Goal: Transaction & Acquisition: Book appointment/travel/reservation

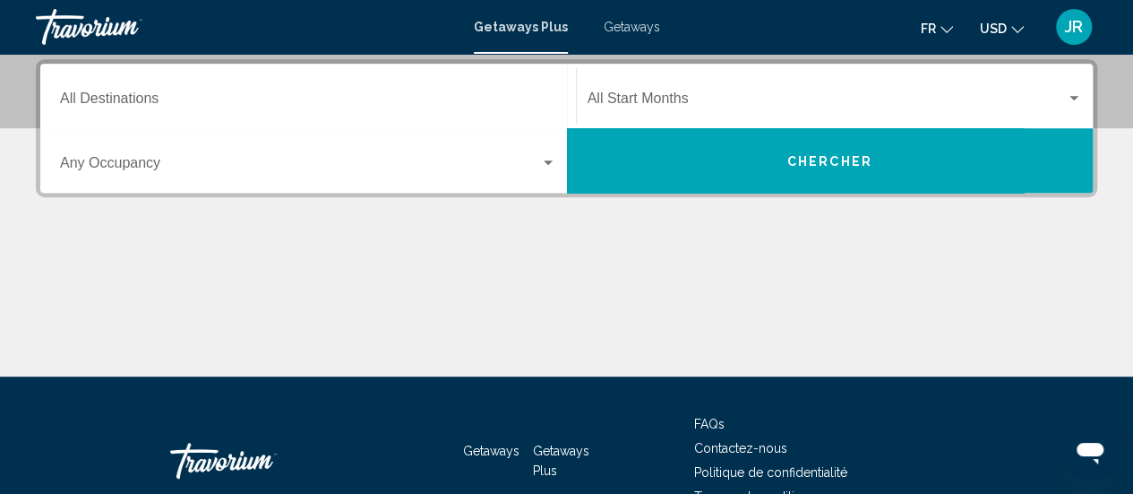
click at [281, 92] on div "Destination All Destinations" at bounding box center [308, 96] width 496 height 56
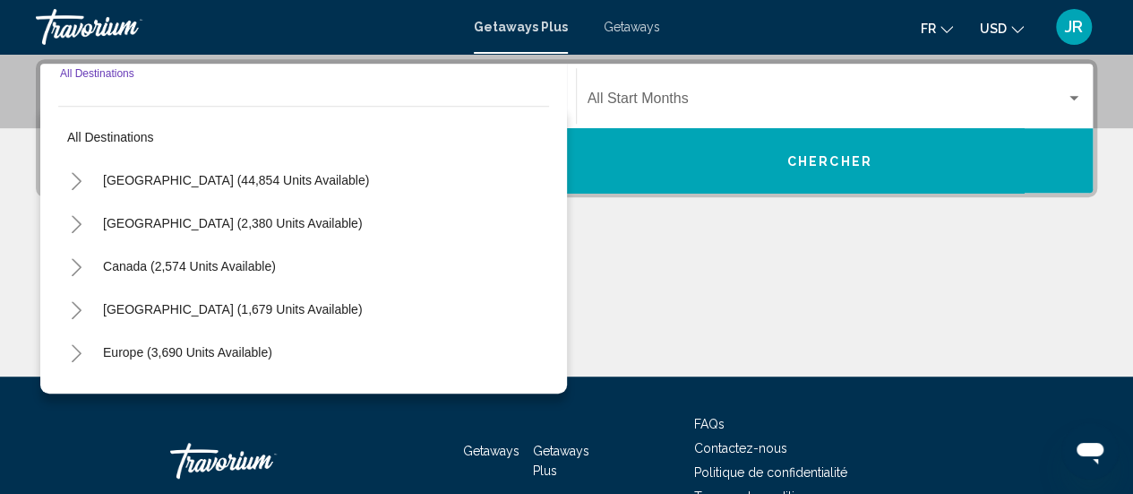
scroll to position [410, 0]
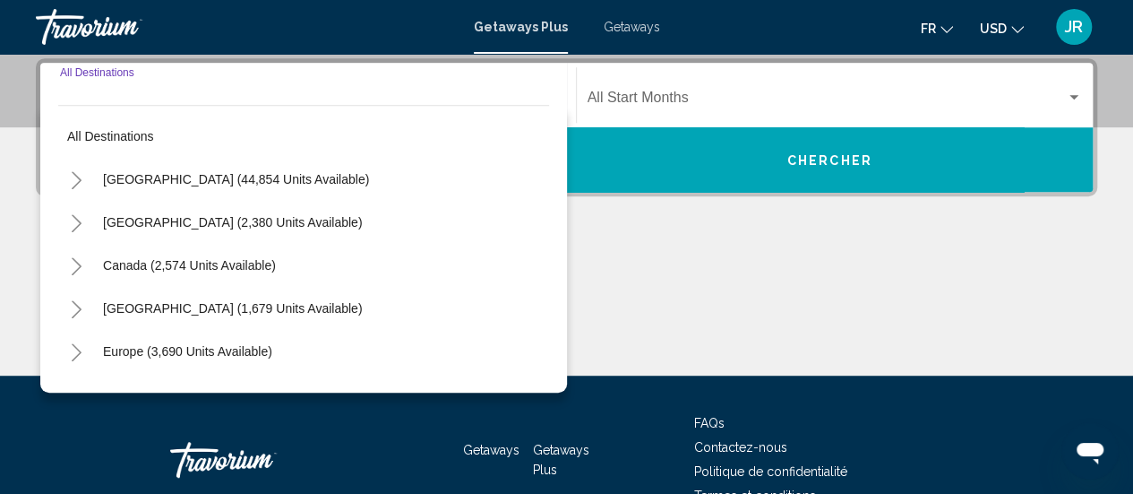
click at [79, 354] on icon "Toggle Europe (3,690 units available)" at bounding box center [76, 352] width 13 height 18
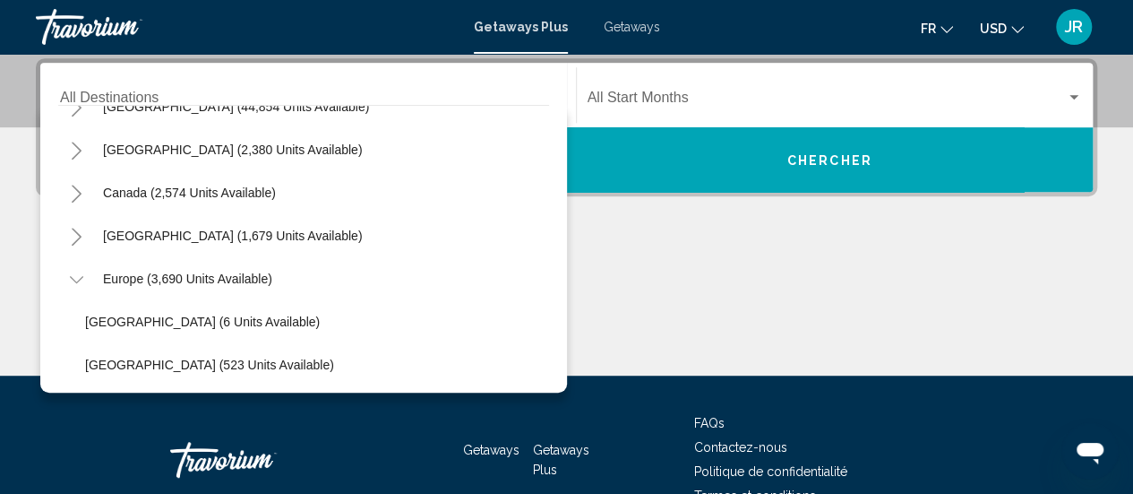
scroll to position [76, 0]
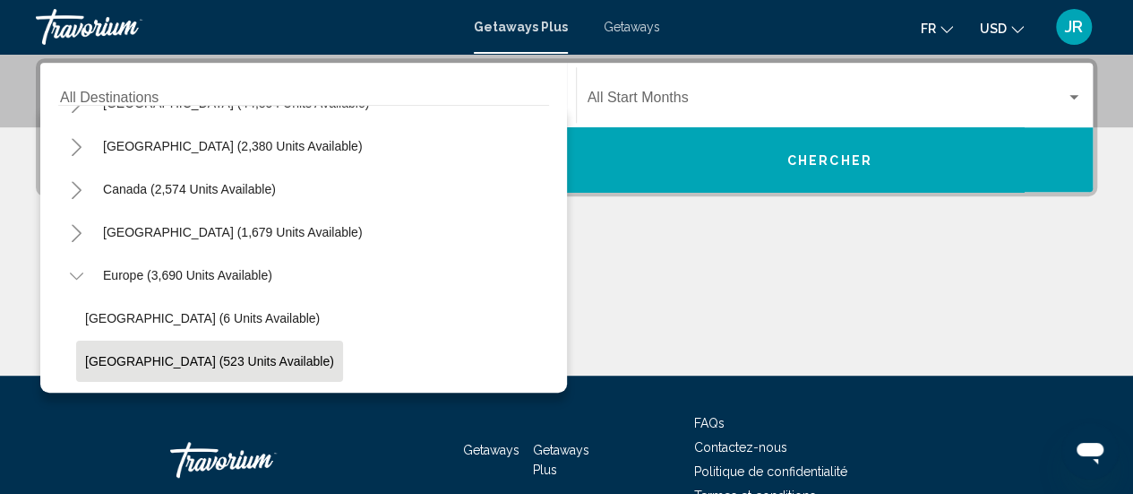
click at [140, 341] on button "[GEOGRAPHIC_DATA] (523 units available)" at bounding box center [209, 360] width 267 height 41
type input "**********"
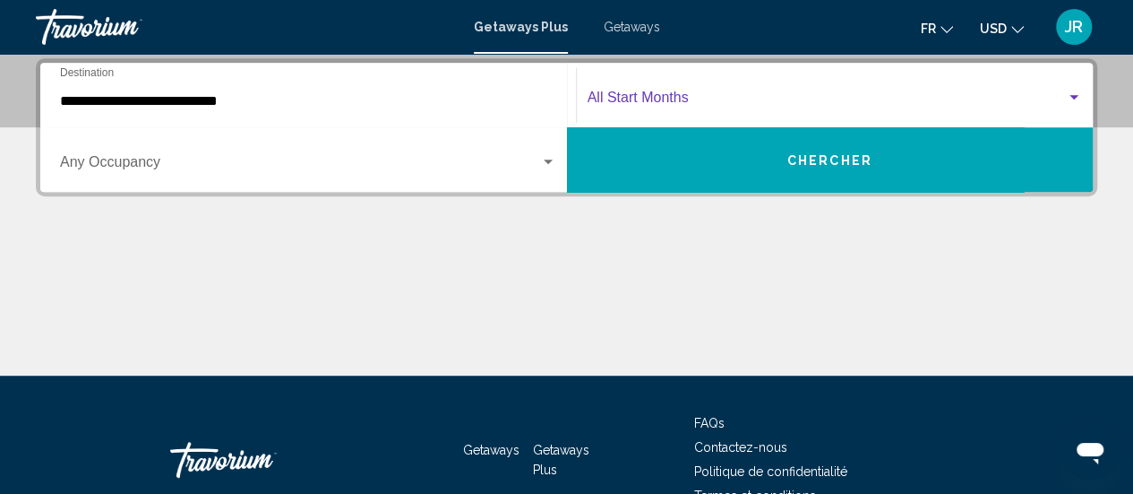
click at [612, 96] on span "Search widget" at bounding box center [827, 101] width 479 height 16
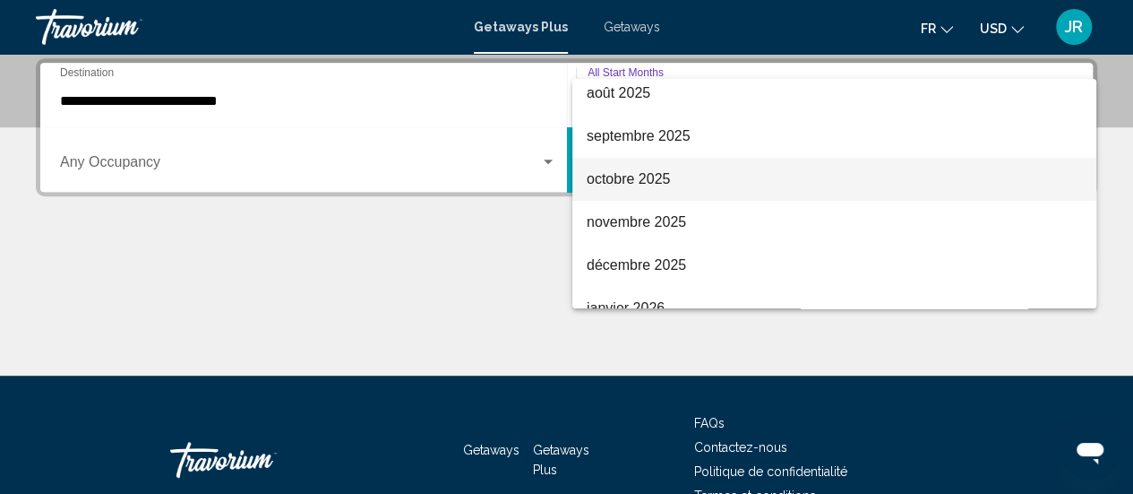
scroll to position [48, 0]
click at [641, 168] on span "octobre 2025" at bounding box center [834, 180] width 495 height 43
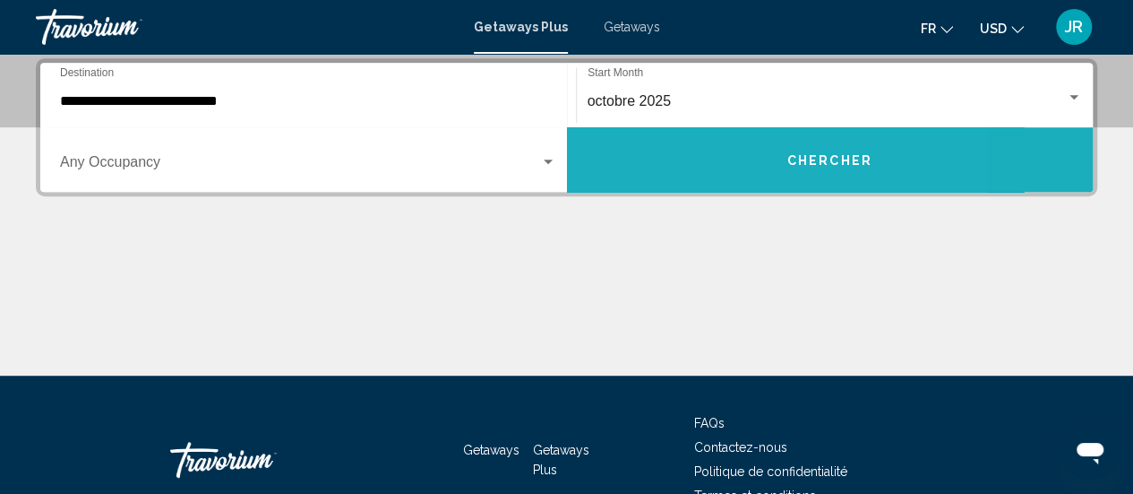
click at [699, 155] on button "Chercher" at bounding box center [830, 159] width 527 height 65
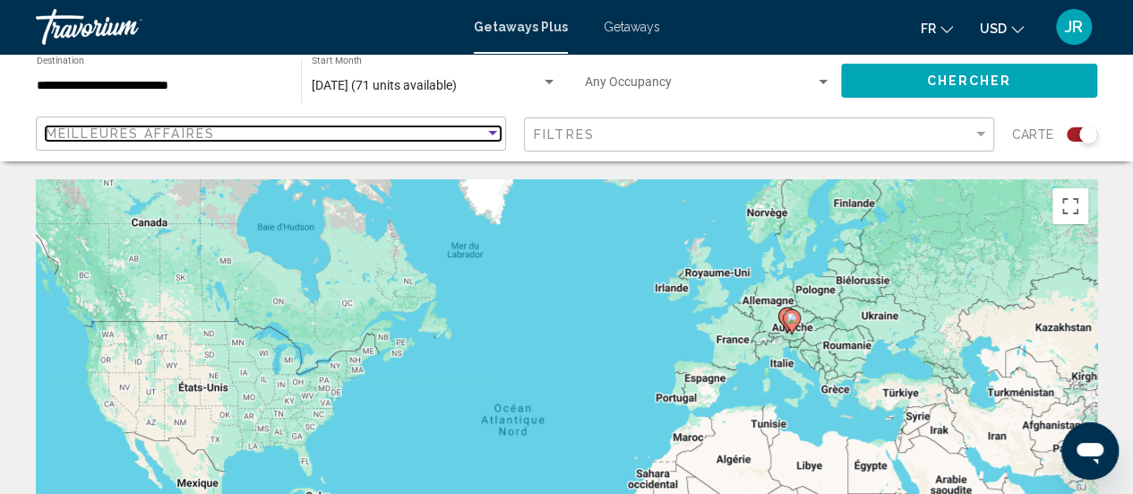
click at [197, 133] on span "Meilleures affaires" at bounding box center [130, 133] width 169 height 14
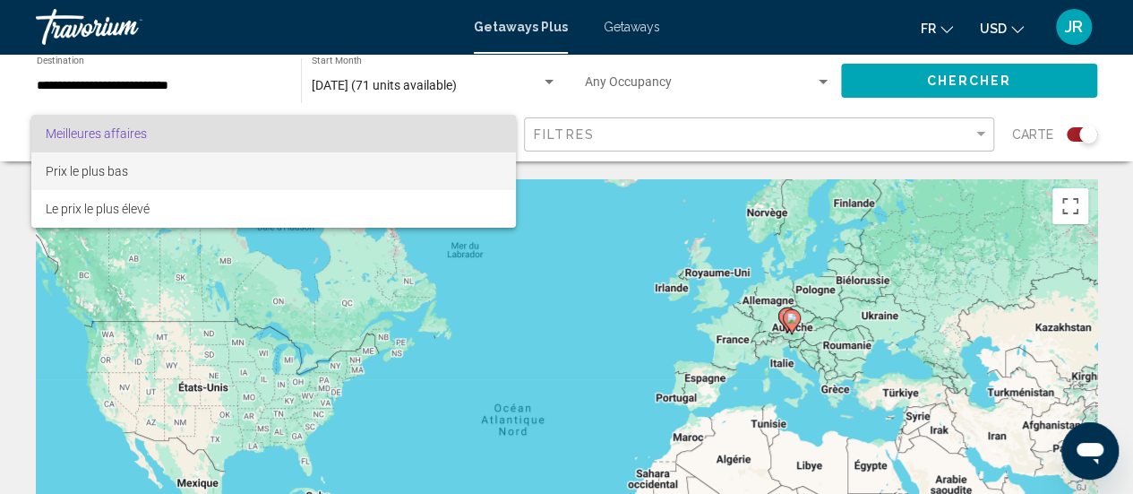
click at [191, 167] on span "Prix ​​le plus bas" at bounding box center [274, 171] width 456 height 38
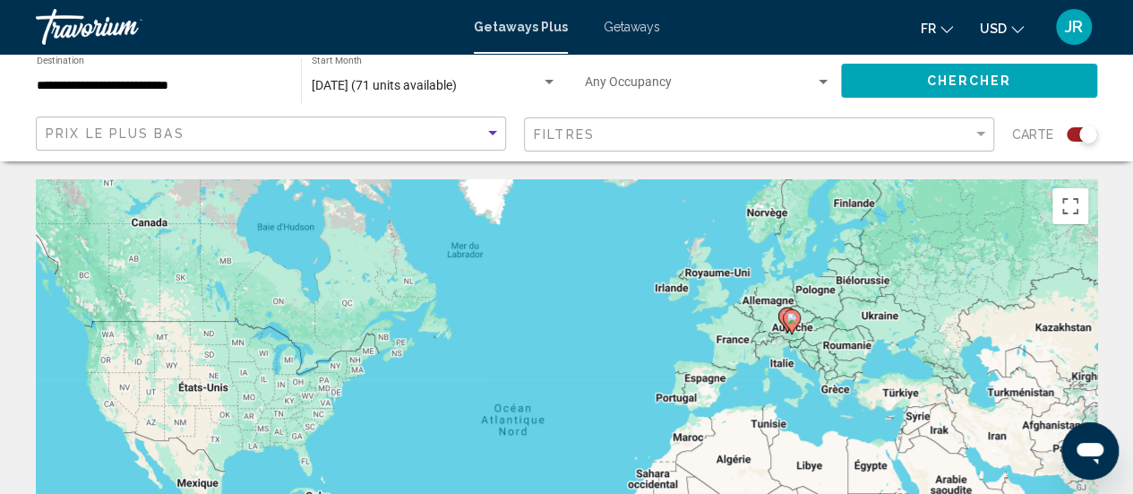
click at [1091, 145] on div "Carte" at bounding box center [1054, 134] width 85 height 37
click at [1090, 142] on div "Search widget" at bounding box center [1089, 134] width 18 height 18
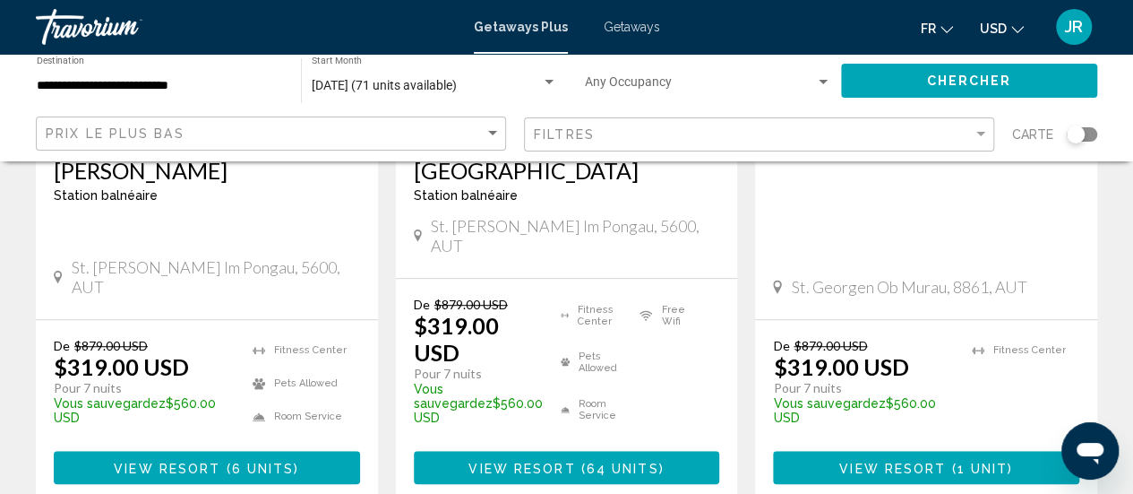
scroll to position [482, 0]
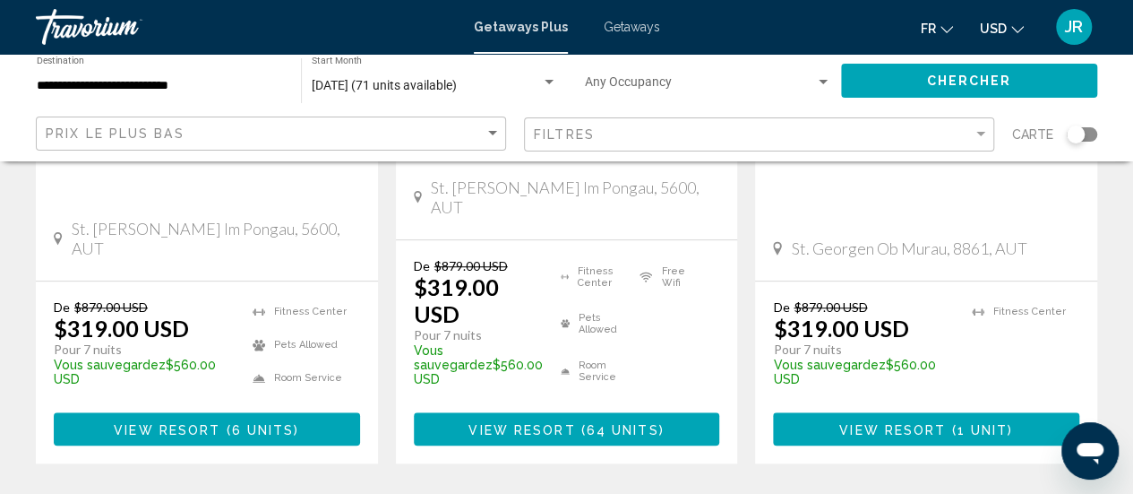
click at [986, 37] on button "USD USD ($) MXN (Mex$) CAD (Can$) GBP (£) EUR (€) AUD (A$) NZD (NZ$) CNY (CN¥)" at bounding box center [1002, 28] width 44 height 26
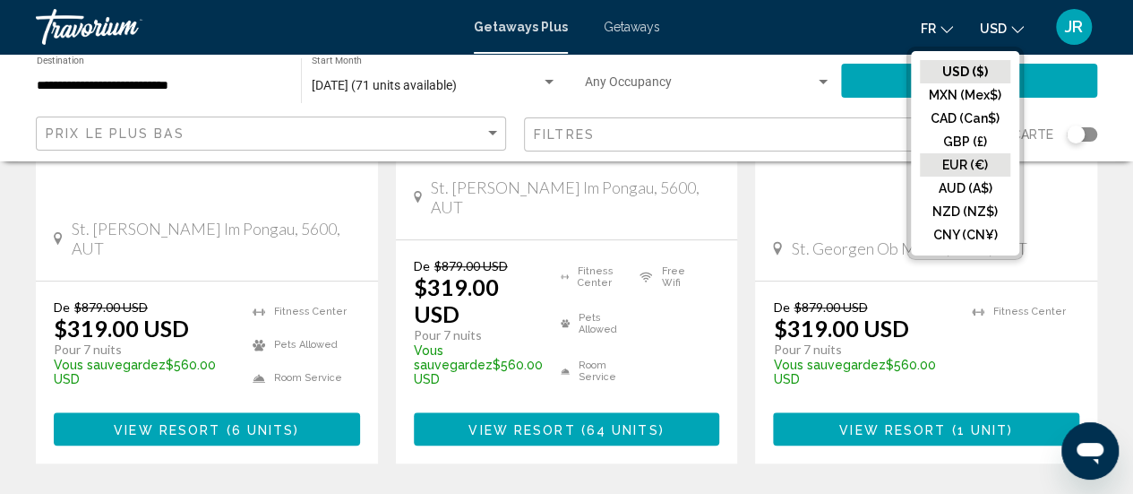
click at [946, 162] on button "EUR (€)" at bounding box center [965, 164] width 90 height 23
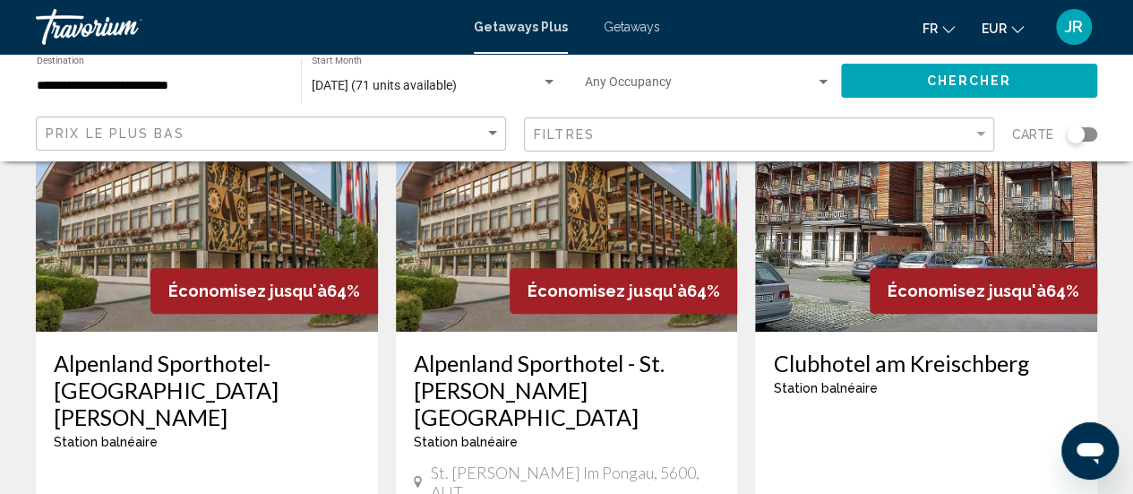
scroll to position [194, 0]
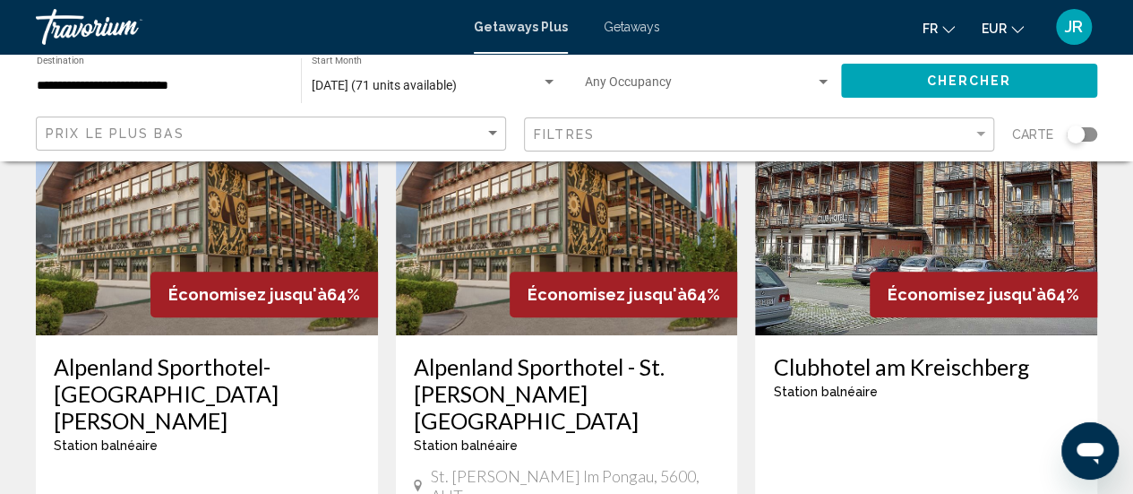
click at [649, 125] on div "Filtres" at bounding box center [761, 134] width 455 height 33
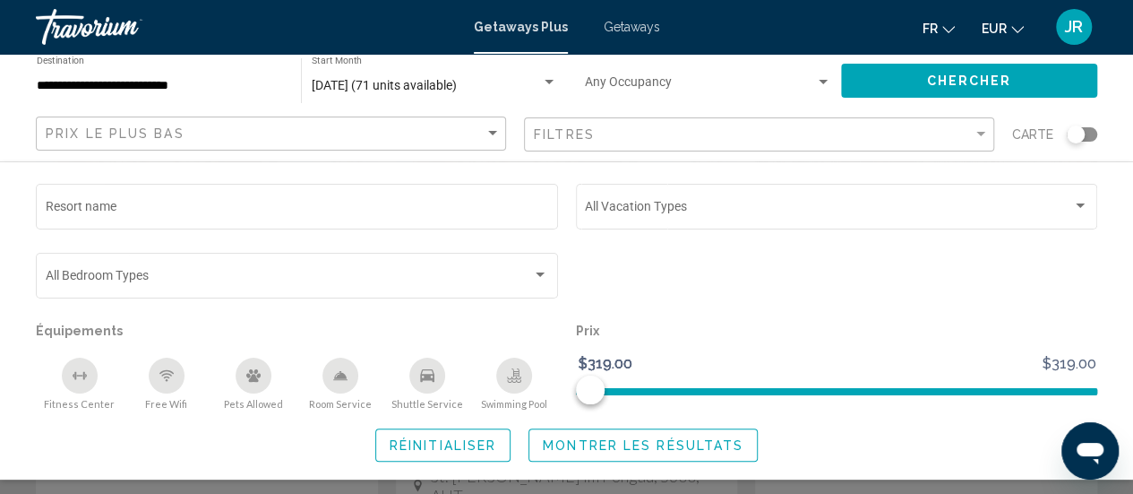
click at [649, 125] on div "Filtres" at bounding box center [761, 134] width 455 height 33
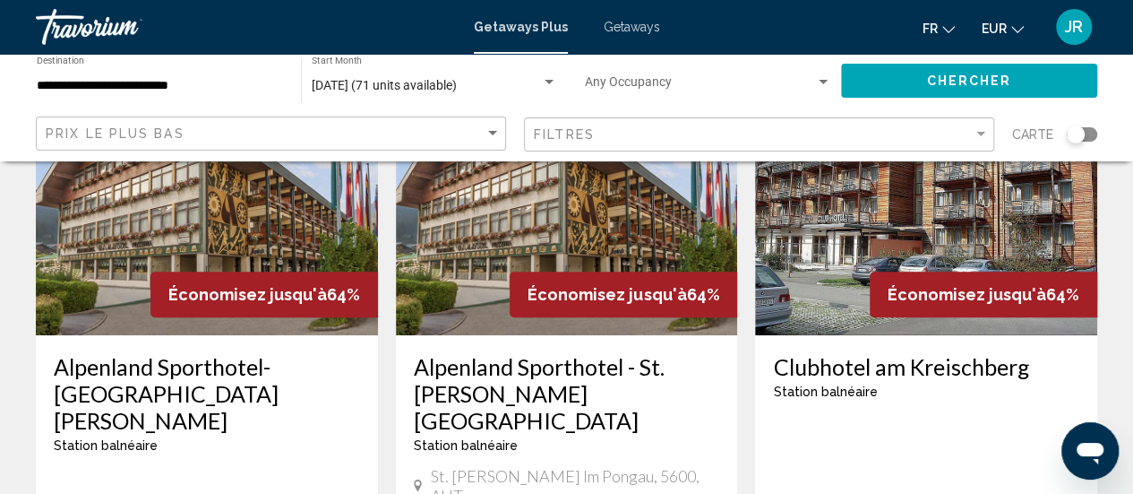
click at [966, 80] on span "Chercher" at bounding box center [968, 81] width 85 height 14
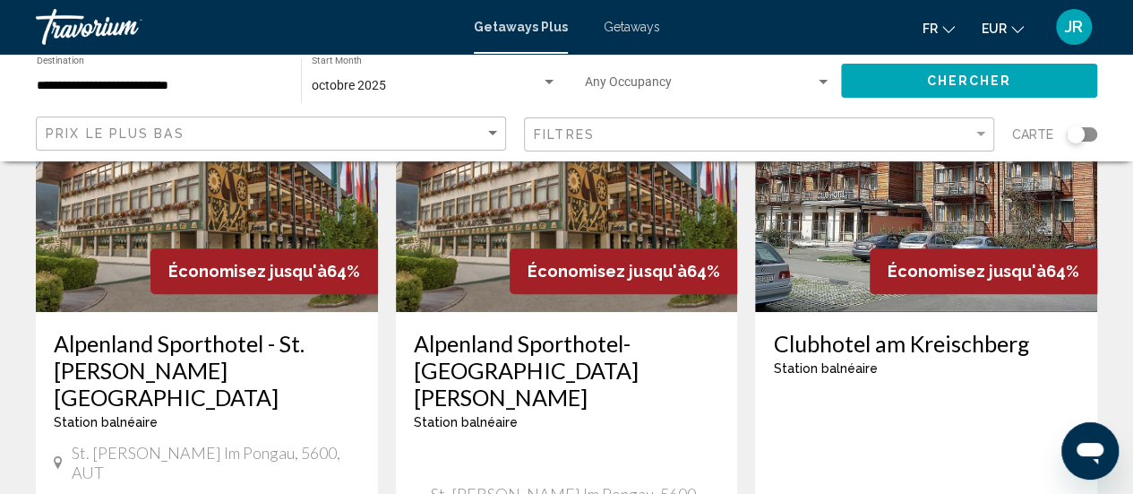
scroll to position [211, 0]
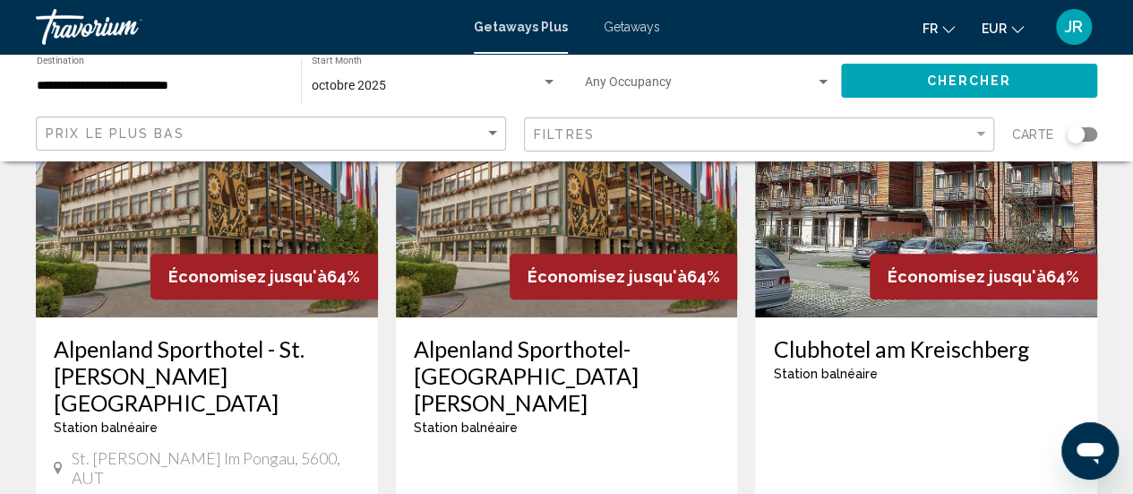
click at [138, 349] on h3 "Alpenland Sporthotel - St. [PERSON_NAME][GEOGRAPHIC_DATA]" at bounding box center [207, 375] width 306 height 81
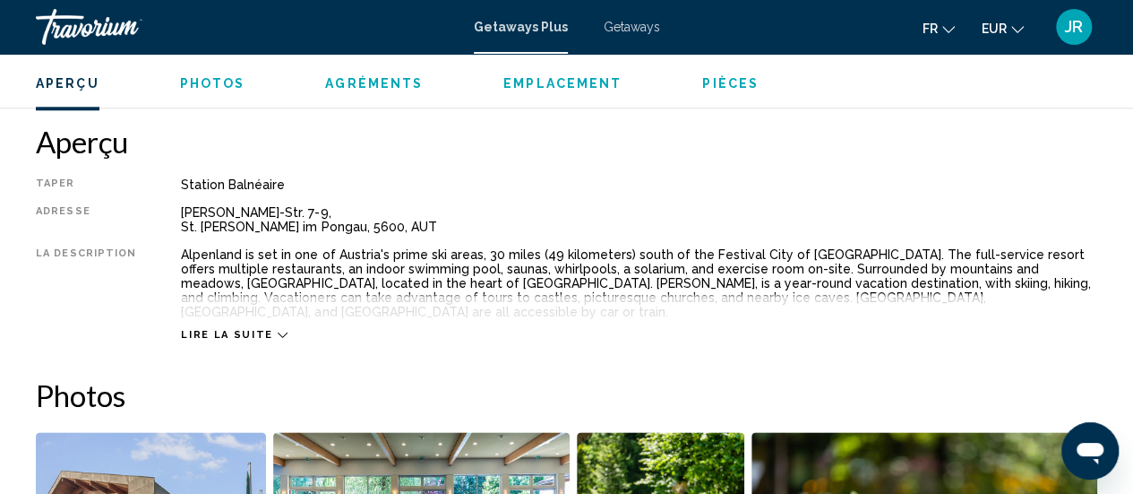
scroll to position [874, 0]
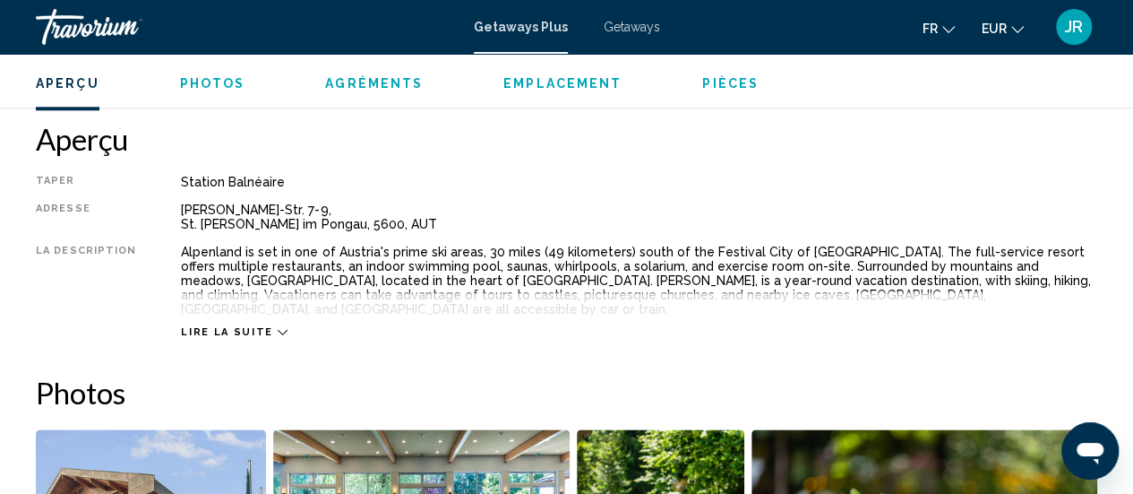
click at [201, 326] on span "Lire la suite" at bounding box center [226, 332] width 91 height 12
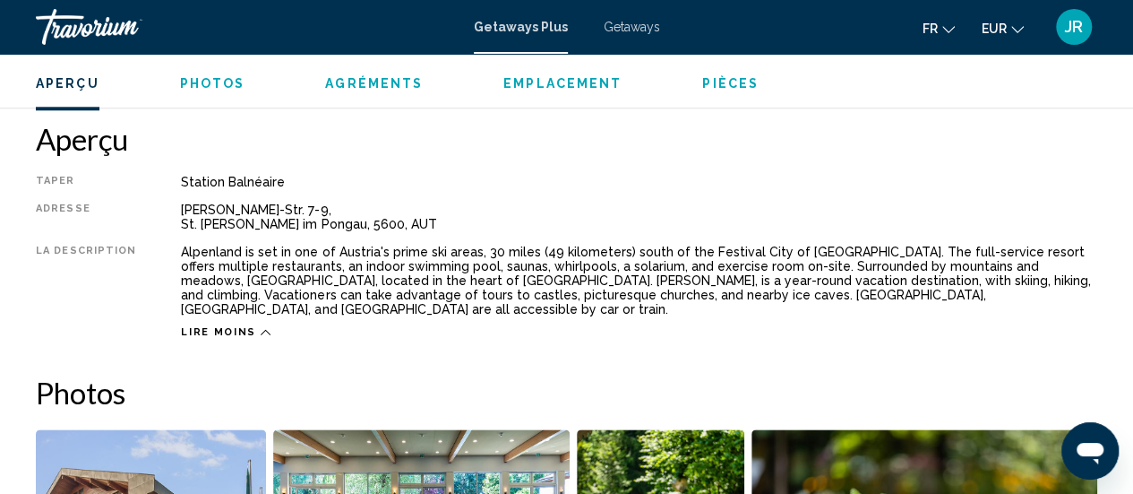
click at [233, 326] on span "Lire moins" at bounding box center [218, 332] width 75 height 12
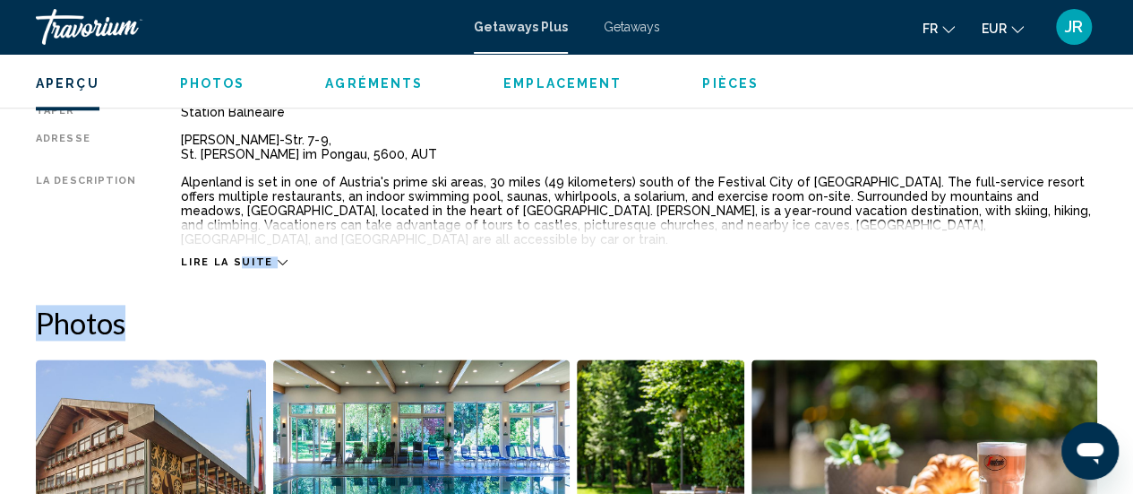
click at [229, 256] on span "Lire la suite" at bounding box center [226, 262] width 91 height 12
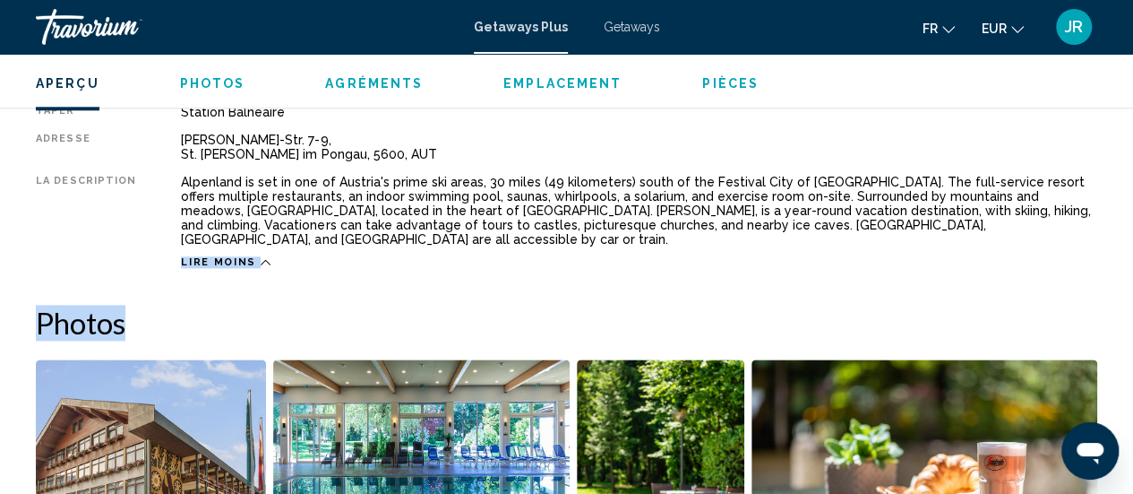
click at [731, 161] on div "Taper Station balnéaire Tout inclus Pas tout compris Adresse [PERSON_NAME]-Str.…" at bounding box center [567, 187] width 1062 height 164
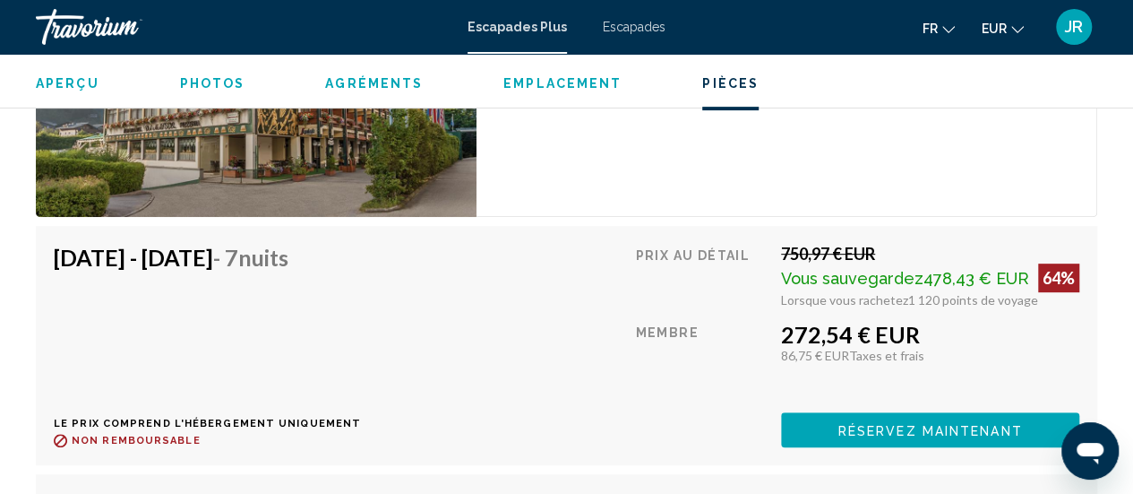
scroll to position [3714, 0]
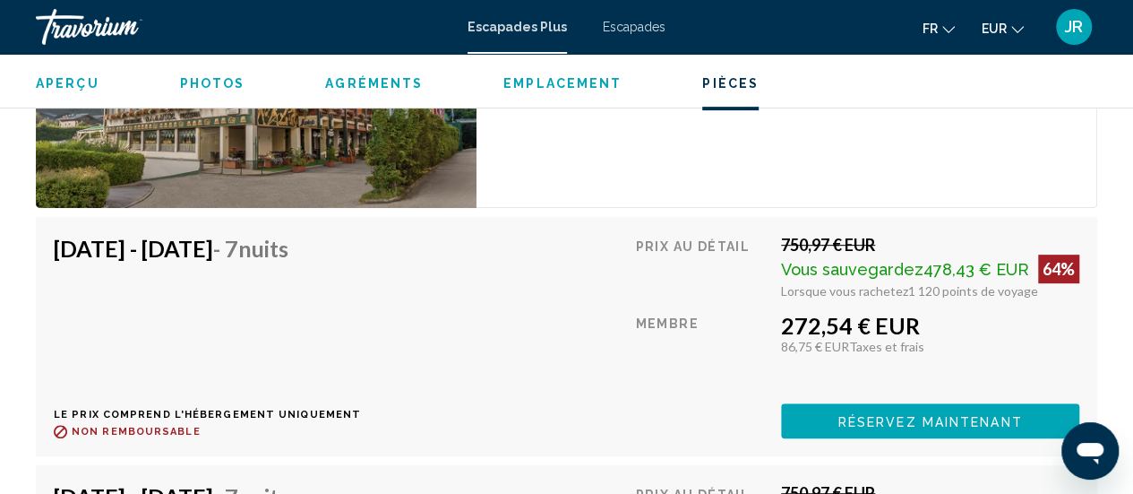
click at [647, 312] on div "Membre" at bounding box center [701, 351] width 133 height 78
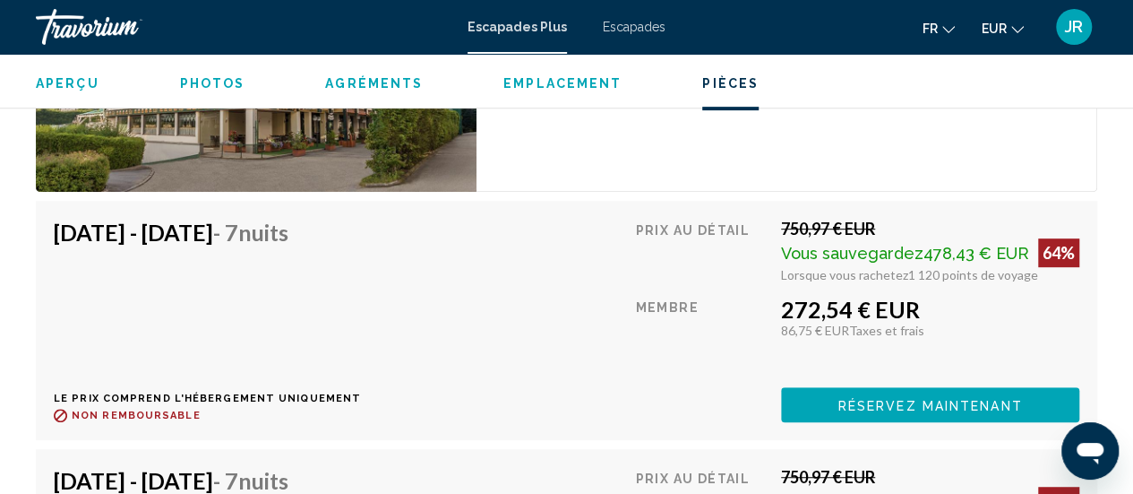
click at [361, 238] on div "[DATE] - [DATE] - 7 nuits Le prix comprend l'hébergement uniquement Remboursabl…" at bounding box center [207, 320] width 307 height 202
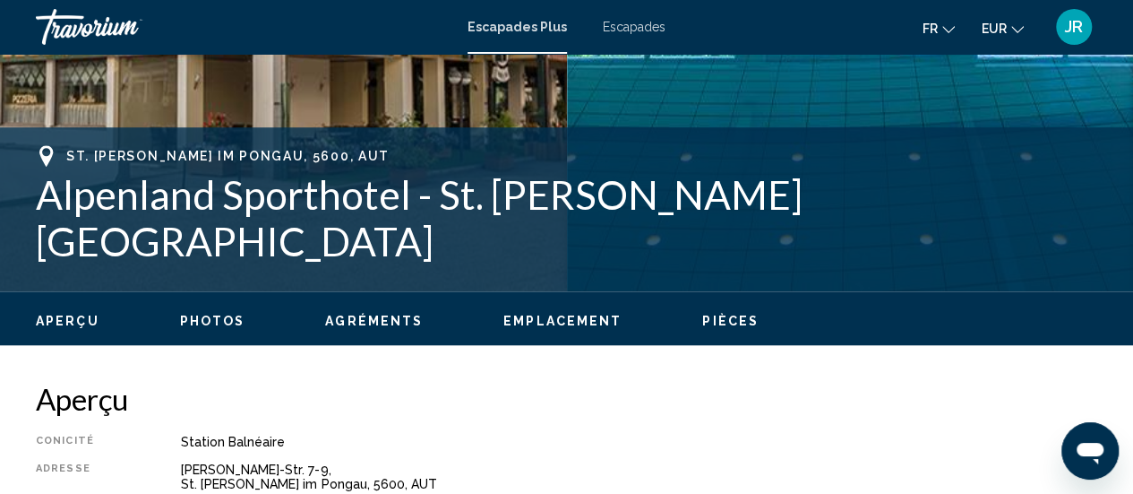
scroll to position [807, 0]
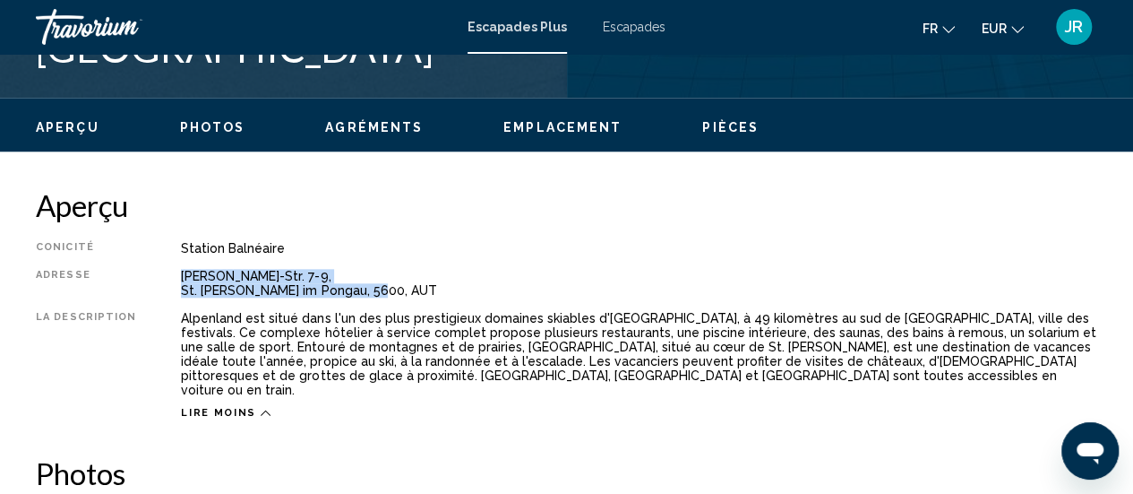
drag, startPoint x: 372, startPoint y: 290, endPoint x: 168, endPoint y: 281, distance: 203.6
click at [168, 281] on div "Conicité Station balnéaire Tout inclus Pas tout compris Adresse [PERSON_NAME]-S…" at bounding box center [567, 330] width 1062 height 178
copy div "[PERSON_NAME]-Str. 7-9, St. [PERSON_NAME] im Pongau, 5600, AUT"
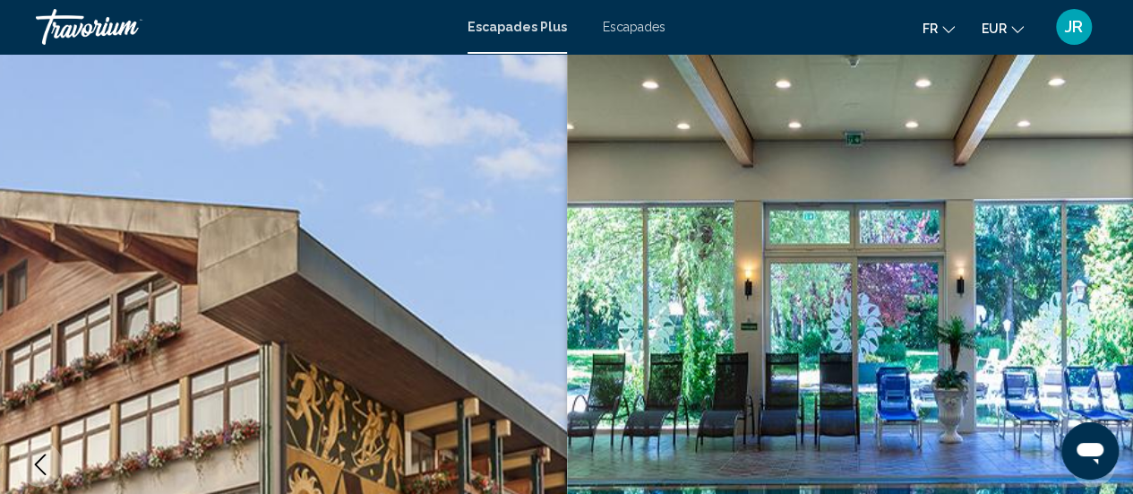
scroll to position [0, 0]
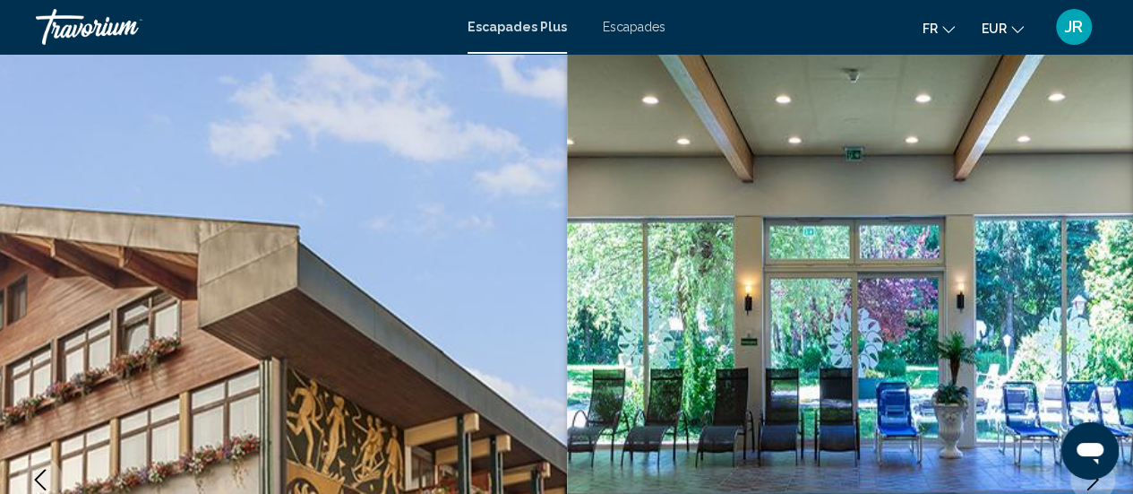
click at [607, 20] on font "Escapades" at bounding box center [634, 27] width 63 height 14
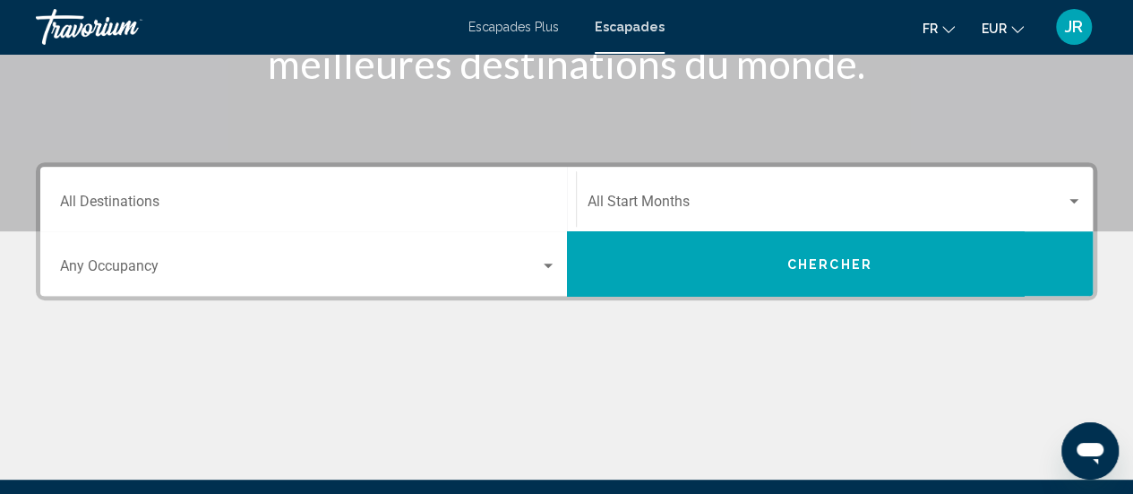
click at [271, 195] on div "Destination All Destinations" at bounding box center [308, 199] width 496 height 56
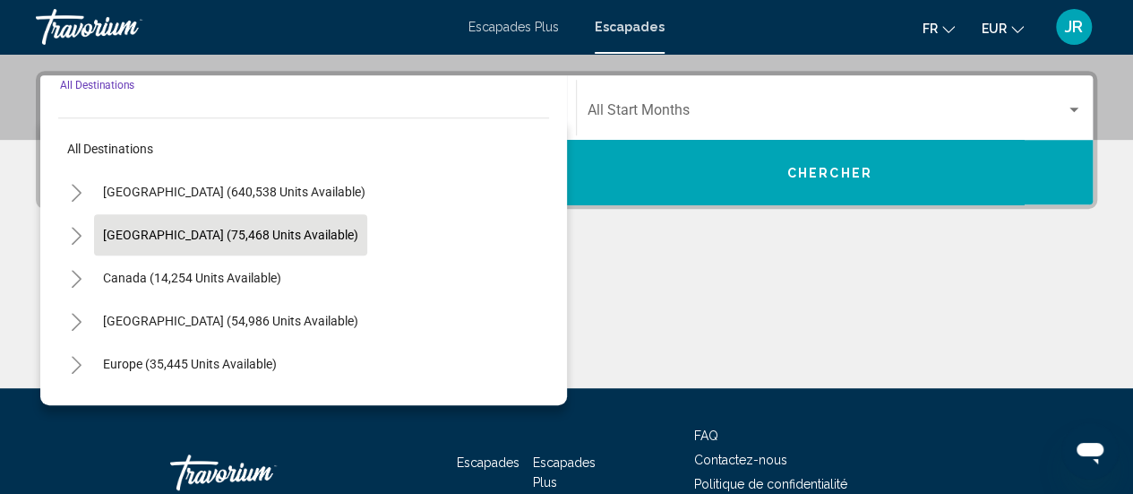
scroll to position [410, 0]
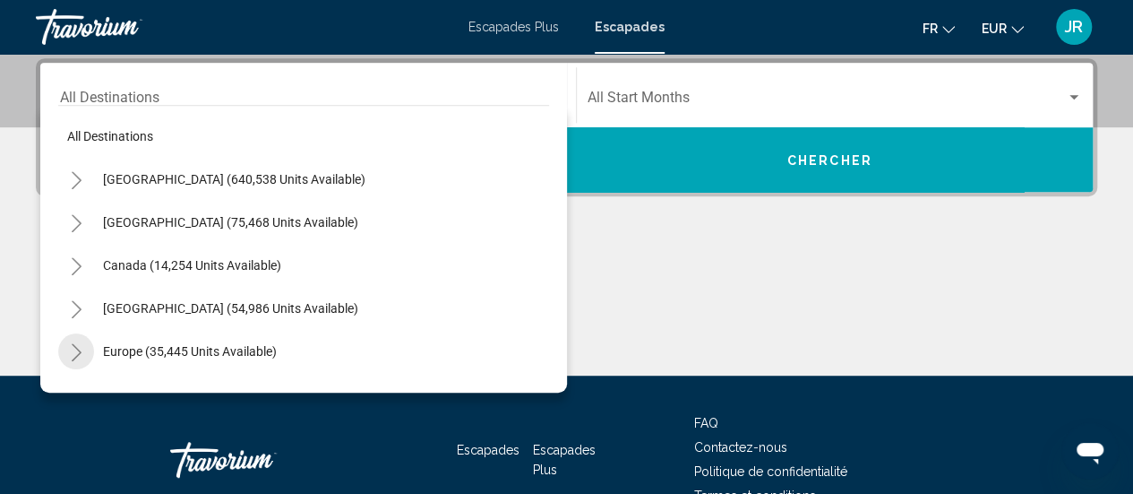
click at [80, 354] on icon "Toggle Europe (35,445 units available)" at bounding box center [76, 352] width 13 height 18
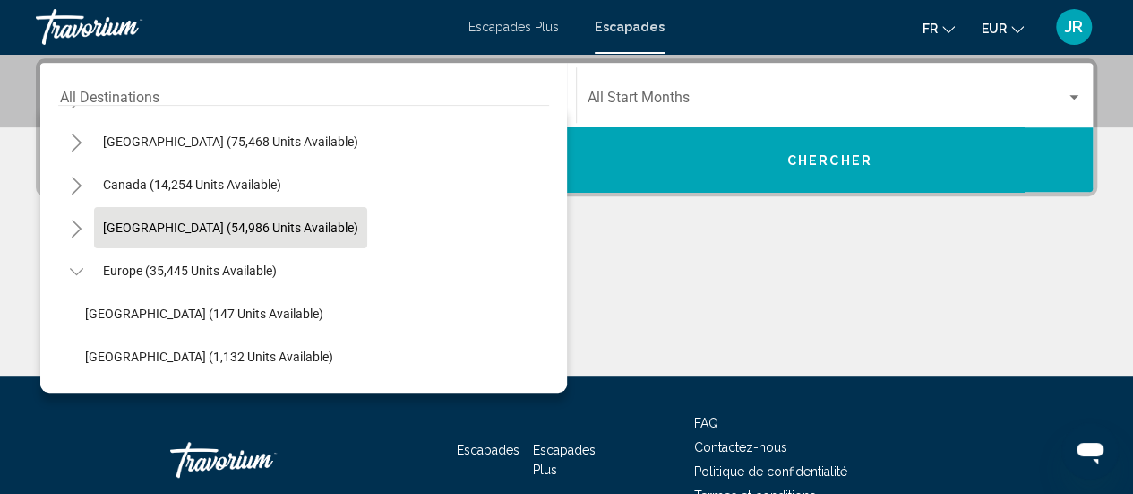
scroll to position [91, 0]
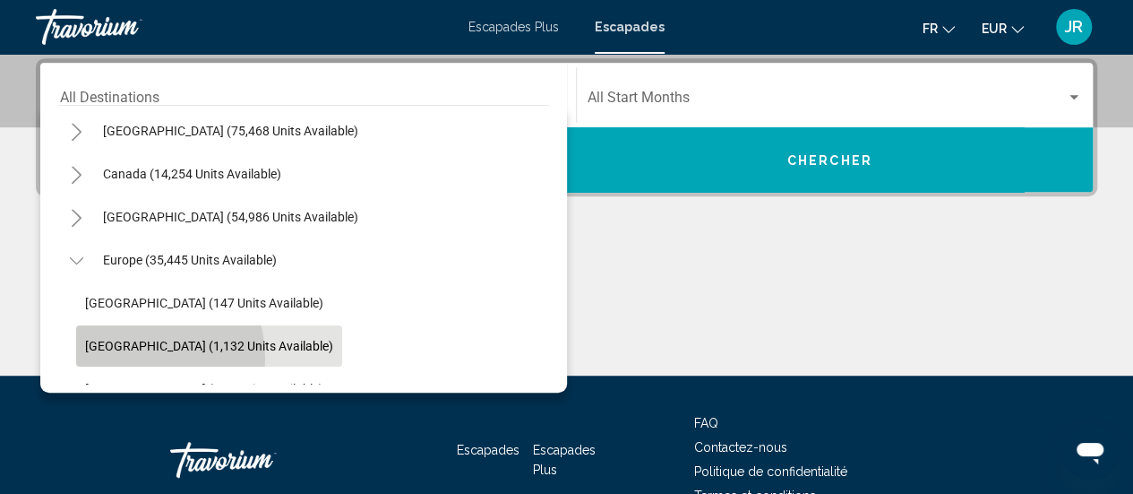
click at [124, 357] on button "[GEOGRAPHIC_DATA] (1,132 units available)" at bounding box center [209, 345] width 266 height 41
type input "**********"
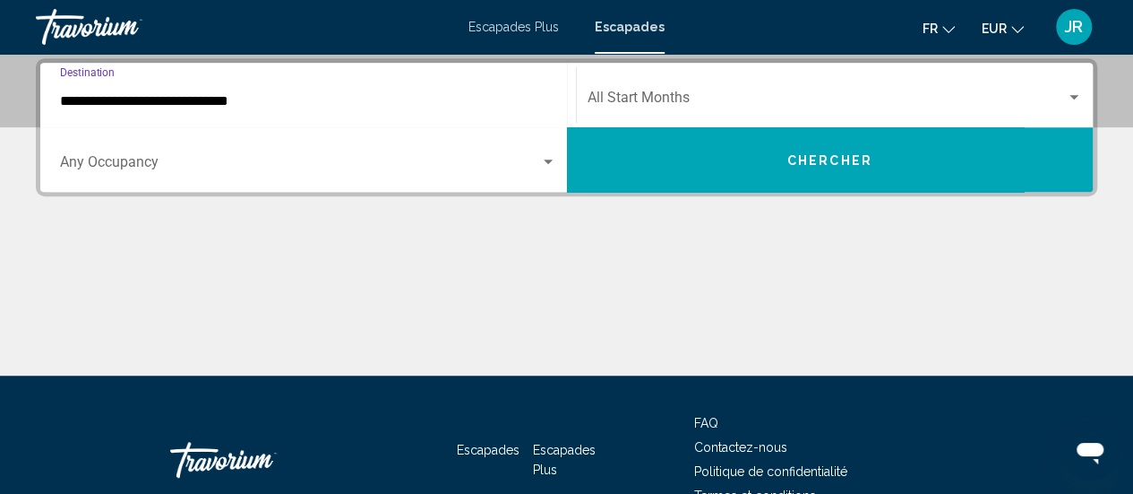
click at [633, 168] on button "Chercher" at bounding box center [830, 159] width 527 height 65
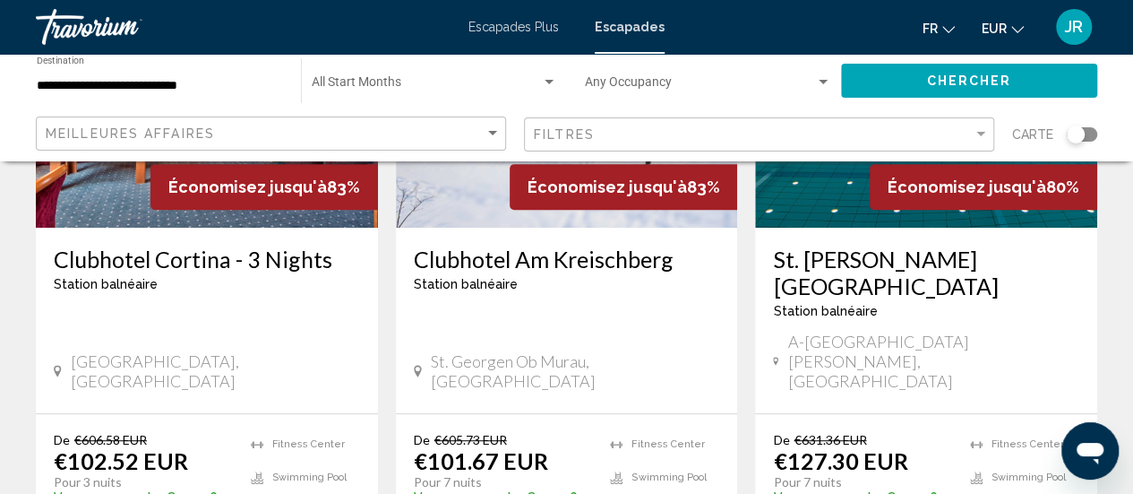
scroll to position [302, 0]
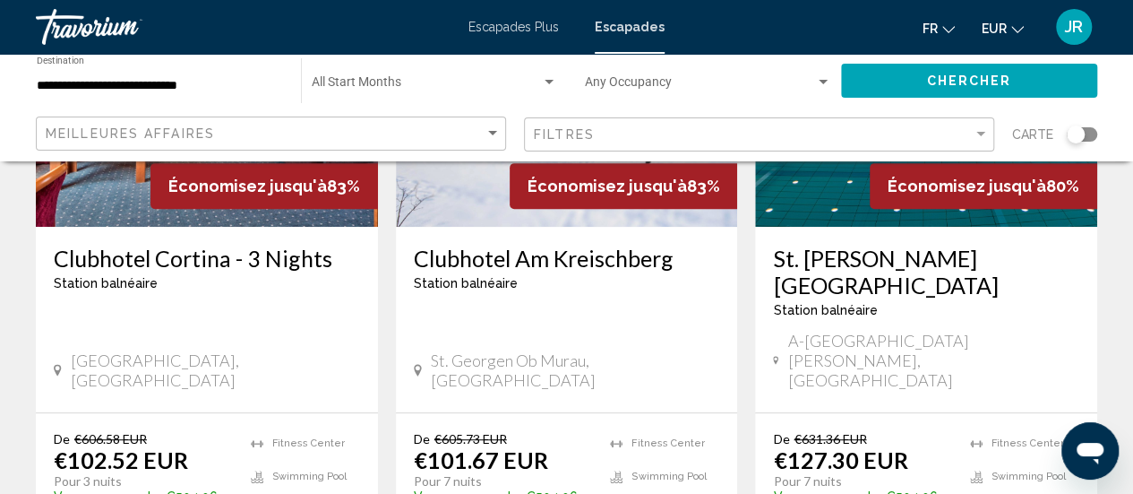
click at [360, 122] on div "Meilleures affaires" at bounding box center [273, 133] width 455 height 33
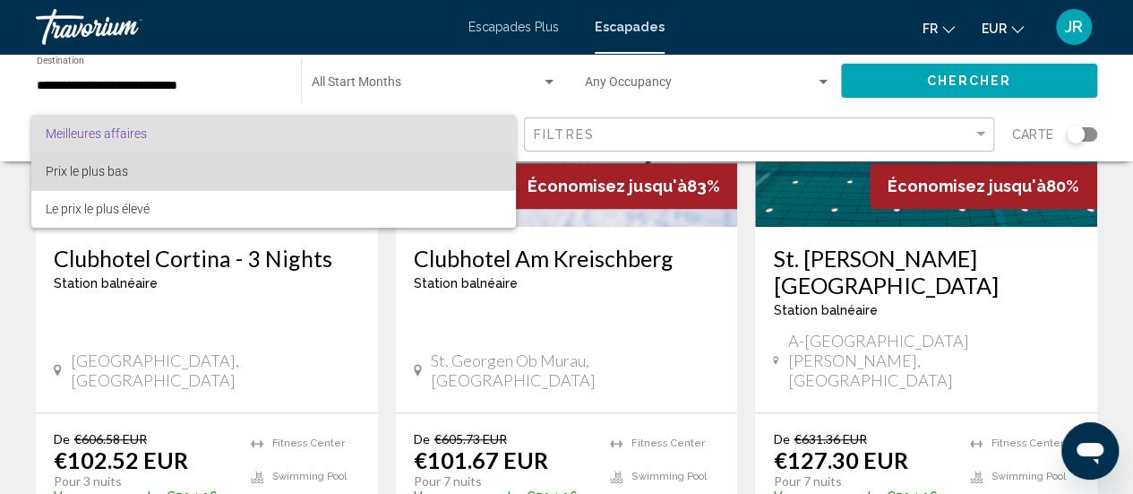
click at [204, 173] on span "Prix le plus bas" at bounding box center [274, 171] width 456 height 38
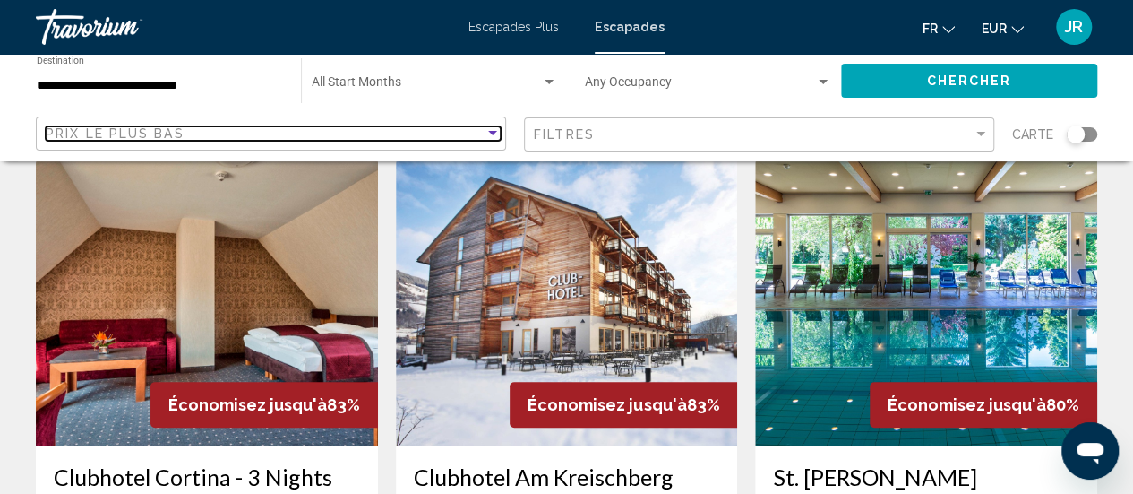
scroll to position [82, 0]
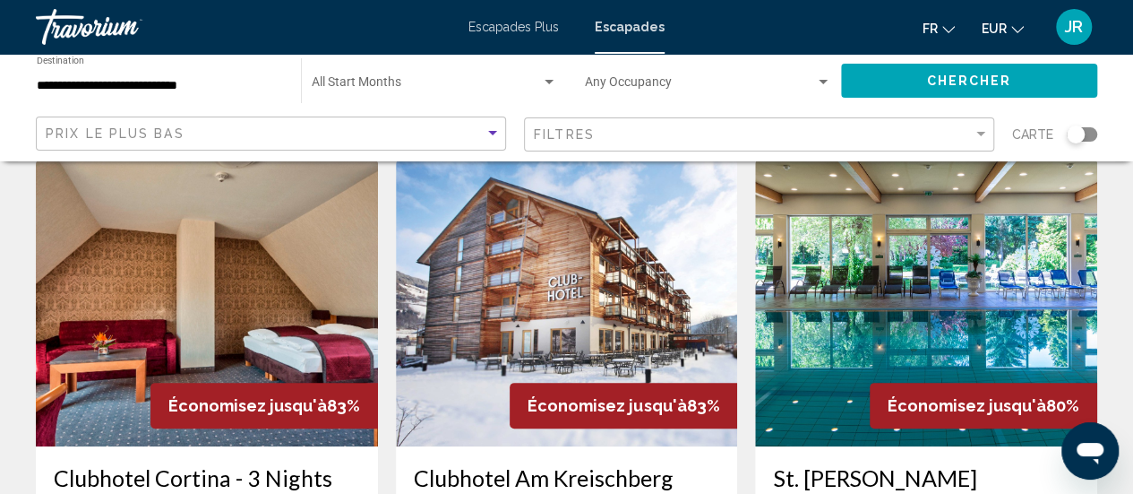
click at [228, 288] on img "Contenu principal" at bounding box center [207, 302] width 342 height 287
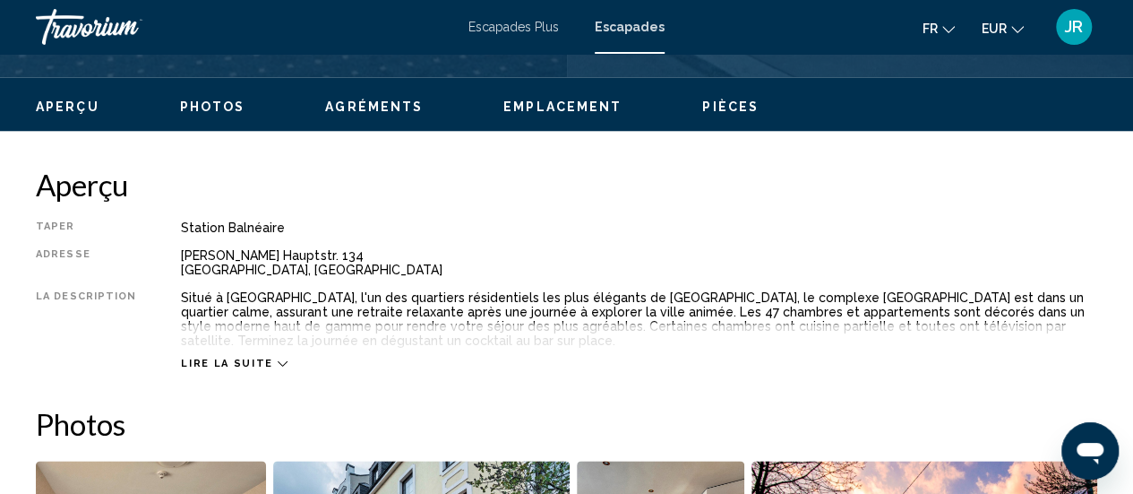
scroll to position [864, 0]
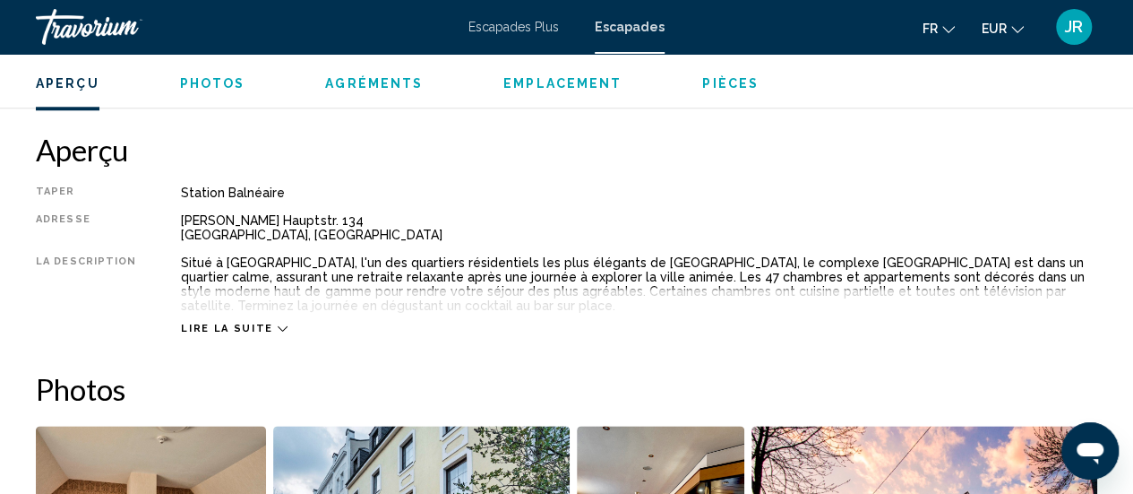
click at [243, 329] on span "Lire la suite" at bounding box center [226, 329] width 91 height 12
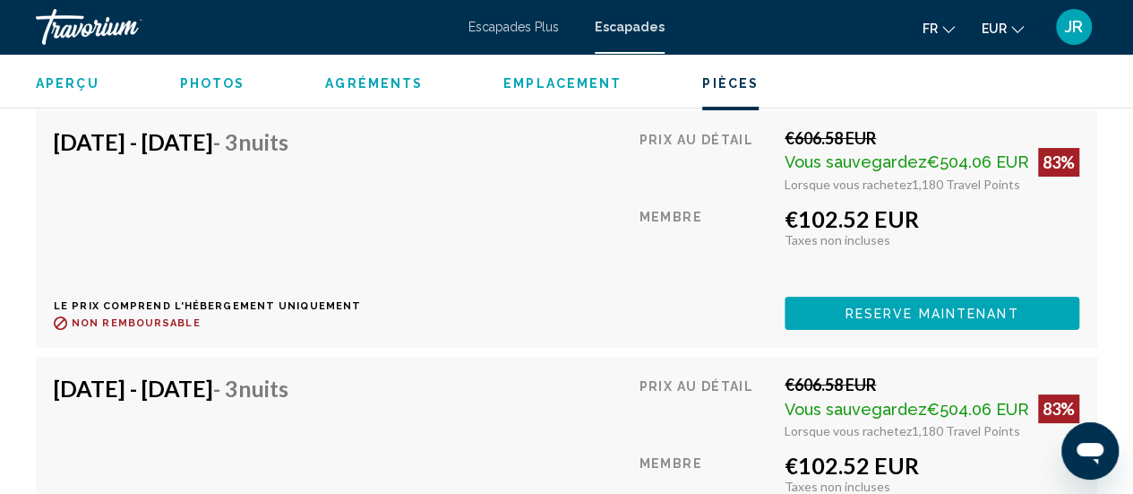
scroll to position [3377, 0]
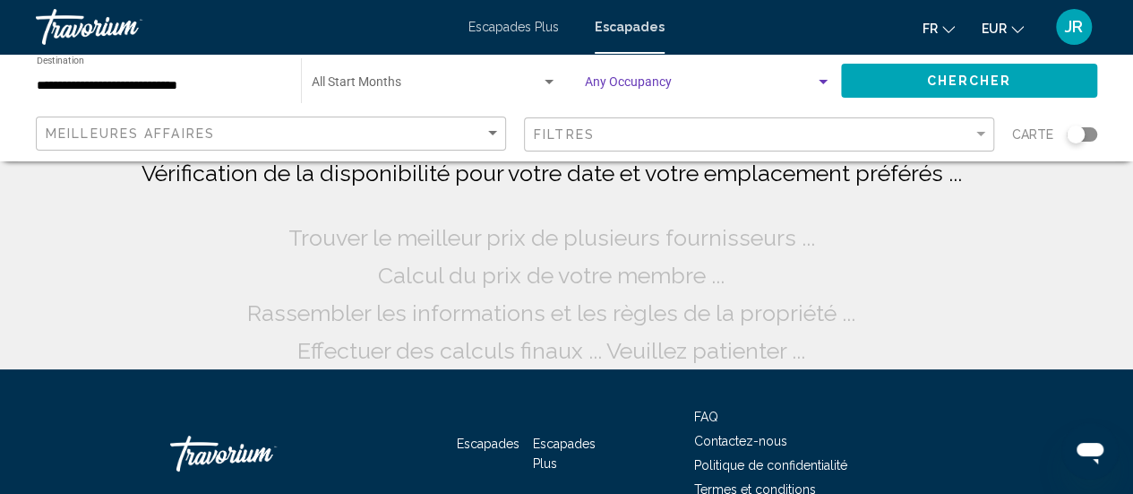
click at [615, 80] on span "Search widget" at bounding box center [700, 86] width 230 height 14
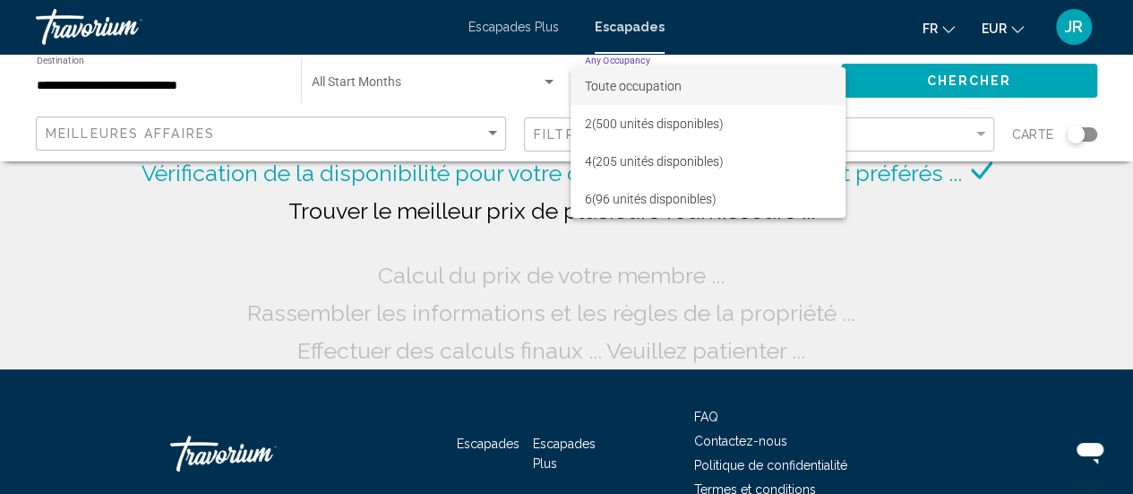
click at [615, 80] on font "Toute occupation" at bounding box center [633, 86] width 97 height 14
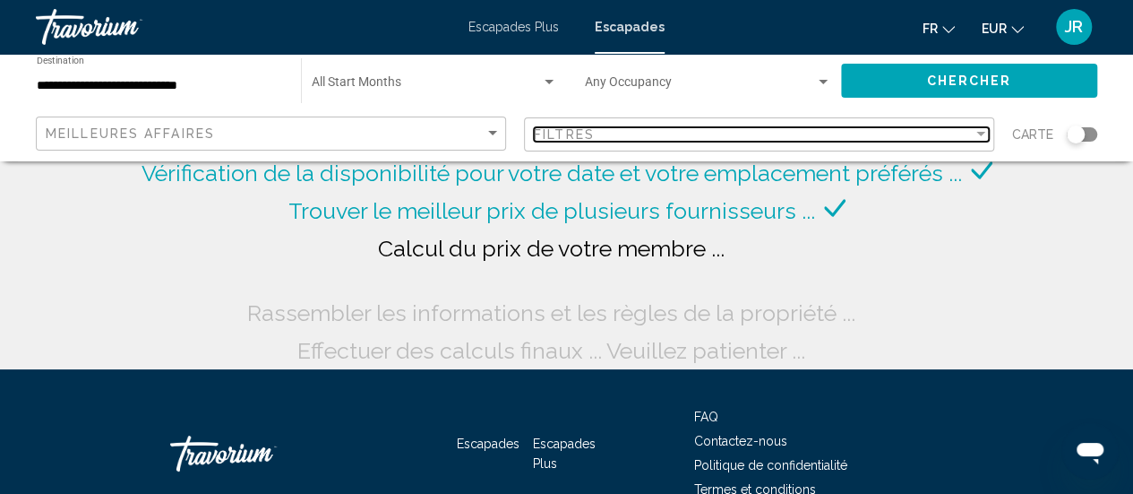
click at [538, 139] on span "Filtres" at bounding box center [564, 134] width 61 height 14
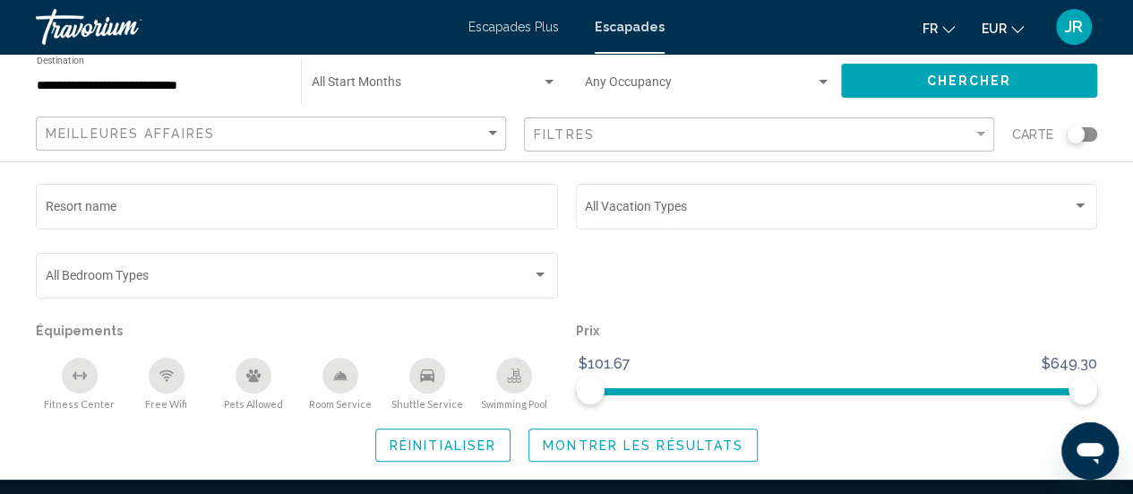
click at [363, 75] on div "Start Month All Start Months" at bounding box center [434, 80] width 245 height 49
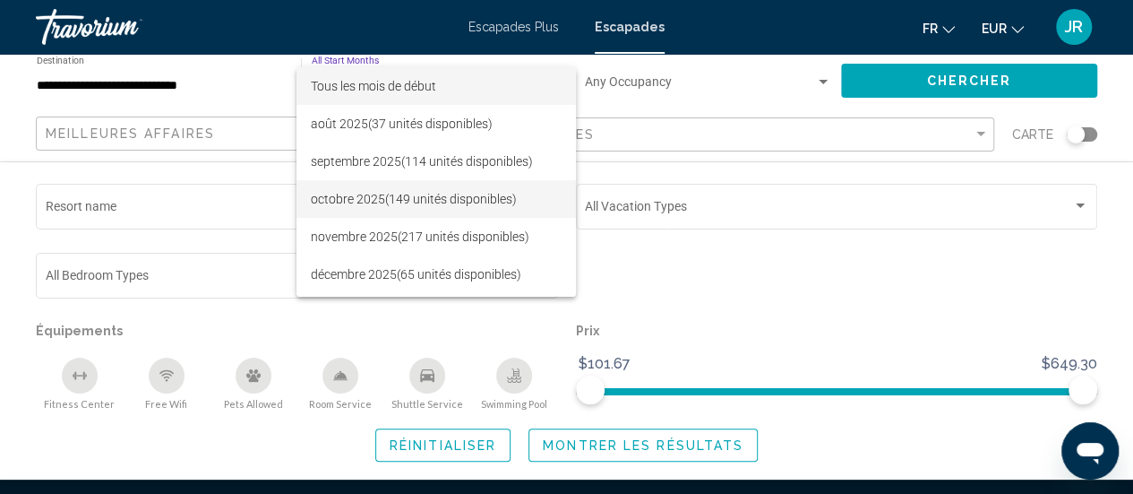
click at [349, 195] on font "octobre 2025" at bounding box center [348, 199] width 74 height 14
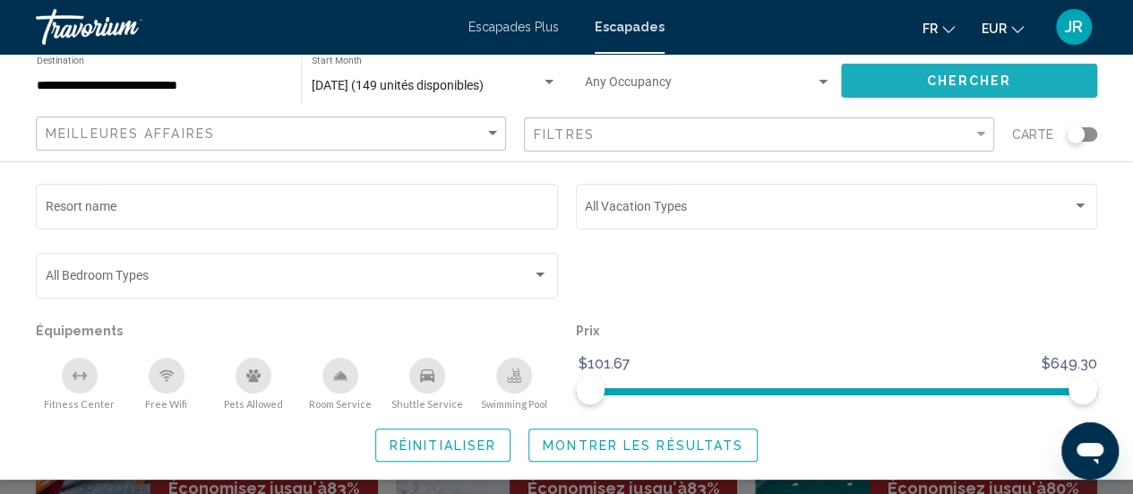
click at [1020, 72] on button "Chercher" at bounding box center [969, 80] width 256 height 33
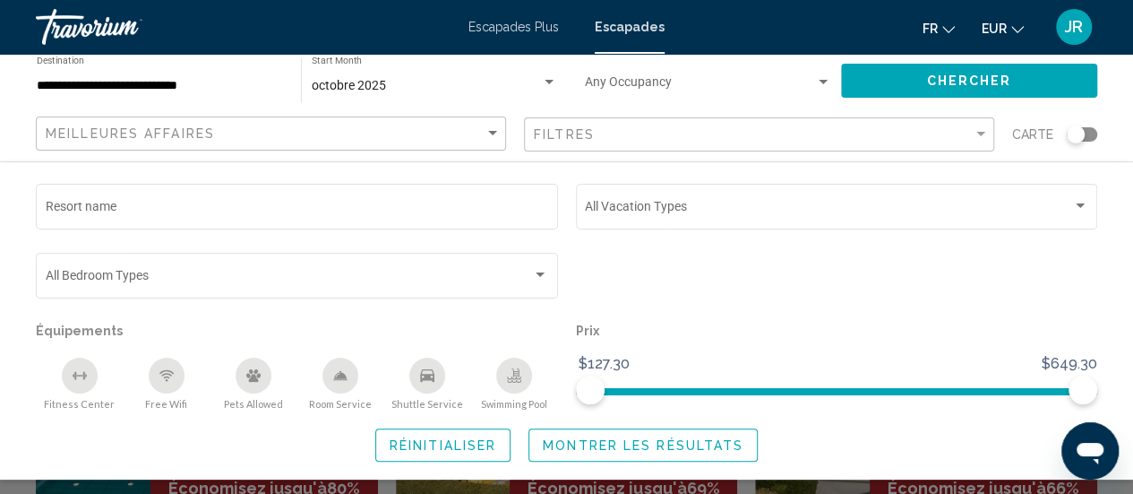
click at [677, 90] on span "Search widget" at bounding box center [700, 86] width 230 height 14
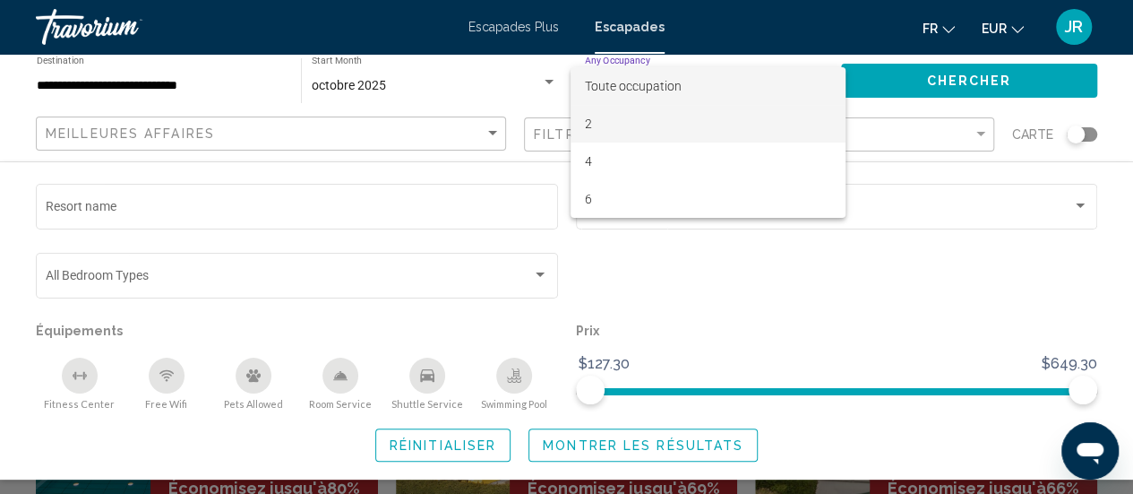
click at [627, 131] on span "2" at bounding box center [708, 124] width 246 height 38
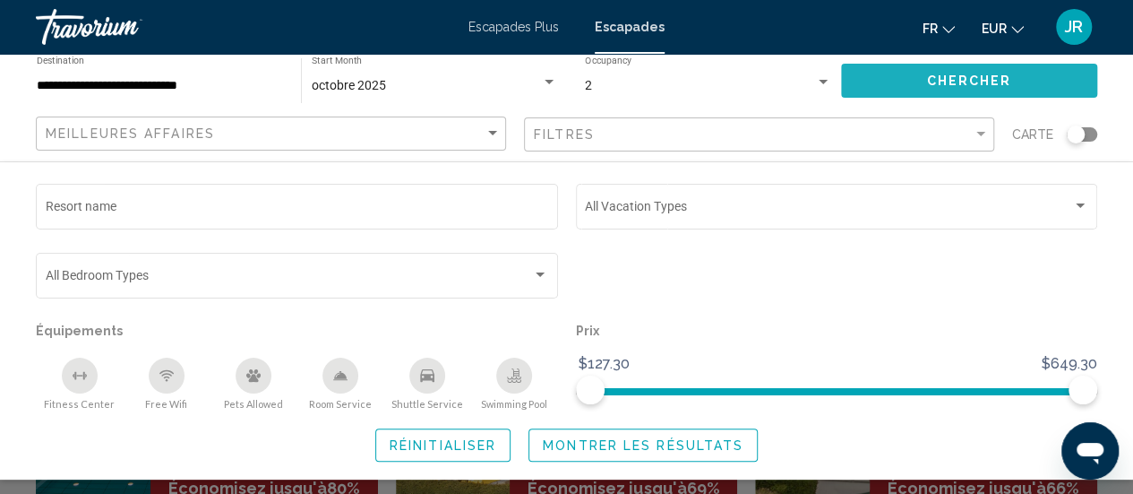
click at [955, 73] on span "Chercher" at bounding box center [968, 80] width 85 height 14
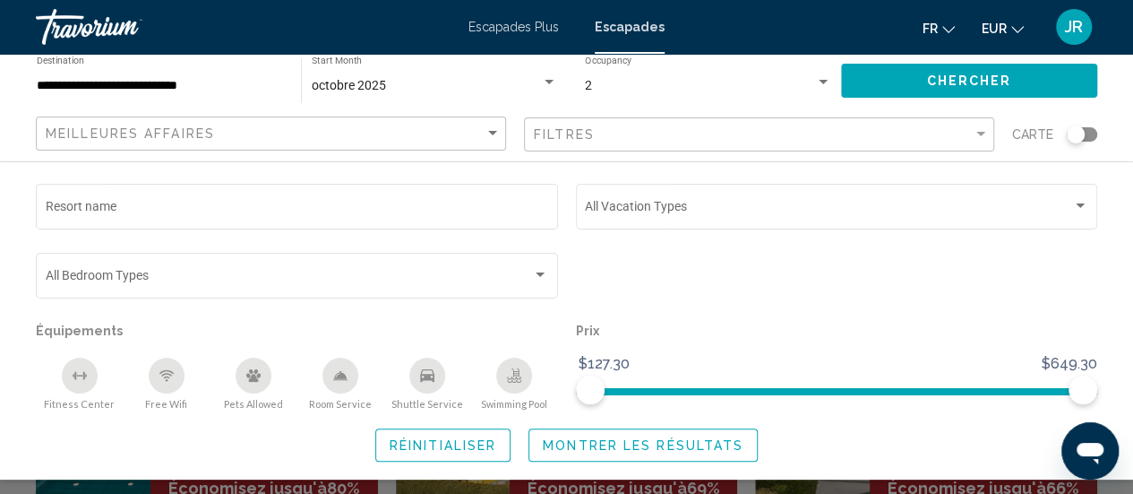
click at [644, 448] on span "Montrer les résultats" at bounding box center [643, 445] width 201 height 14
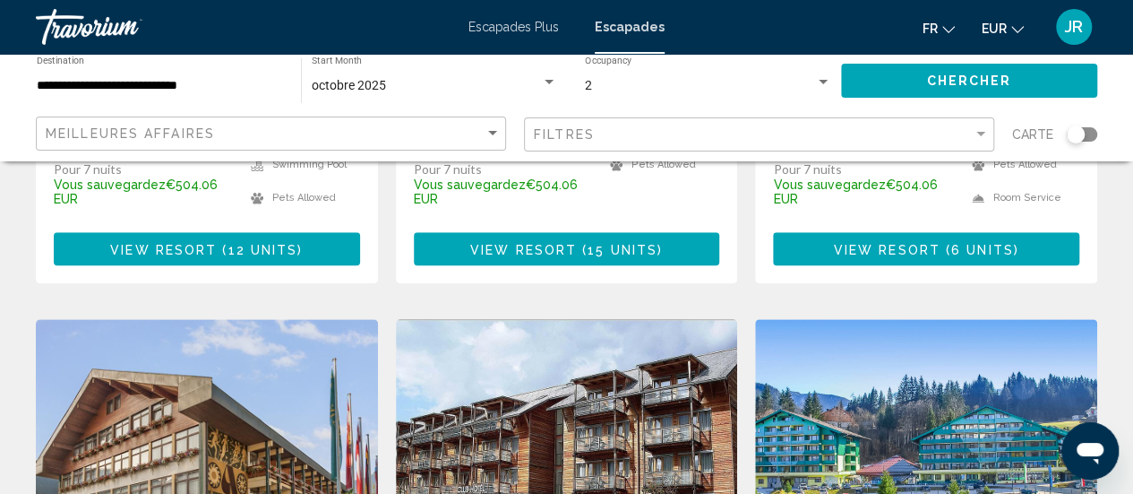
scroll to position [566, 0]
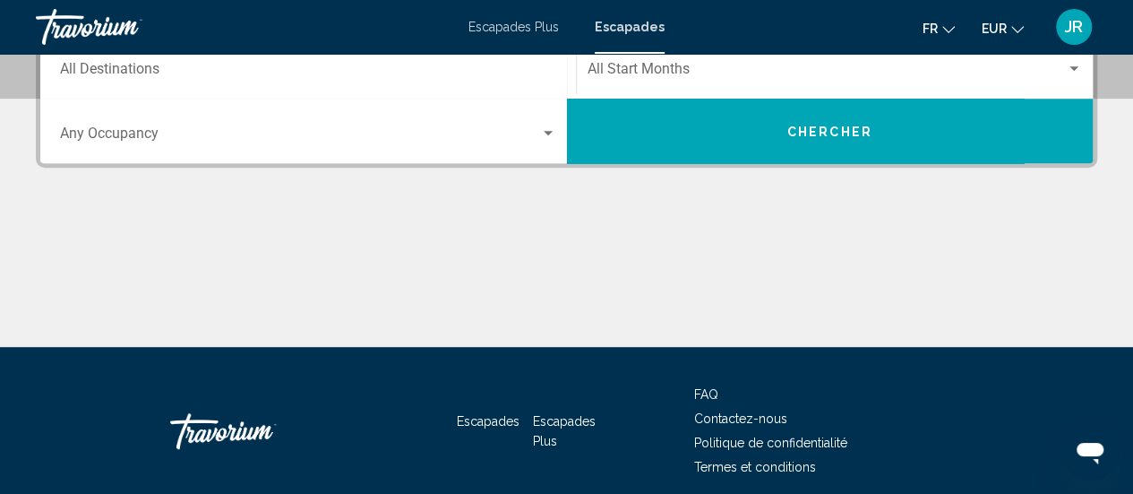
click at [335, 65] on input "Destination All Destinations" at bounding box center [308, 73] width 496 height 16
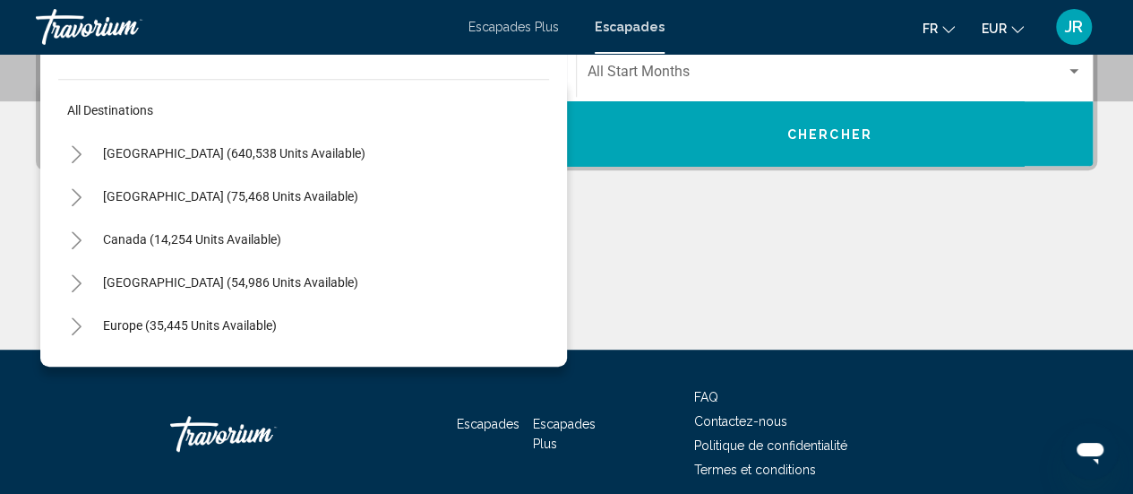
scroll to position [410, 0]
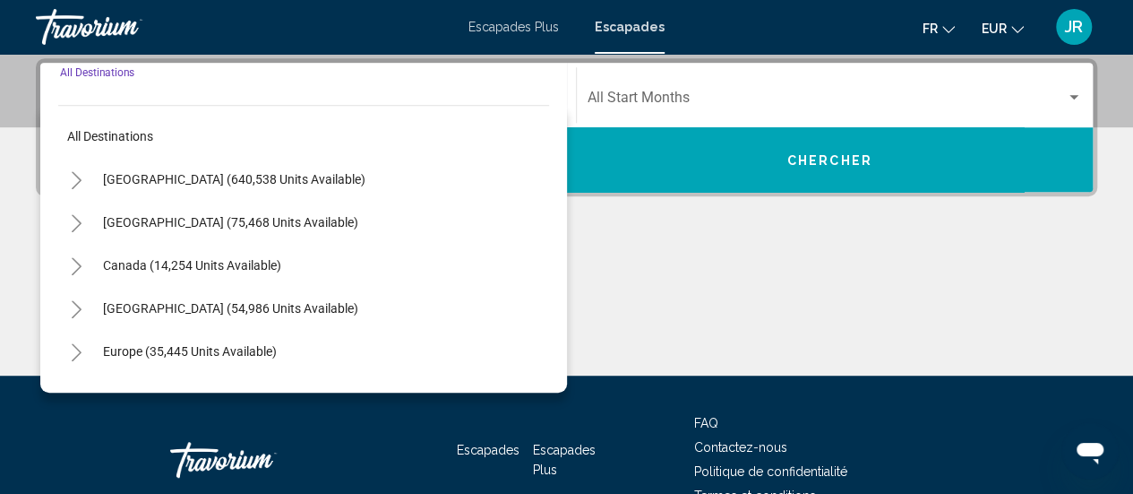
click at [70, 347] on icon "Toggle Europe (35,445 units available)" at bounding box center [76, 352] width 13 height 18
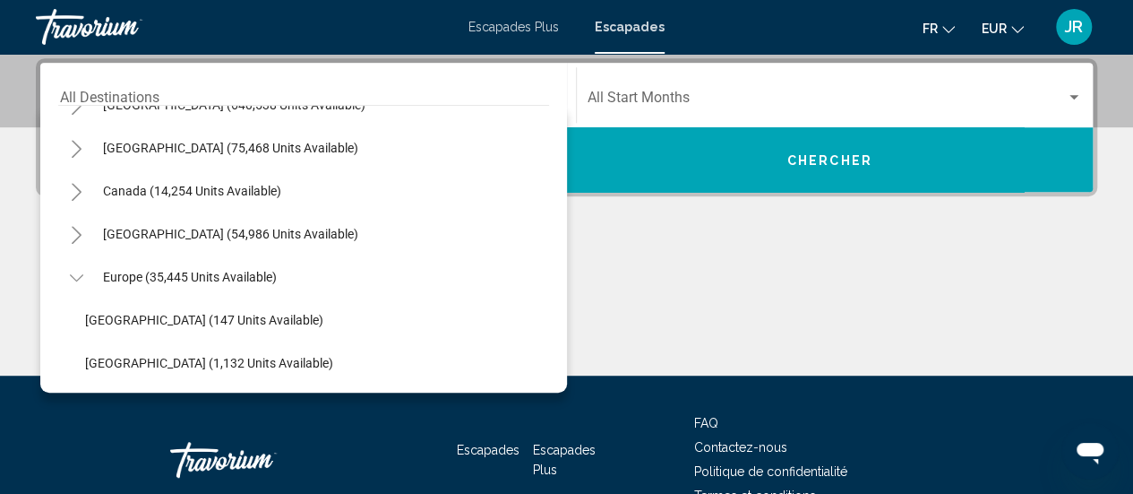
scroll to position [76, 0]
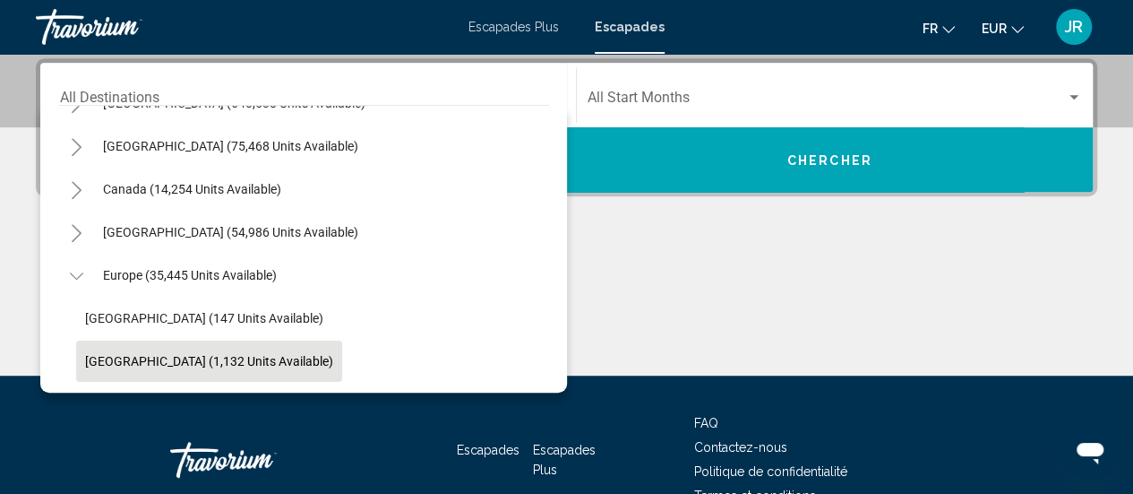
click at [114, 375] on button "[GEOGRAPHIC_DATA] (1,132 units available)" at bounding box center [209, 360] width 266 height 41
type input "**********"
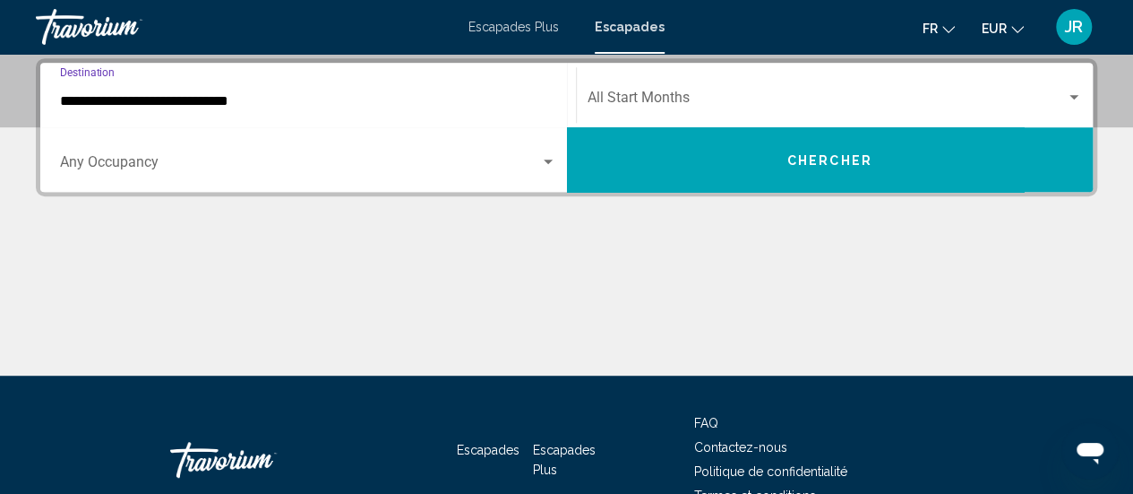
click at [688, 110] on div "Start Month All Start Months" at bounding box center [835, 95] width 495 height 56
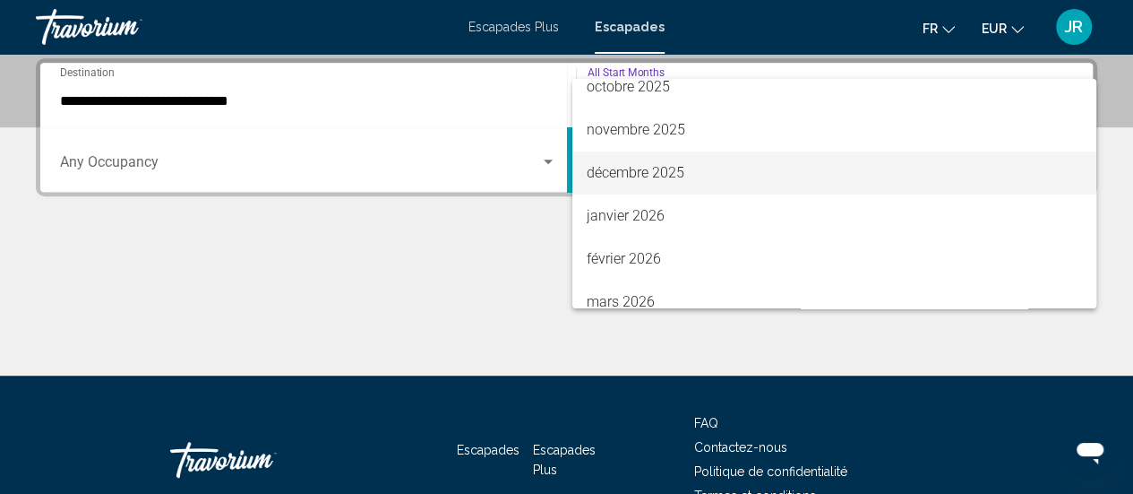
scroll to position [143, 0]
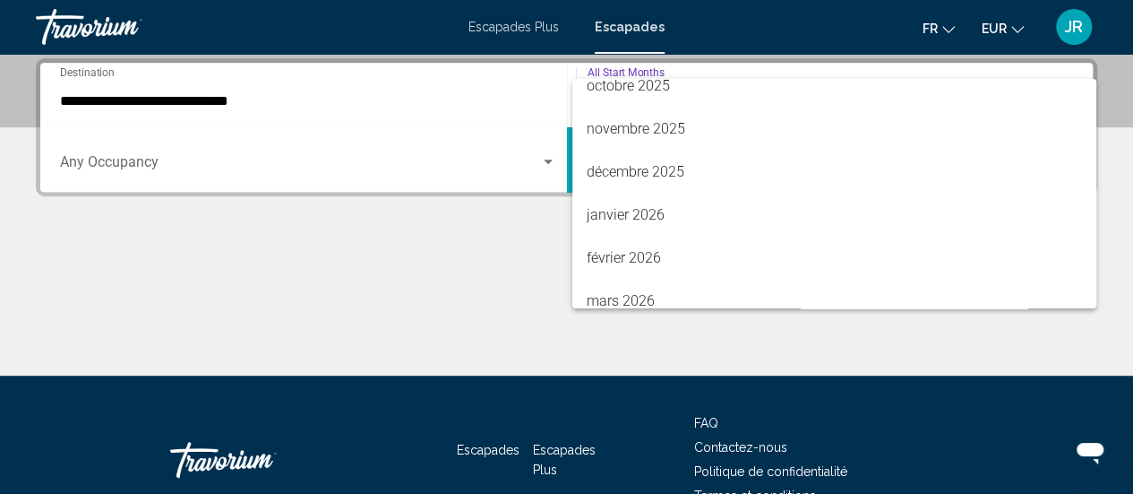
click at [407, 345] on div at bounding box center [566, 247] width 1133 height 494
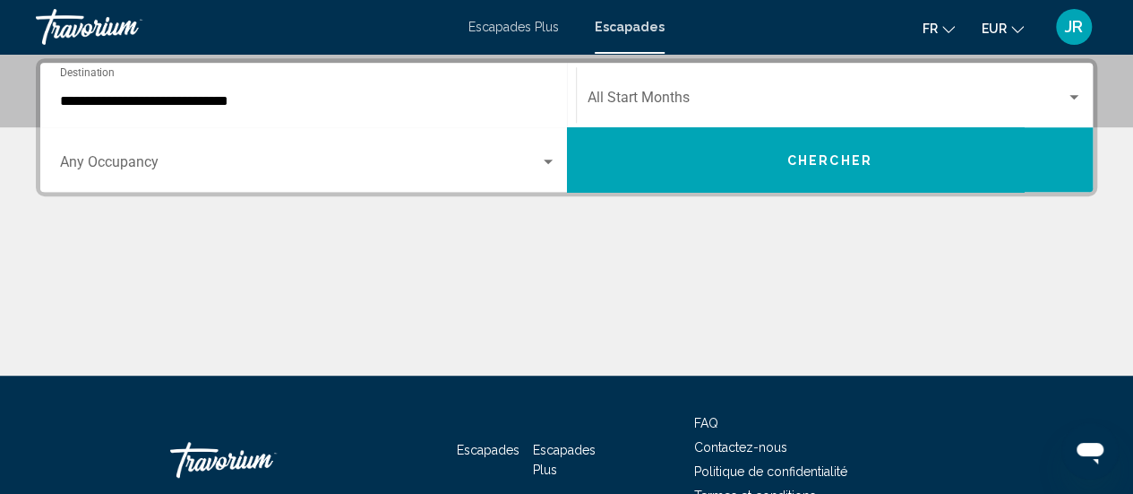
click at [729, 133] on button "Chercher" at bounding box center [830, 159] width 527 height 65
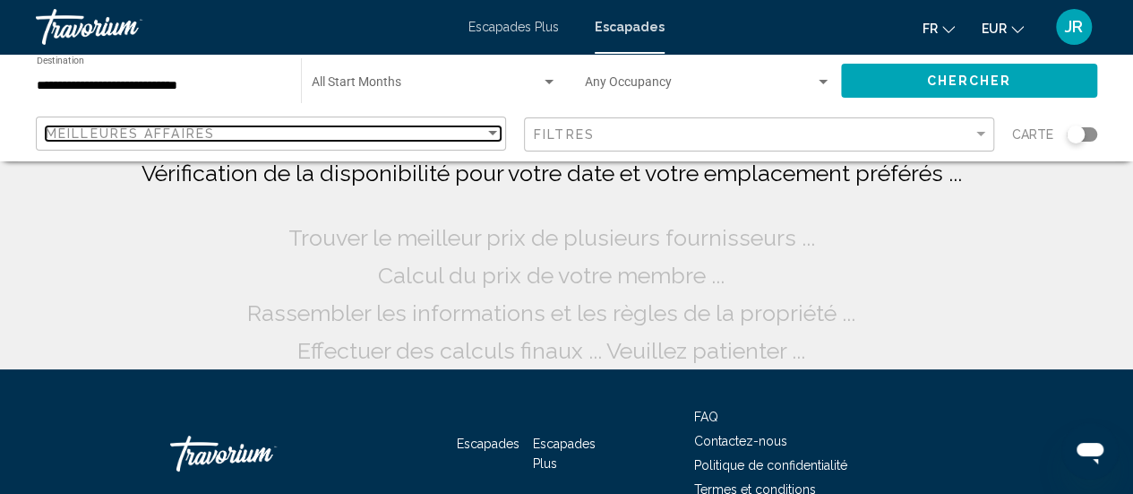
click at [453, 136] on div "Meilleures affaires" at bounding box center [265, 133] width 439 height 14
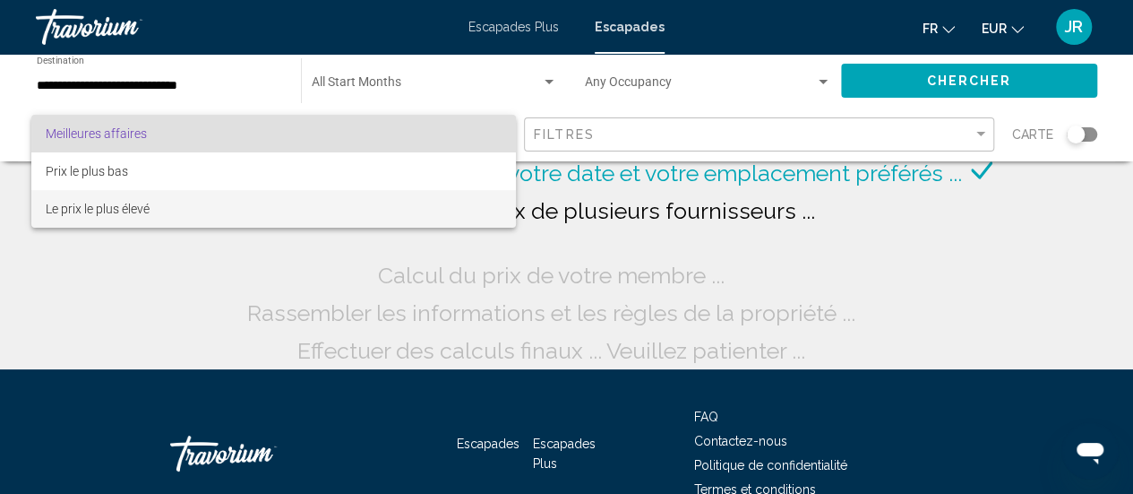
click at [314, 198] on span "Le prix le plus élevé" at bounding box center [274, 209] width 456 height 38
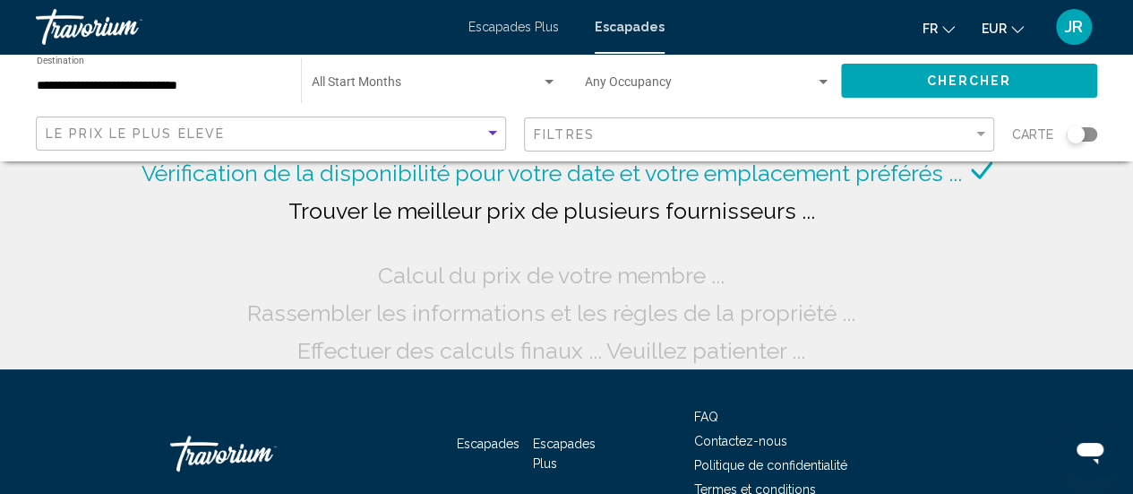
click at [281, 108] on mat-form-field "**********" at bounding box center [159, 81] width 265 height 56
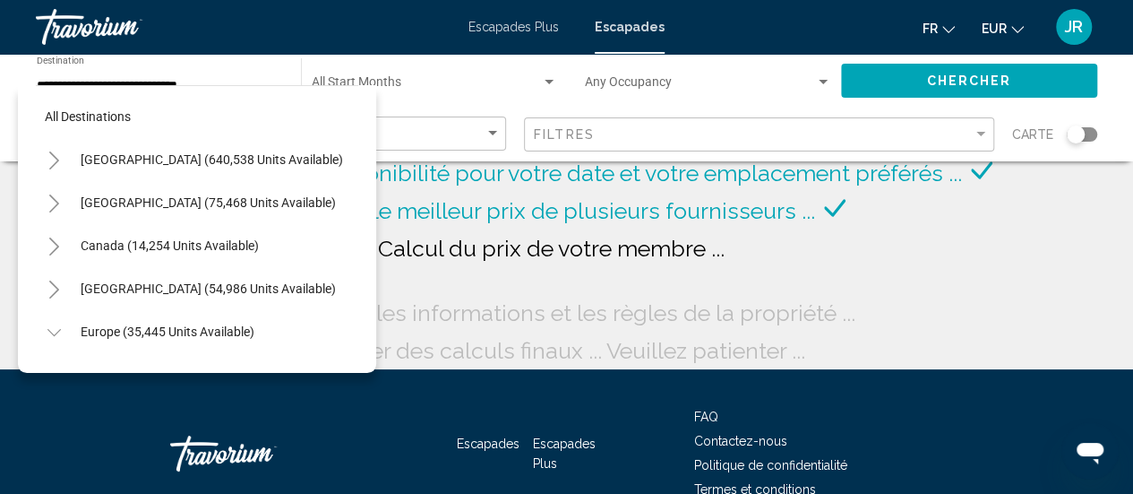
scroll to position [199, 0]
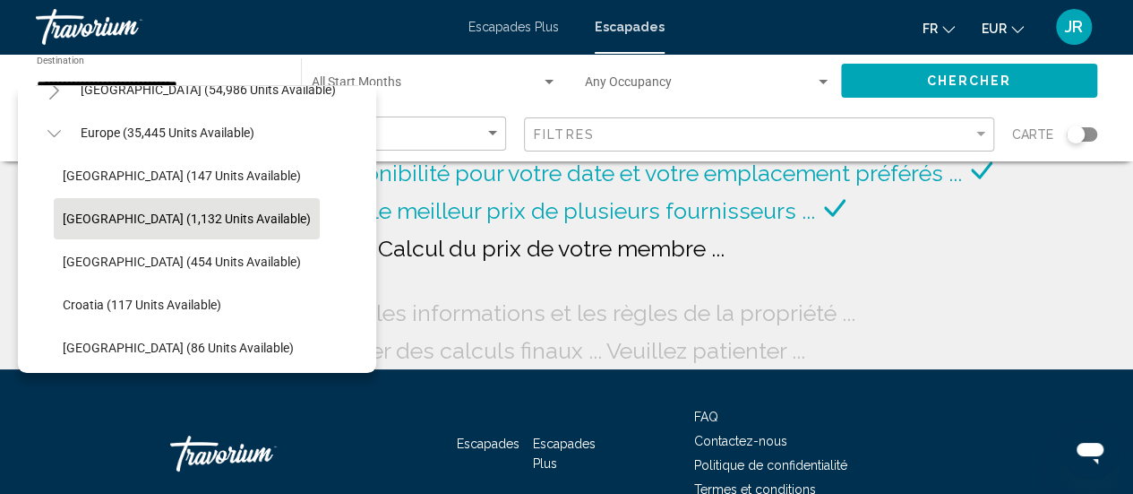
click at [275, 130] on div "Europe (35,445 units available)" at bounding box center [197, 132] width 323 height 43
click at [523, 168] on span "Vérification de la disponibilité pour votre date et votre emplacement préférés …" at bounding box center [552, 172] width 821 height 27
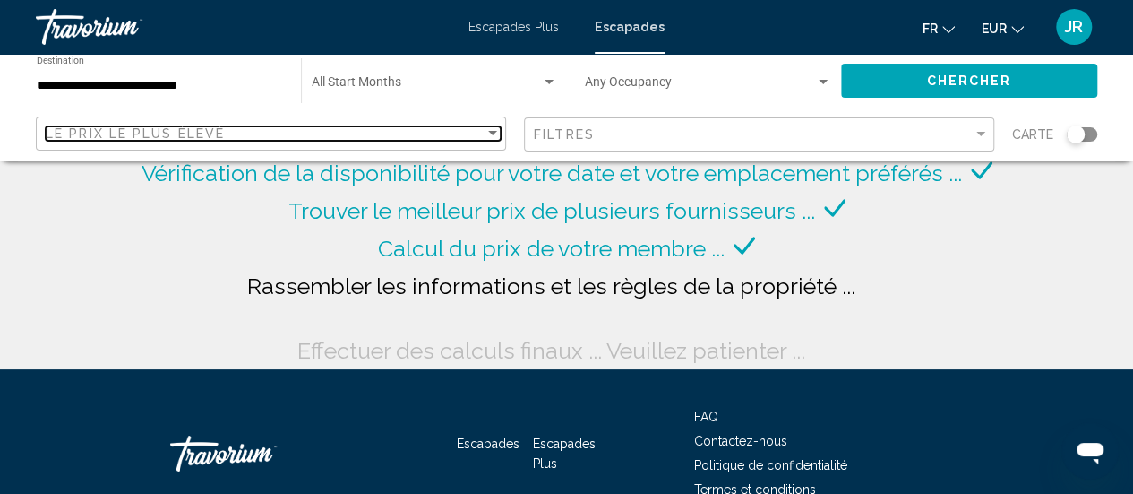
click at [377, 131] on div "Le prix le plus élevé" at bounding box center [265, 133] width 439 height 14
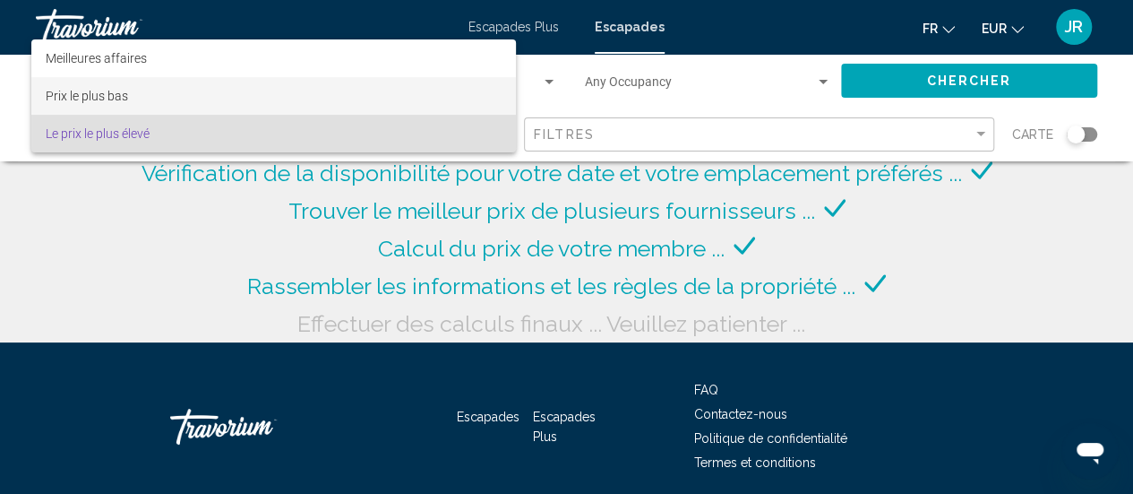
click at [170, 101] on span "Prix le plus bas" at bounding box center [274, 96] width 456 height 38
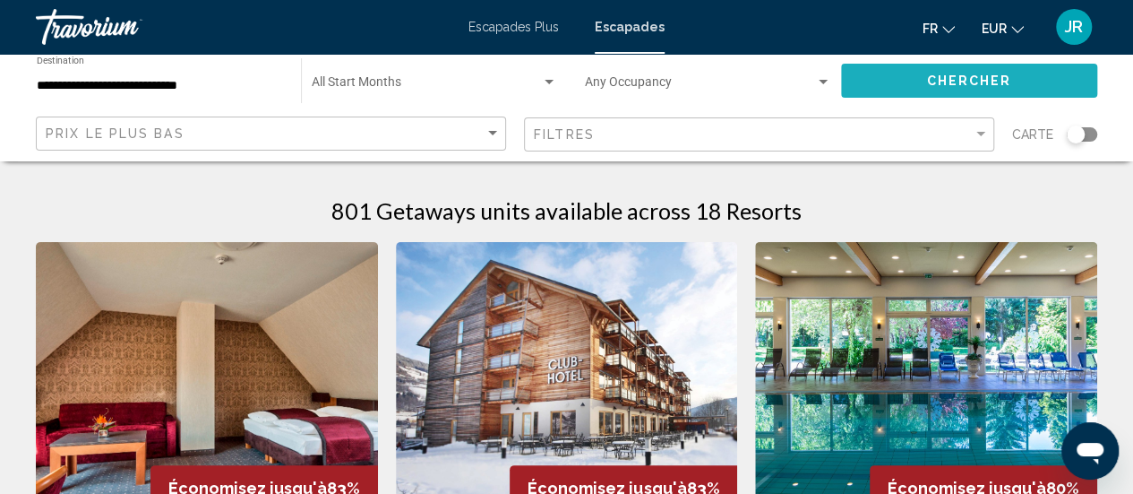
click at [946, 91] on button "Chercher" at bounding box center [969, 80] width 256 height 33
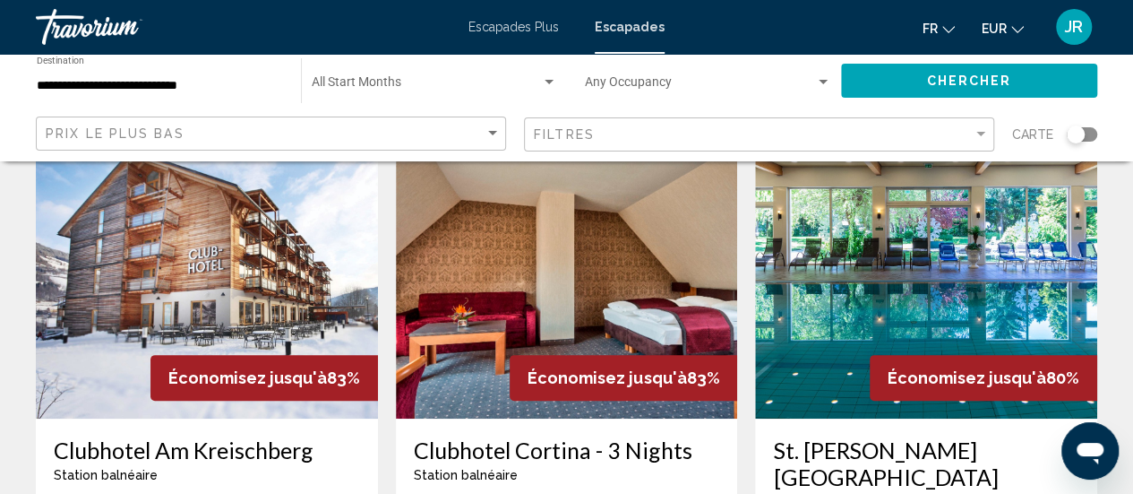
scroll to position [75, 0]
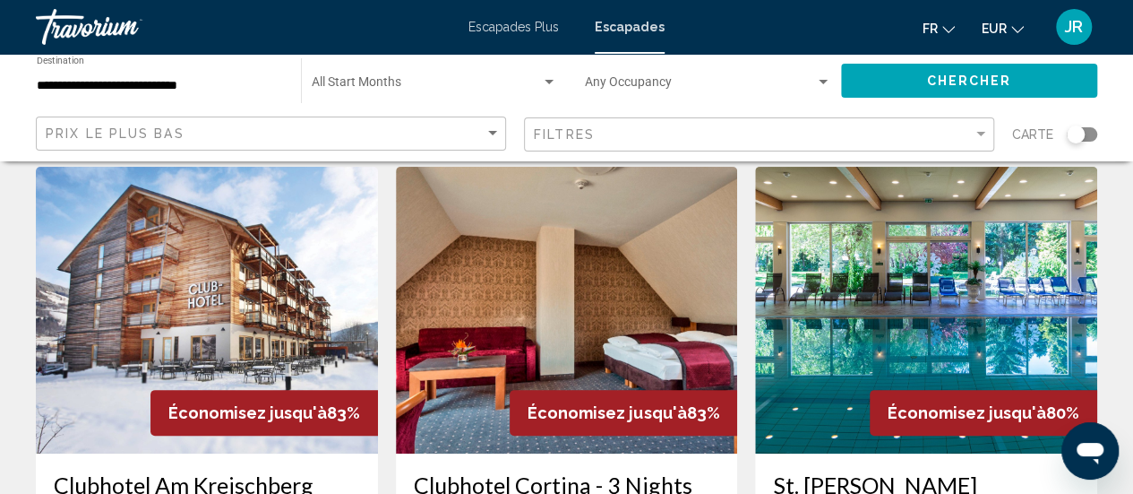
click at [226, 282] on img "Contenu principal" at bounding box center [207, 310] width 342 height 287
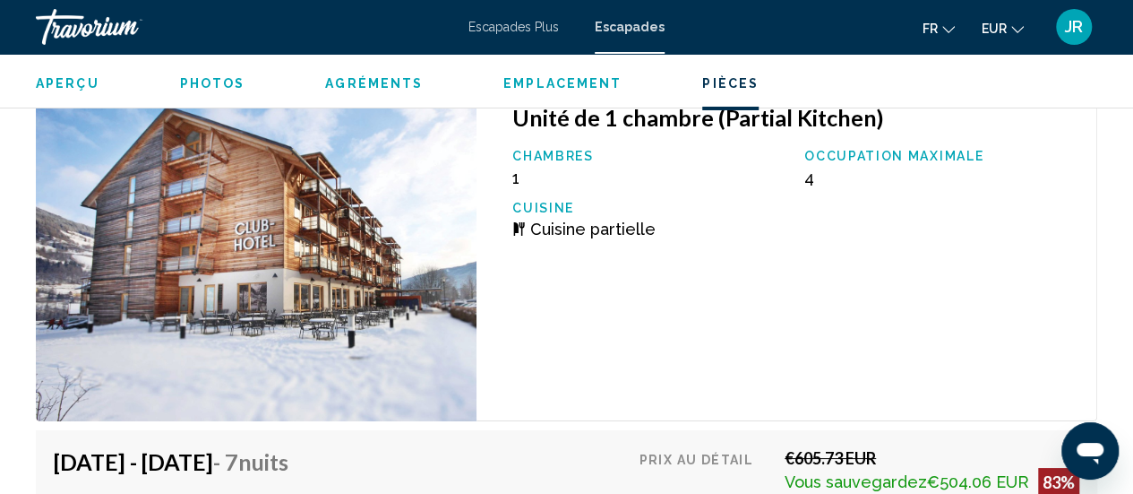
scroll to position [3196, 0]
click at [539, 263] on div "Unité de 1 chambre (Partial Kitchen) Chambres 1 Occupation maximale 4 Cuisine C…" at bounding box center [787, 252] width 621 height 336
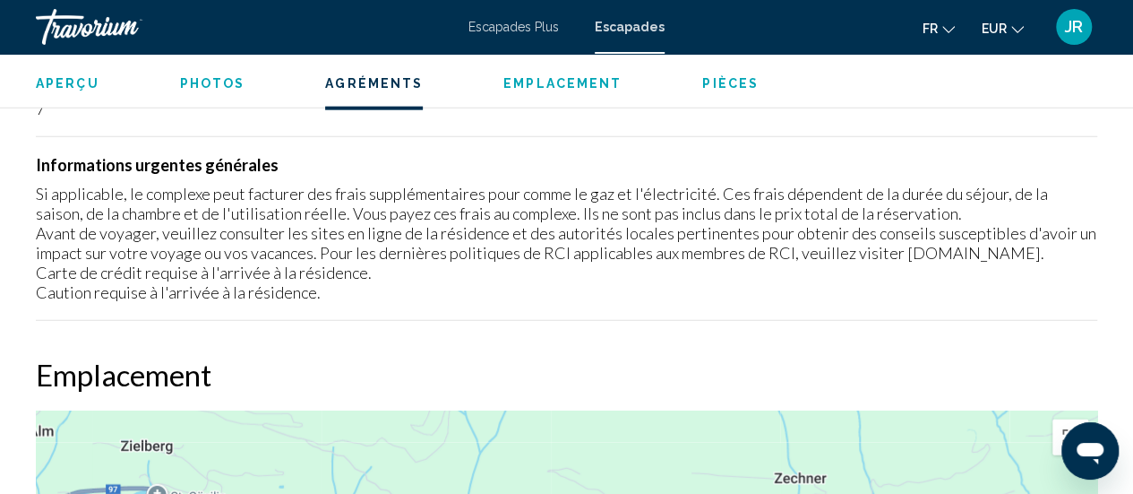
scroll to position [2074, 0]
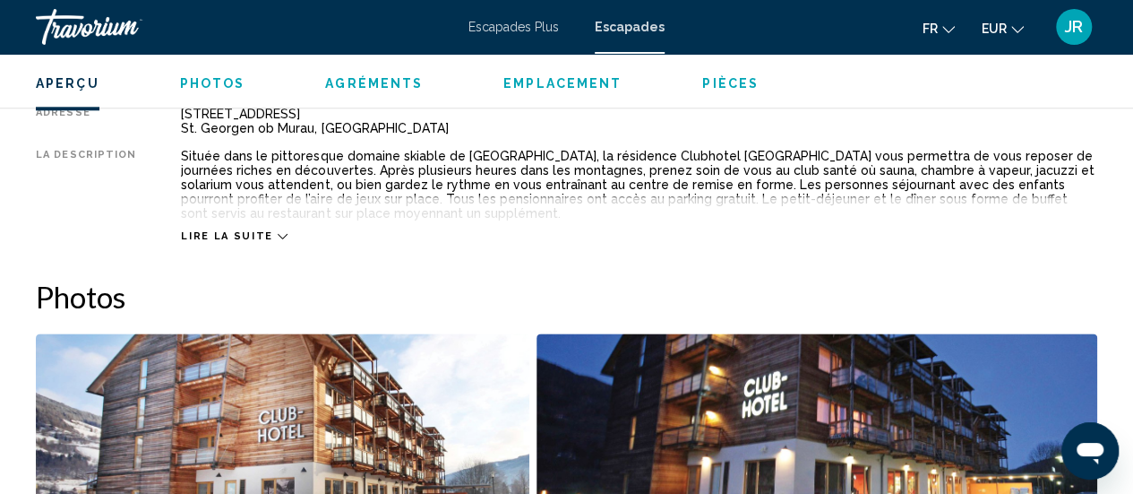
scroll to position [962, 0]
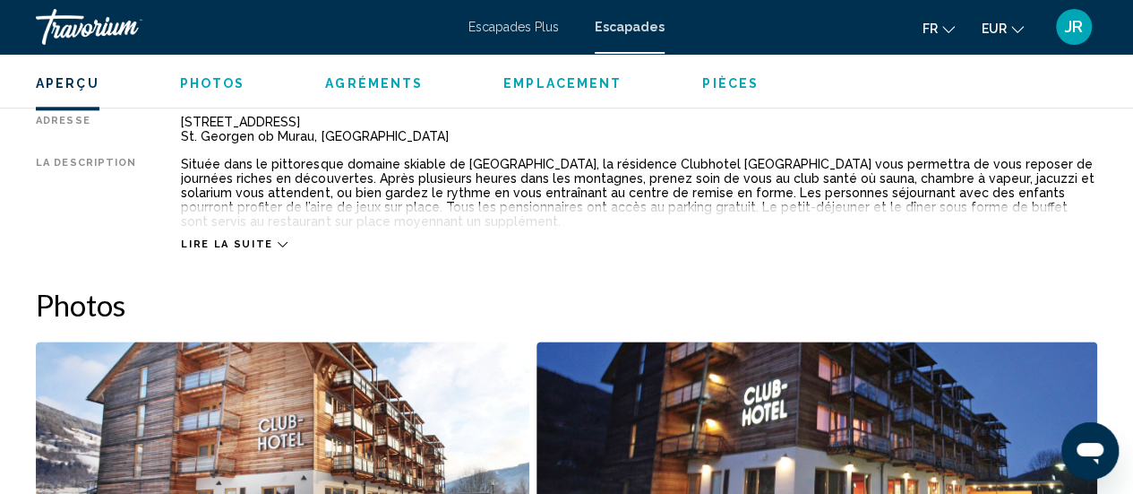
click at [376, 366] on img "Open full-screen image slider" at bounding box center [283, 452] width 494 height 222
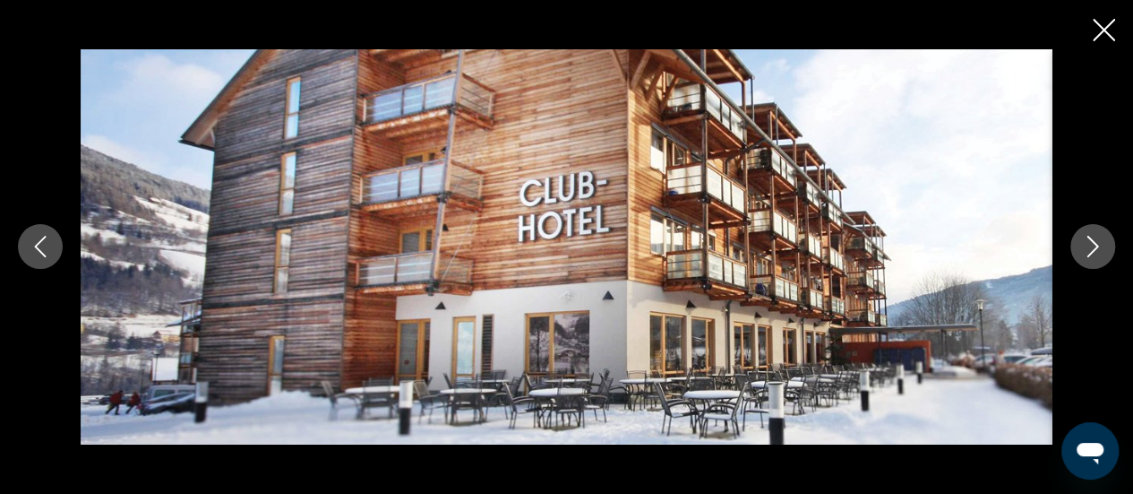
click at [1094, 267] on button "Next image" at bounding box center [1093, 246] width 45 height 45
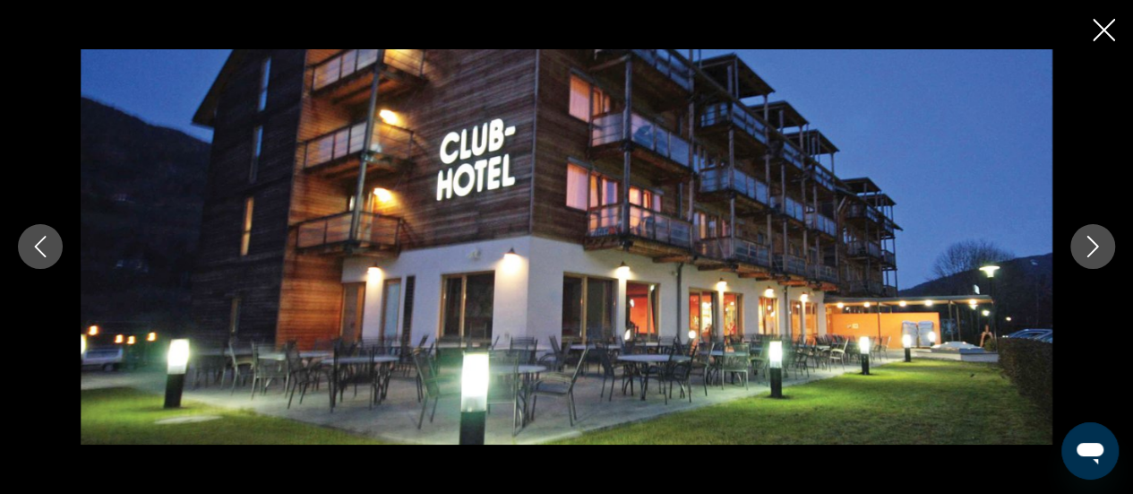
click at [1094, 267] on button "Next image" at bounding box center [1093, 246] width 45 height 45
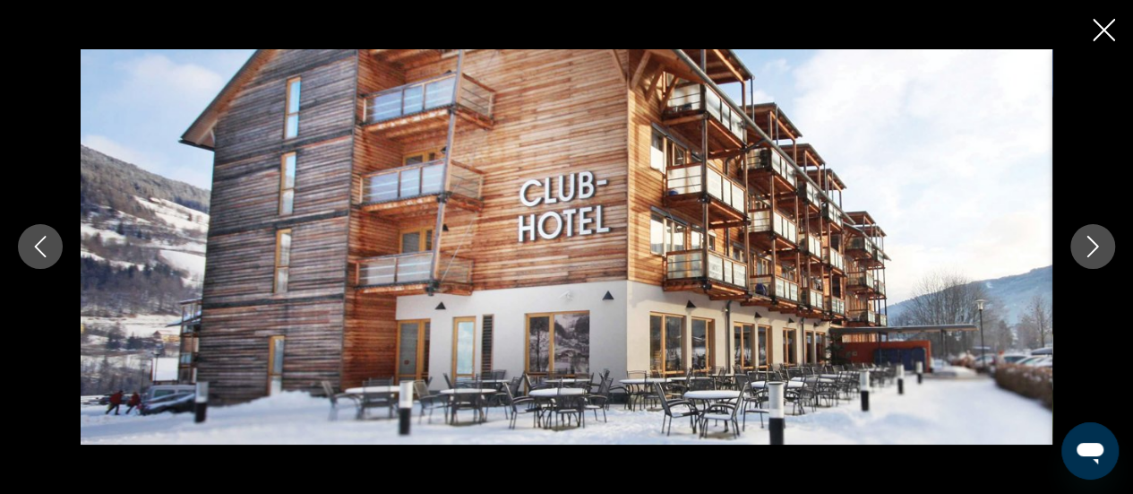
click at [1094, 267] on button "Next image" at bounding box center [1093, 246] width 45 height 45
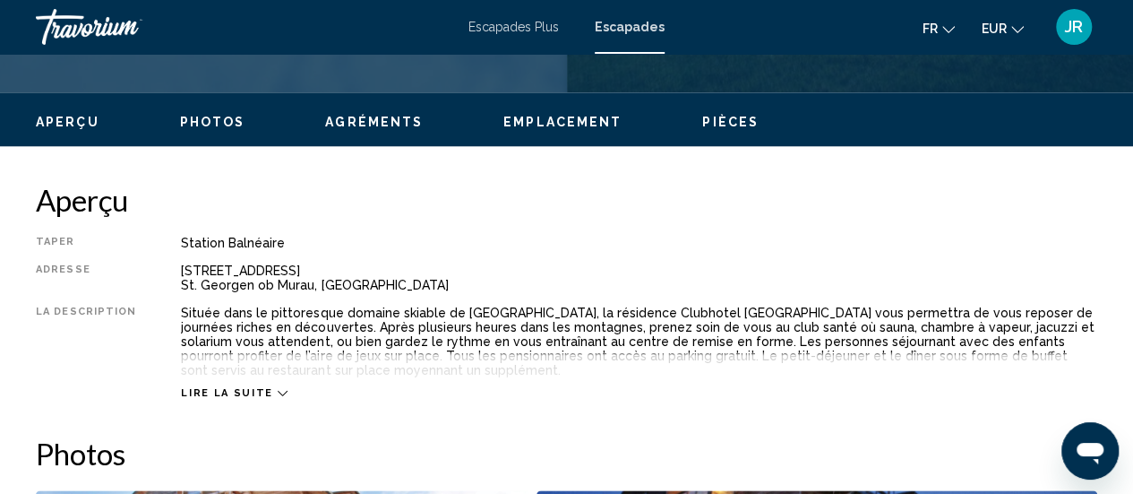
scroll to position [816, 0]
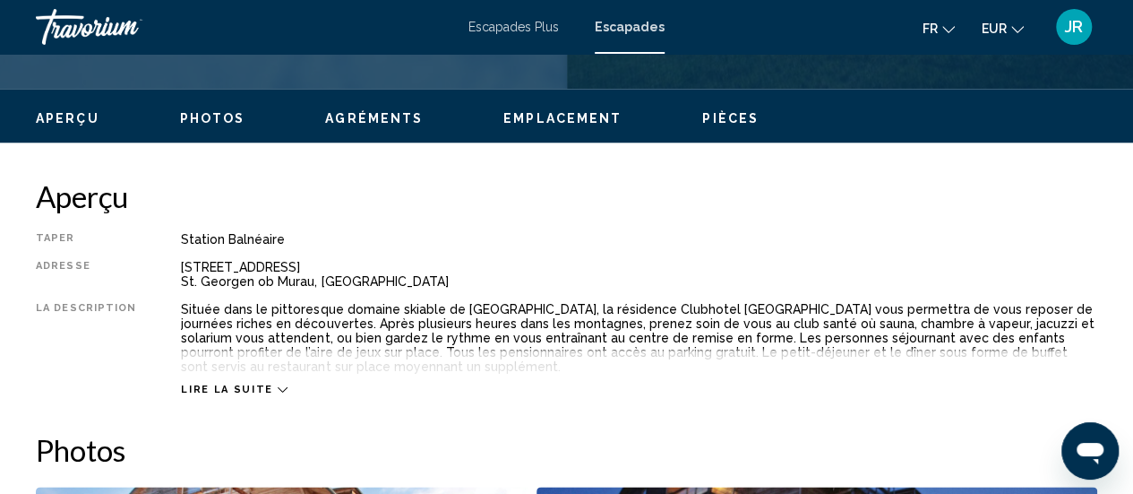
click at [224, 388] on span "Lire la suite" at bounding box center [226, 389] width 91 height 12
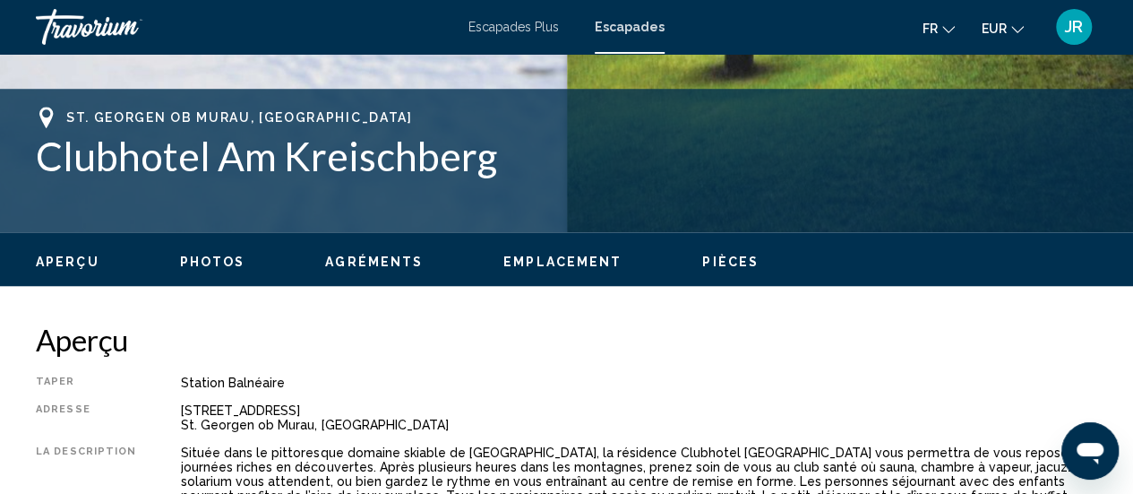
click at [755, 273] on div "Aperçu Photos Agréments Emplacement Pièces Rechercher" at bounding box center [566, 260] width 1133 height 56
click at [735, 264] on span "Pièces" at bounding box center [730, 261] width 56 height 14
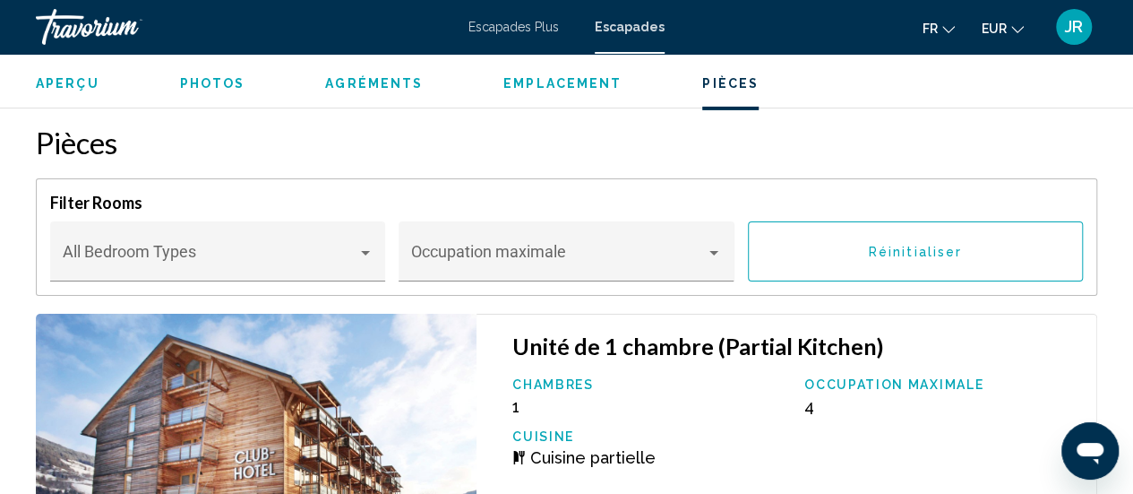
scroll to position [2982, 0]
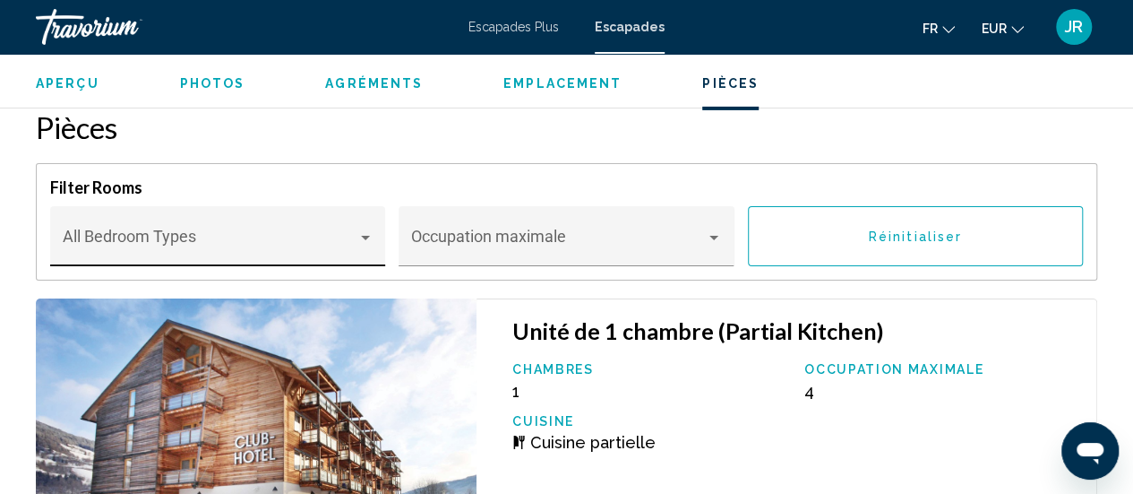
click at [328, 249] on span "Contenu principal" at bounding box center [210, 245] width 295 height 18
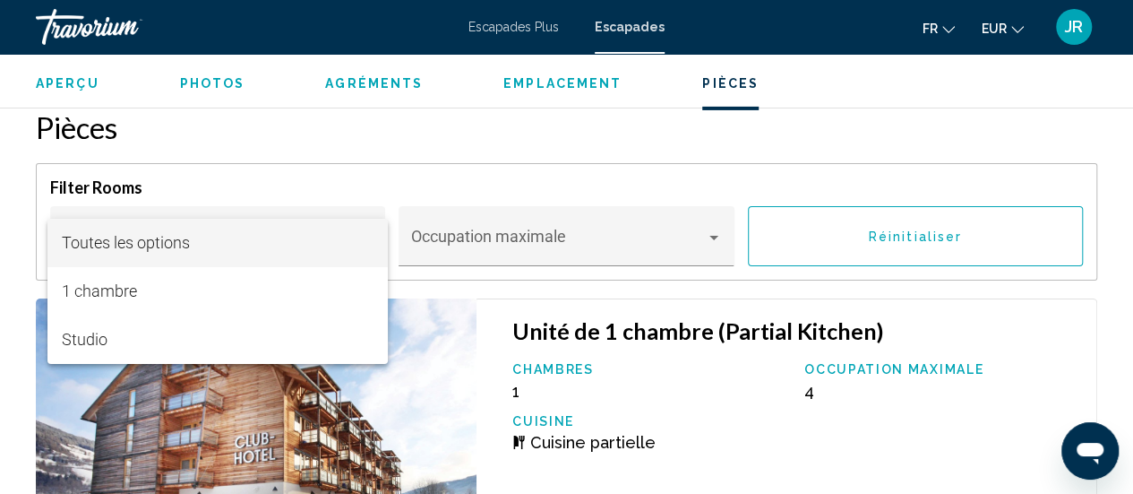
click at [418, 210] on div at bounding box center [566, 247] width 1133 height 494
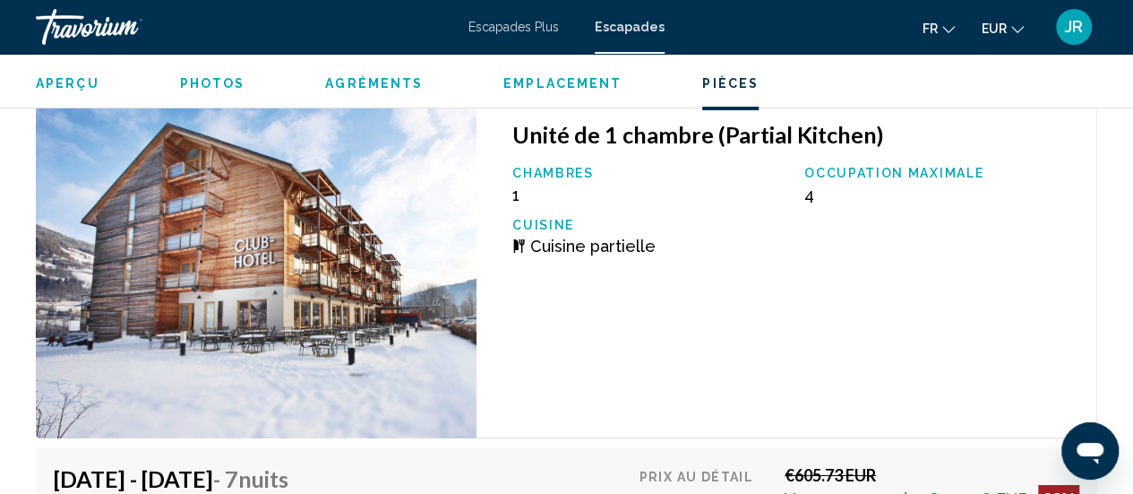
scroll to position [3023, 0]
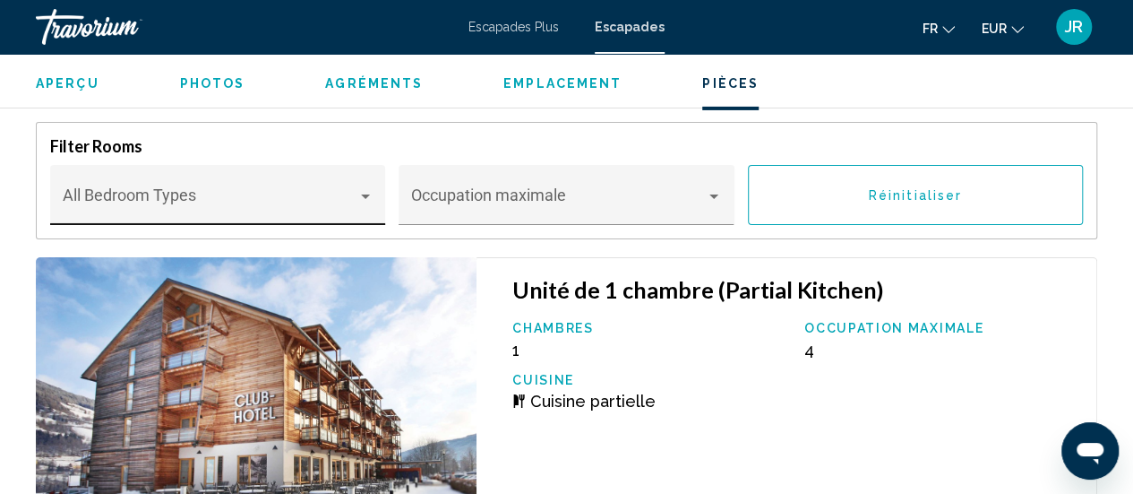
click at [295, 177] on div "Bedroom Types All Bedroom Types" at bounding box center [218, 200] width 311 height 47
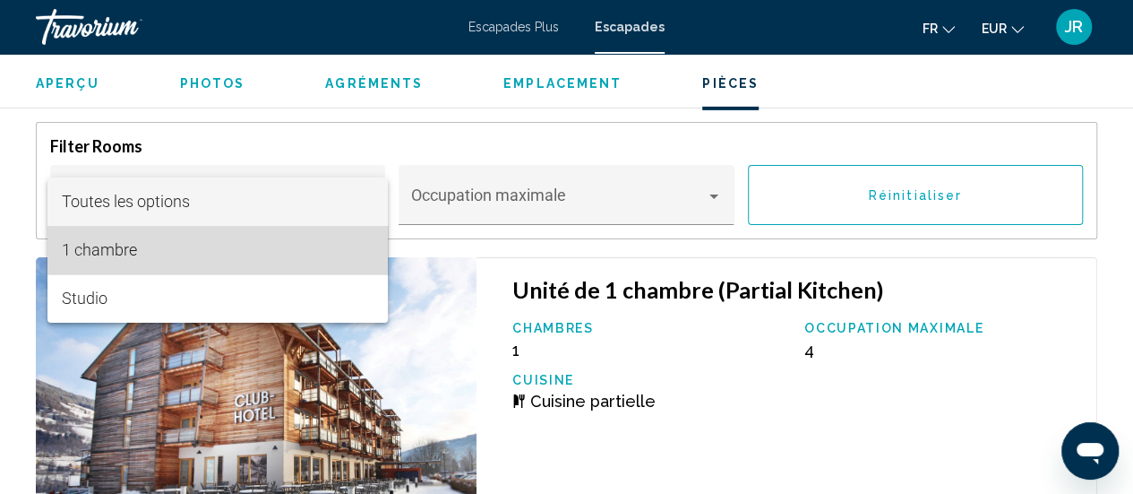
click at [245, 259] on span "1 chambre" at bounding box center [217, 250] width 311 height 48
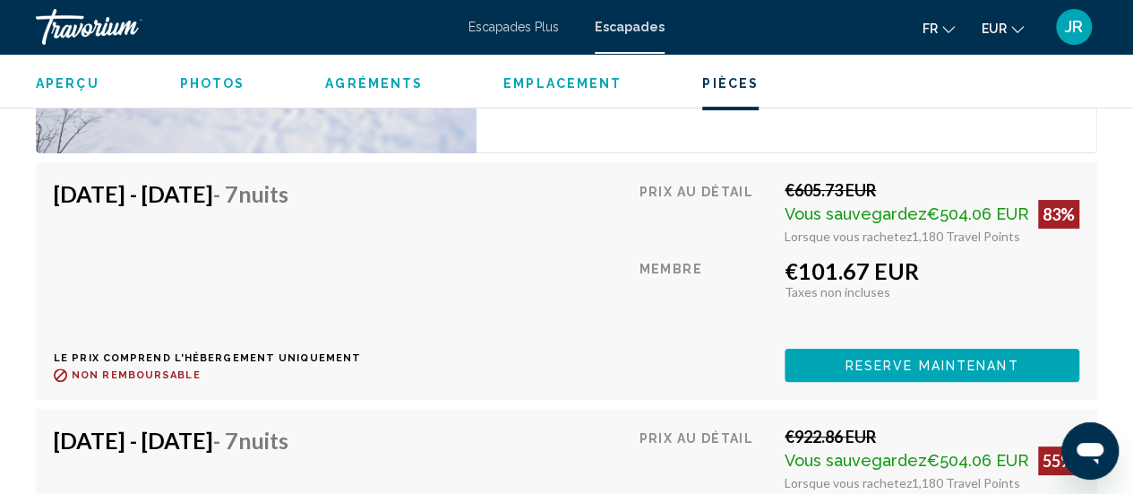
scroll to position [3464, 0]
click at [643, 316] on div "[DATE] - [DATE] - 7 nuits Le prix comprend l'hébergement uniquement Remboursabl…" at bounding box center [567, 280] width 1026 height 202
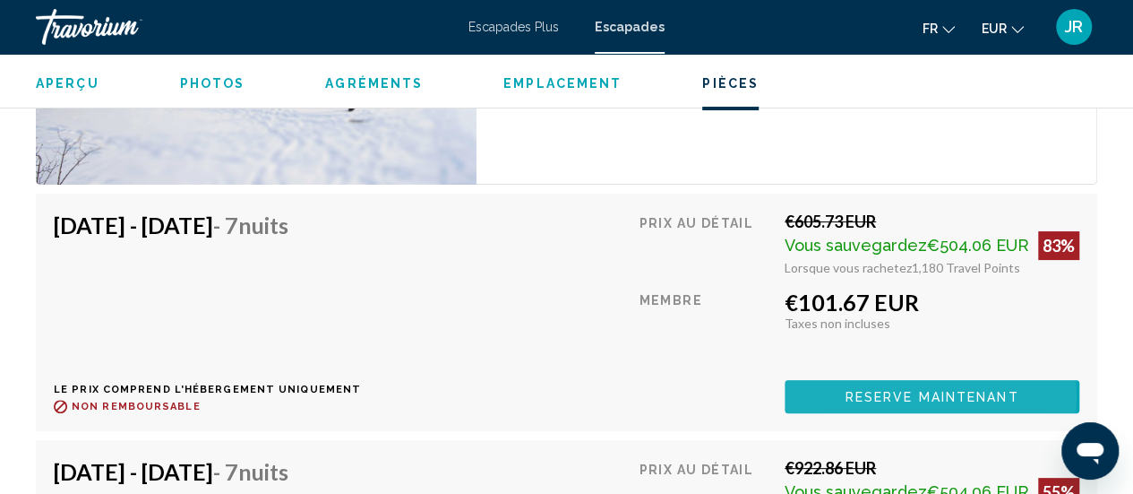
click at [837, 395] on button "Reserve maintenant" at bounding box center [932, 396] width 295 height 33
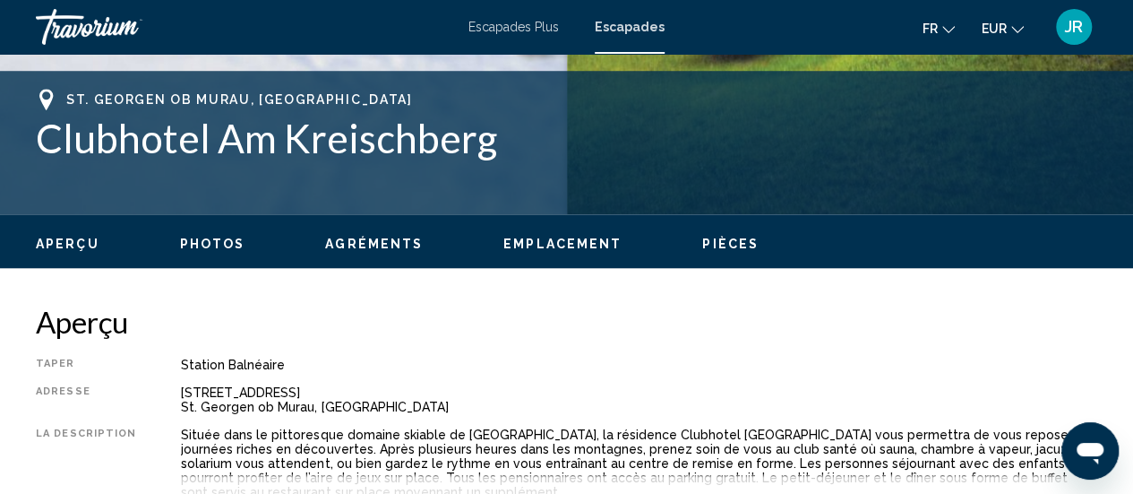
scroll to position [690, 0]
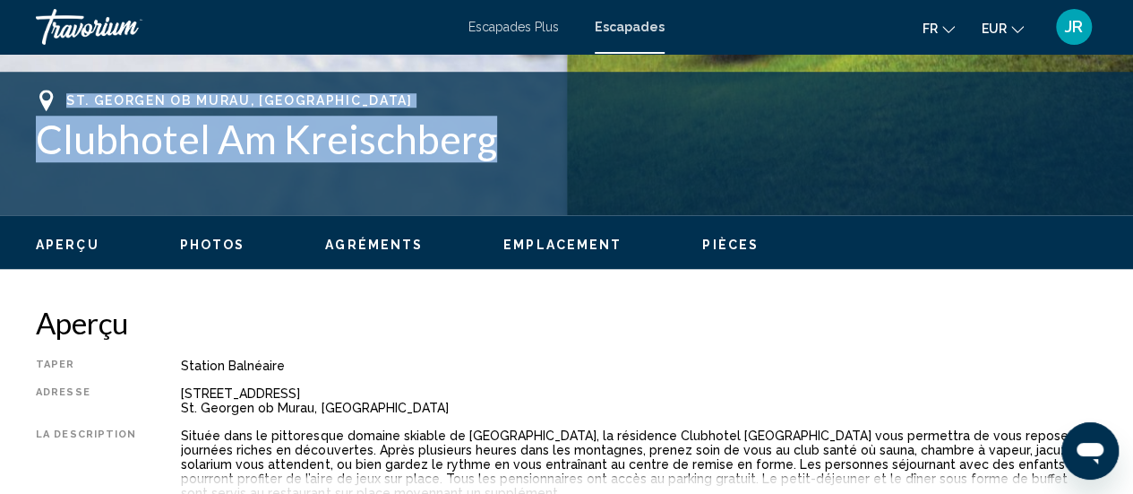
drag, startPoint x: 33, startPoint y: 97, endPoint x: 552, endPoint y: 152, distance: 521.7
click at [552, 152] on div "St. [GEOGRAPHIC_DATA], Austria Clubhotel Am Kreischberg Adresse [STREET_ADDRESS…" at bounding box center [566, 144] width 1133 height 108
copy div "St. Georgen ob Murau, Austria Clubhotel Am Kreischberg"
click at [736, 173] on div "St. Georgen ob Murau, Austria Clubhotel Am Kreischberg" at bounding box center [567, 144] width 1062 height 108
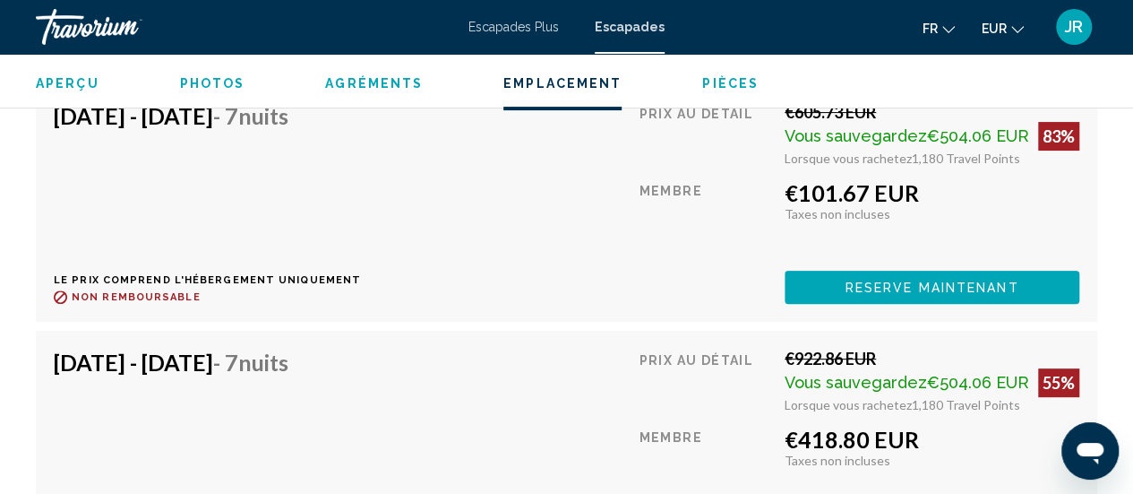
scroll to position [3542, 0]
click at [857, 295] on button "Reserve maintenant" at bounding box center [932, 286] width 295 height 33
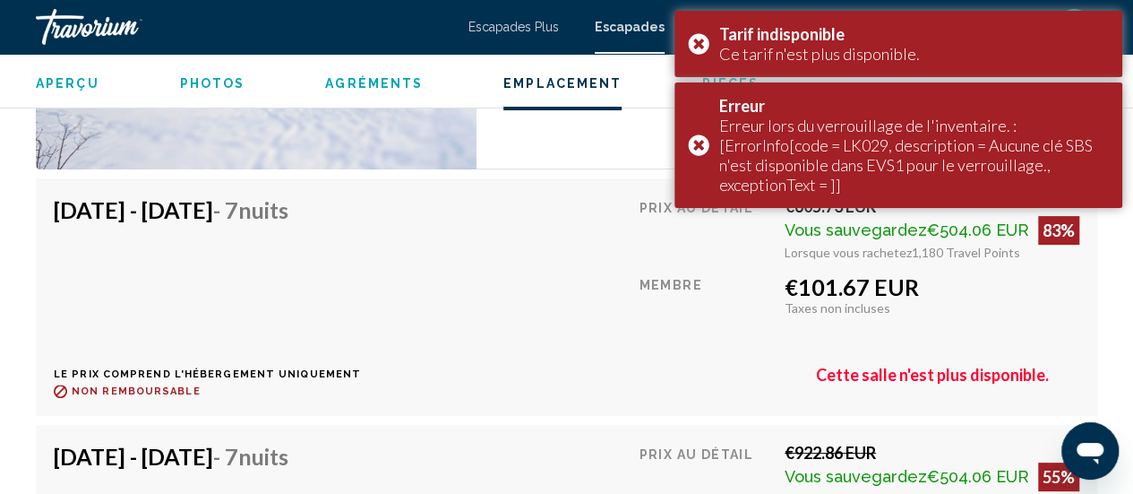
click at [607, 282] on div "[DATE] - [DATE] - 7 nuits Le prix comprend l'hébergement uniquement Remboursabl…" at bounding box center [567, 297] width 1026 height 202
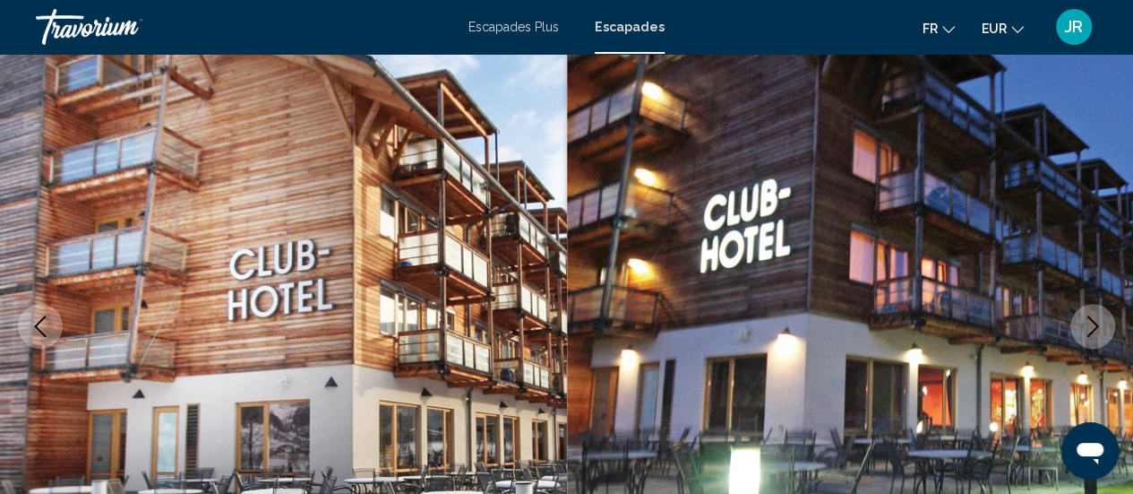
scroll to position [128, 0]
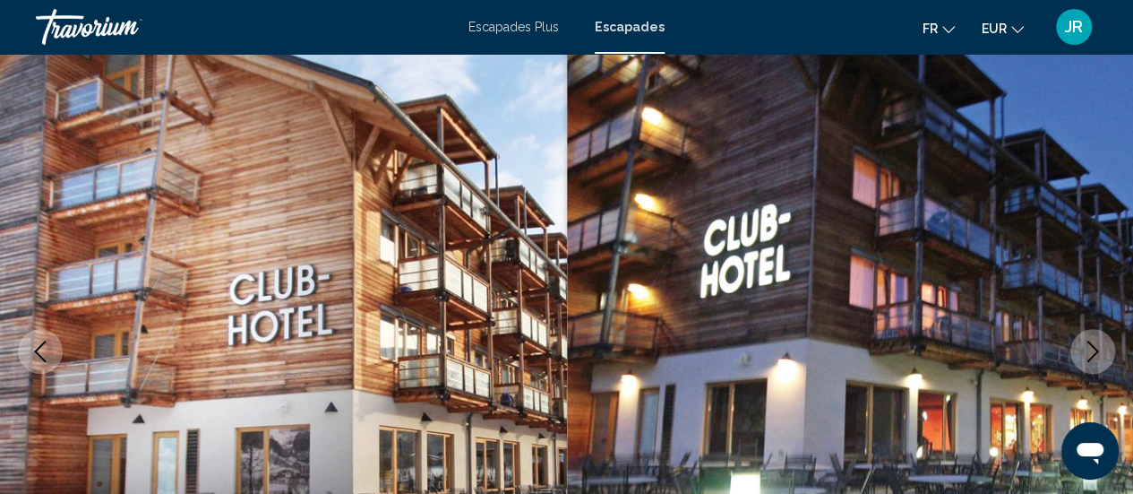
click at [641, 18] on div "Escapades Plus Escapades fr Anglais Espagnol Français italien Portugais russe E…" at bounding box center [566, 27] width 1133 height 38
click at [631, 27] on font "Escapades" at bounding box center [630, 27] width 70 height 14
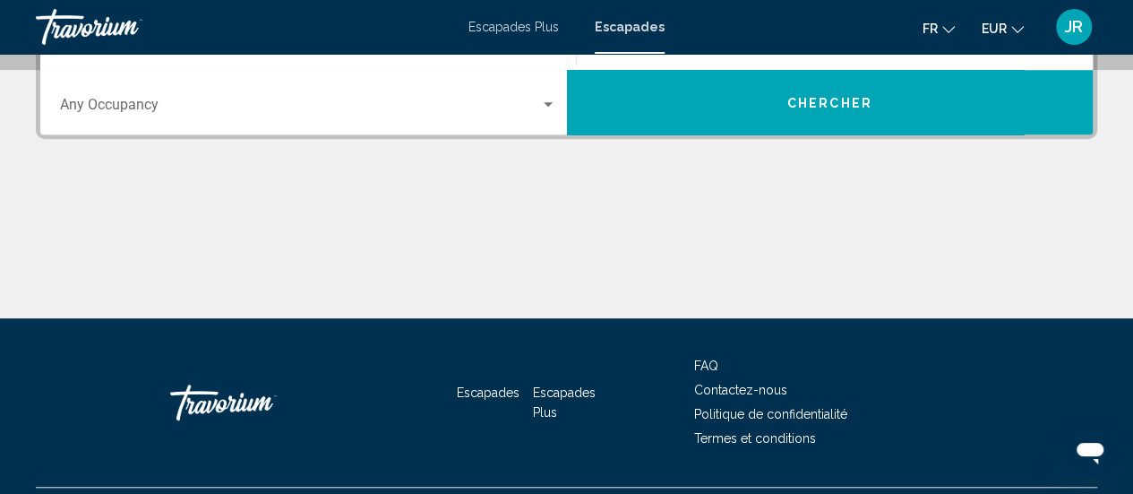
scroll to position [469, 0]
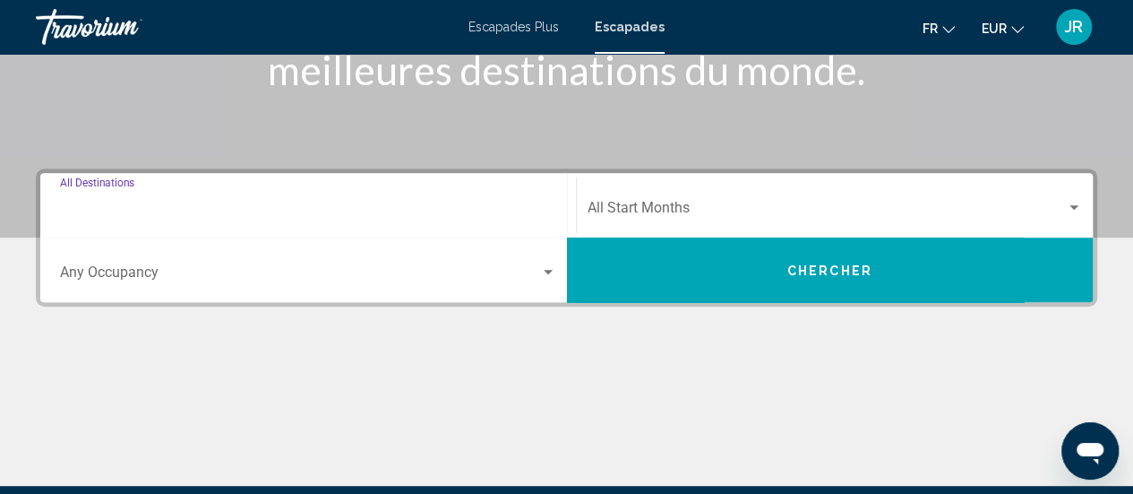
click at [269, 211] on input "Destination All Destinations" at bounding box center [308, 211] width 496 height 16
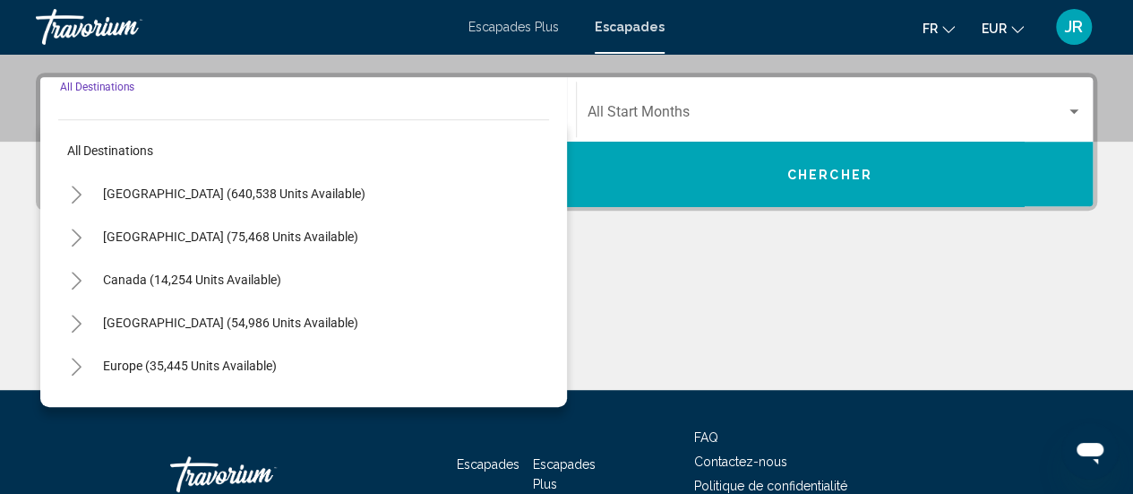
scroll to position [410, 0]
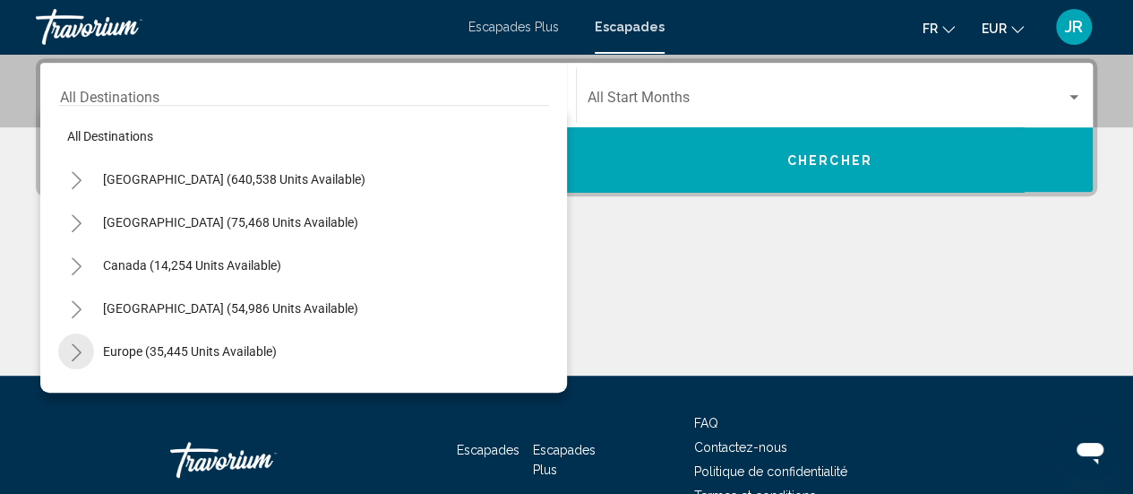
click at [70, 351] on icon "Toggle Europe (35,445 units available)" at bounding box center [76, 352] width 13 height 18
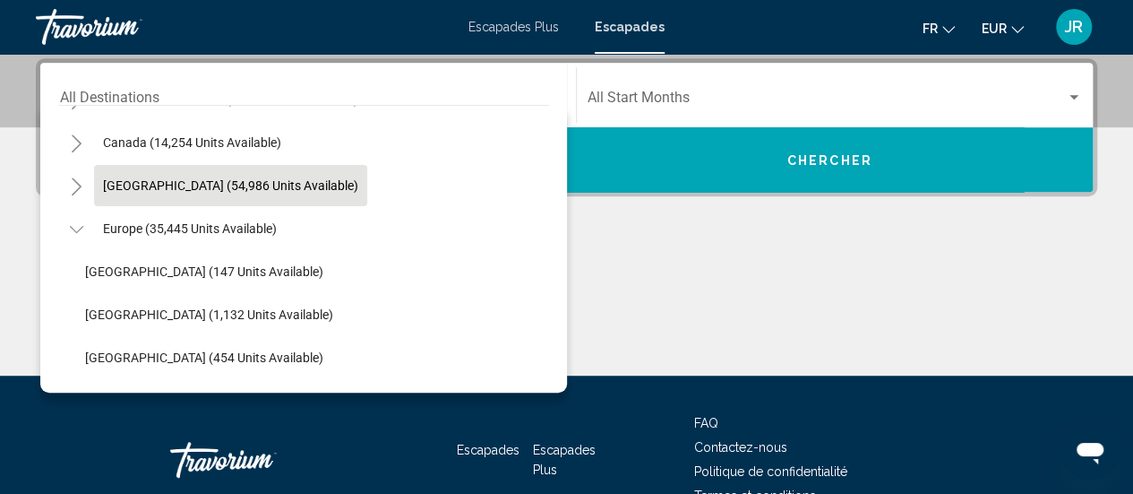
scroll to position [131, 0]
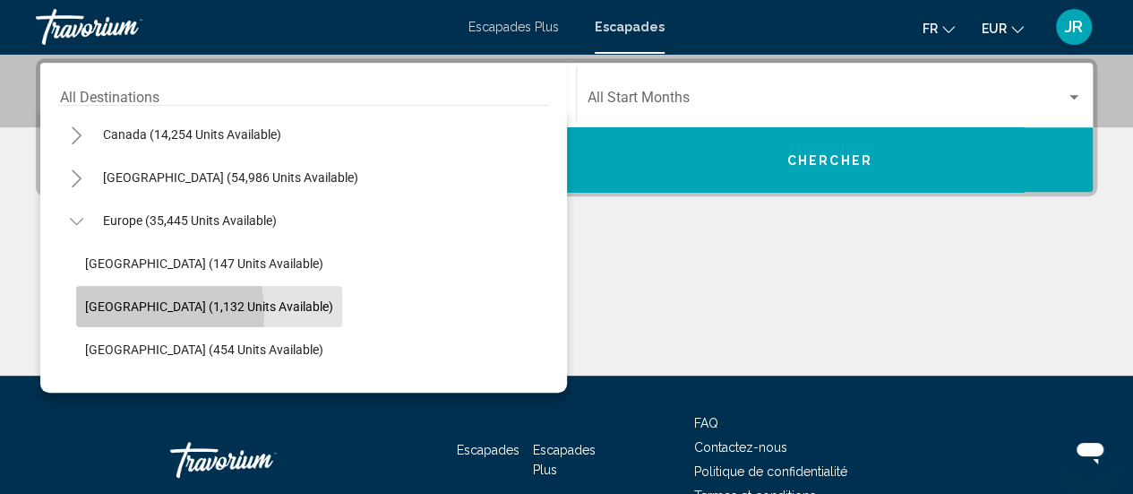
click at [114, 313] on span "[GEOGRAPHIC_DATA] (1,132 units available)" at bounding box center [209, 306] width 248 height 14
type input "**********"
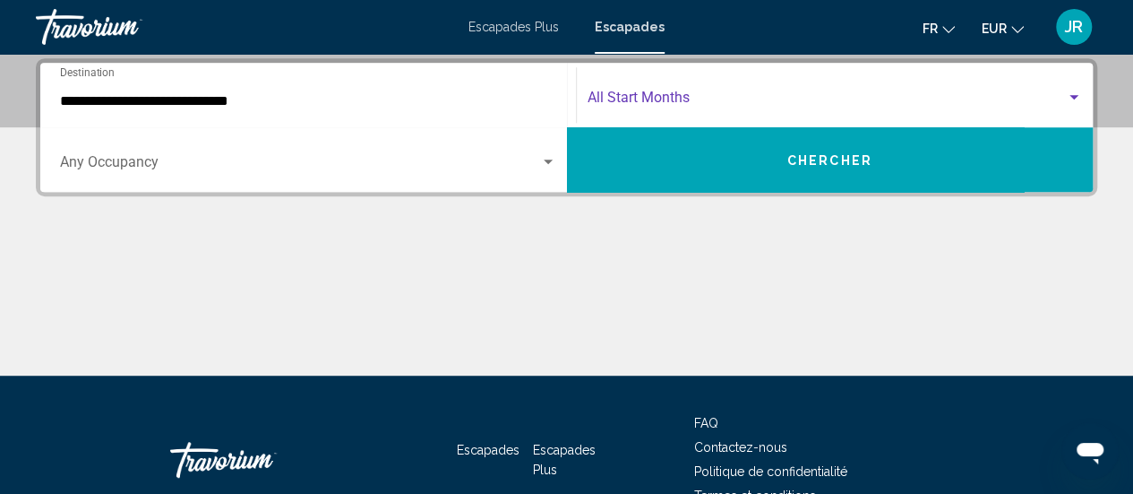
click at [674, 98] on span "Search widget" at bounding box center [827, 101] width 479 height 16
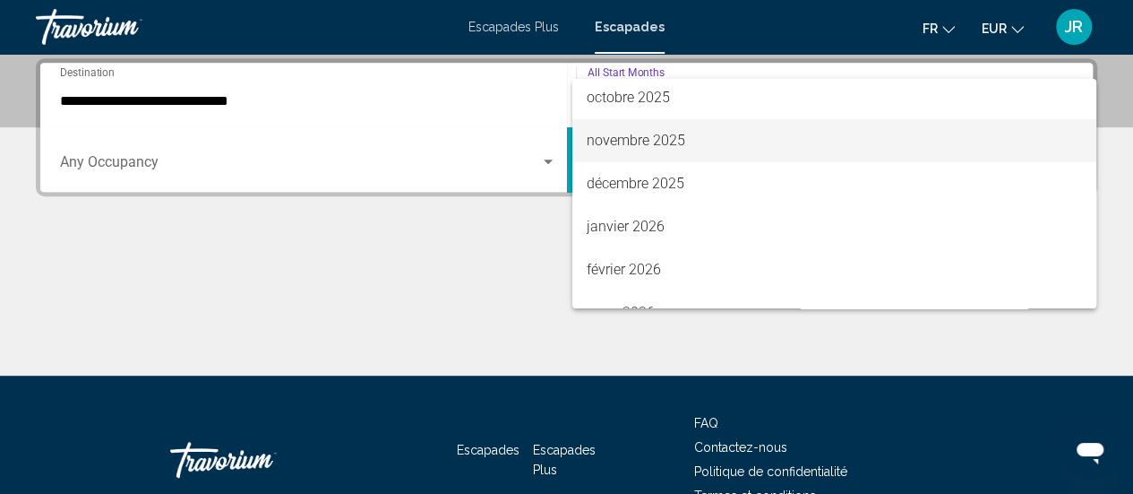
scroll to position [136, 0]
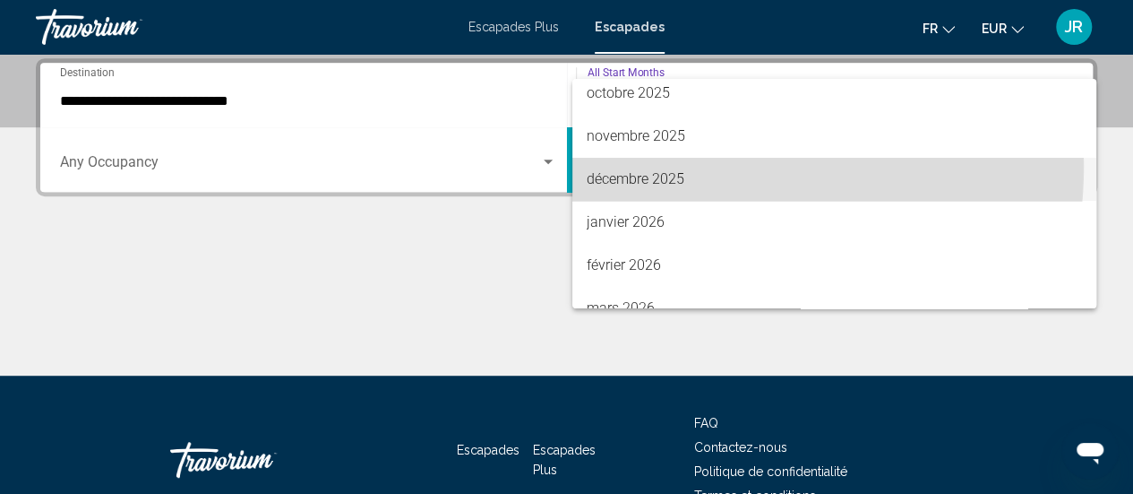
click at [641, 165] on span "décembre 2025" at bounding box center [834, 179] width 495 height 43
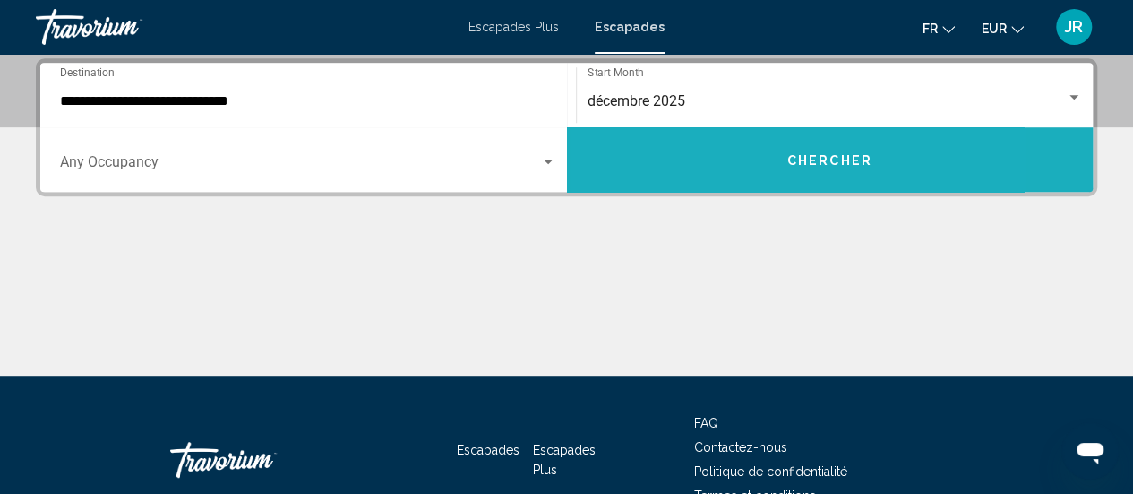
click at [719, 154] on button "Chercher" at bounding box center [830, 159] width 527 height 65
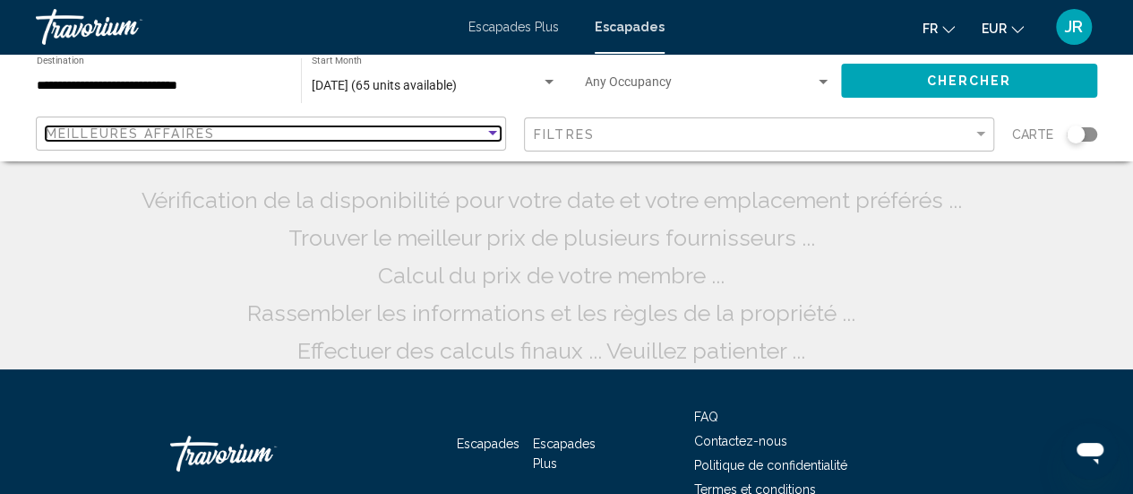
click at [472, 139] on div "Meilleures affaires" at bounding box center [265, 133] width 439 height 14
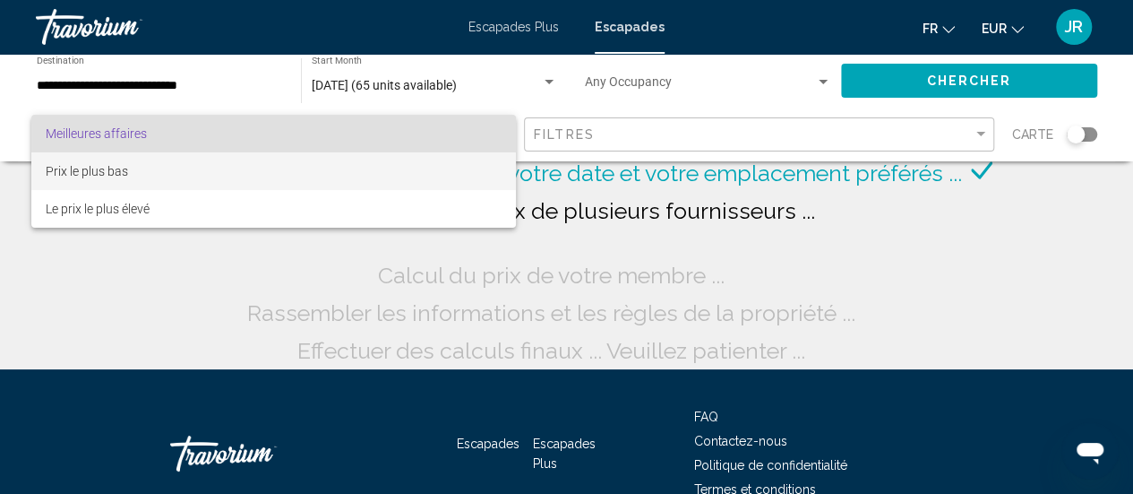
click at [337, 178] on span "Prix le plus bas" at bounding box center [274, 171] width 456 height 38
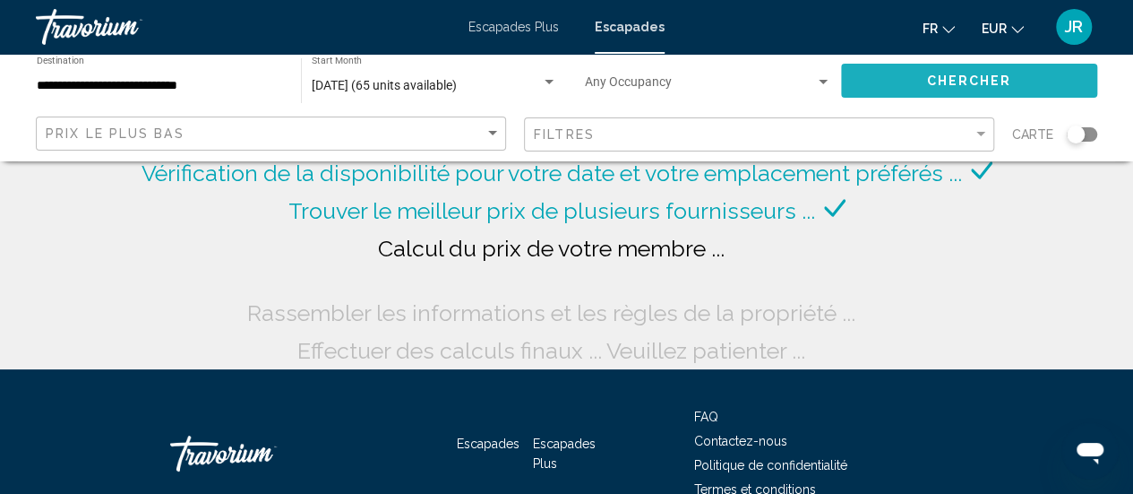
click at [882, 71] on button "Chercher" at bounding box center [969, 80] width 256 height 33
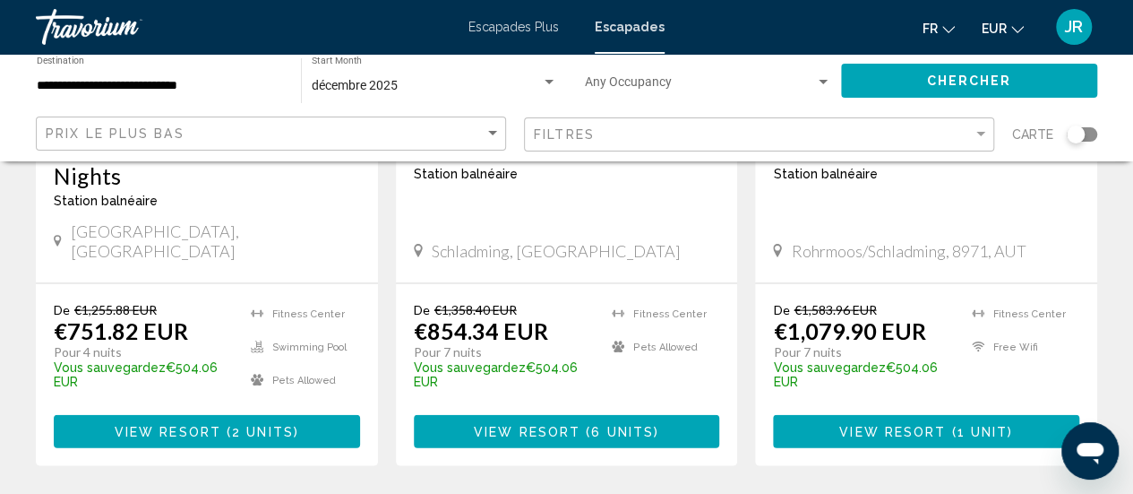
scroll to position [1823, 0]
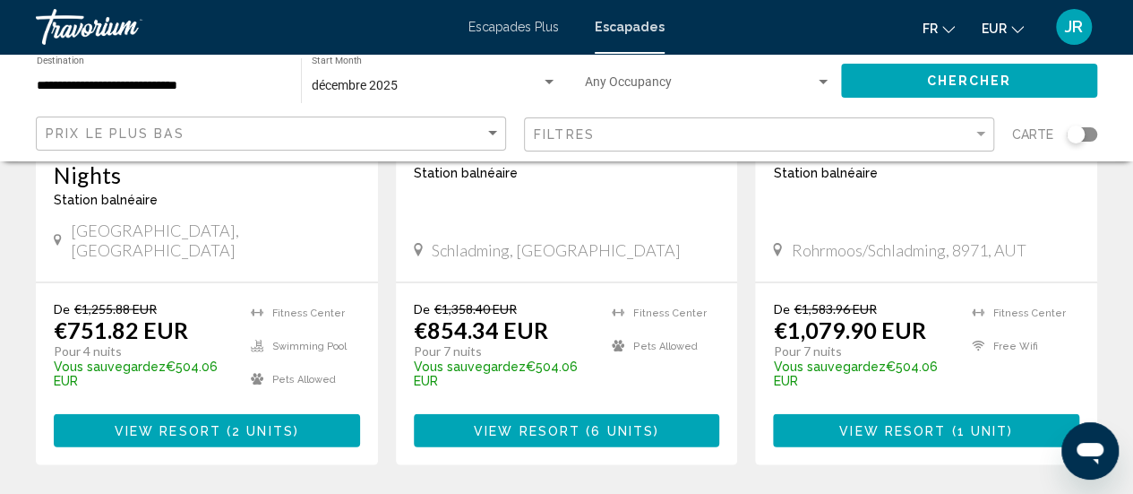
click at [620, 85] on span "Search widget" at bounding box center [700, 86] width 230 height 14
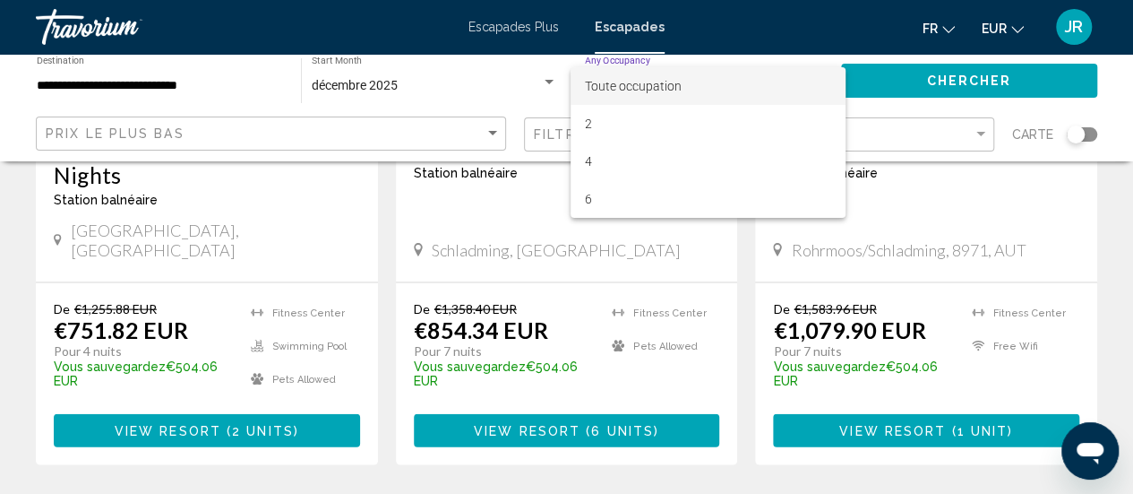
click at [609, 84] on font "Toute occupation" at bounding box center [633, 86] width 97 height 14
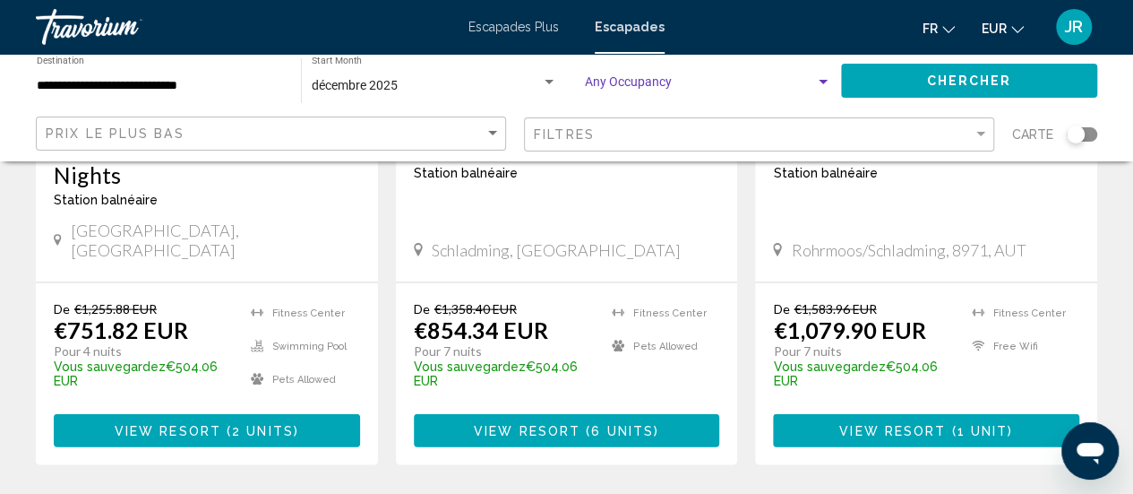
click at [473, 87] on div "décembre 2025" at bounding box center [426, 86] width 229 height 14
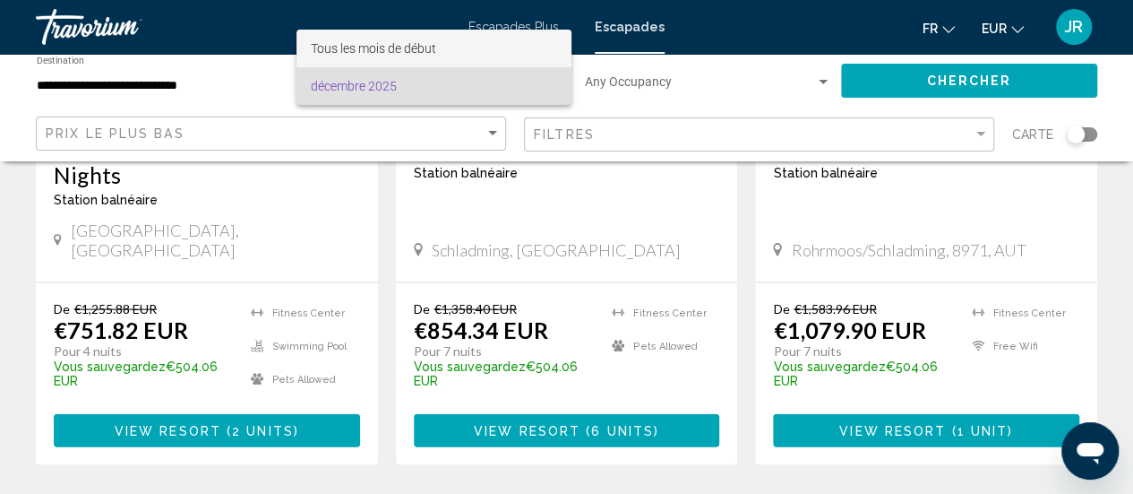
click at [441, 50] on span "Tous les mois de début" at bounding box center [434, 49] width 246 height 38
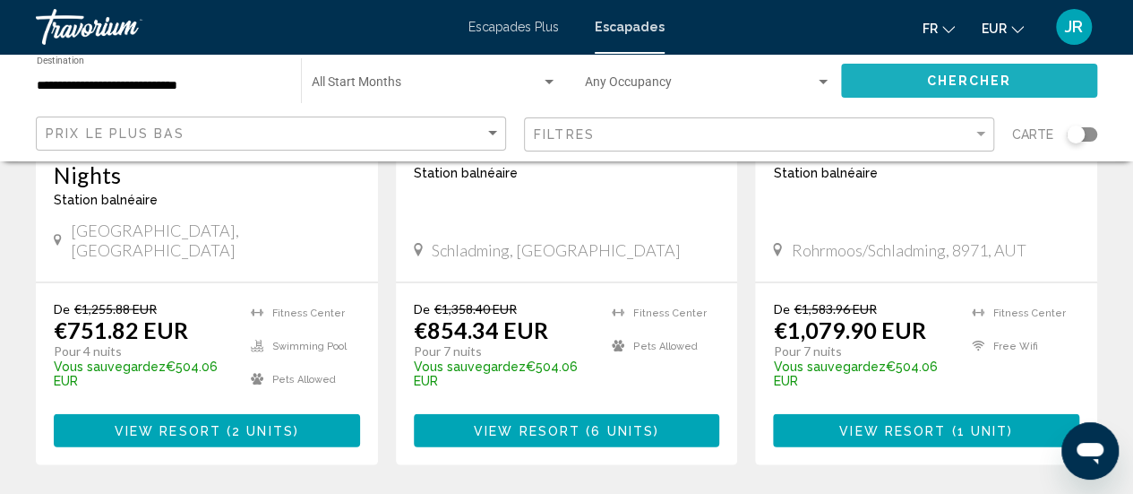
click at [943, 75] on span "Chercher" at bounding box center [968, 81] width 85 height 14
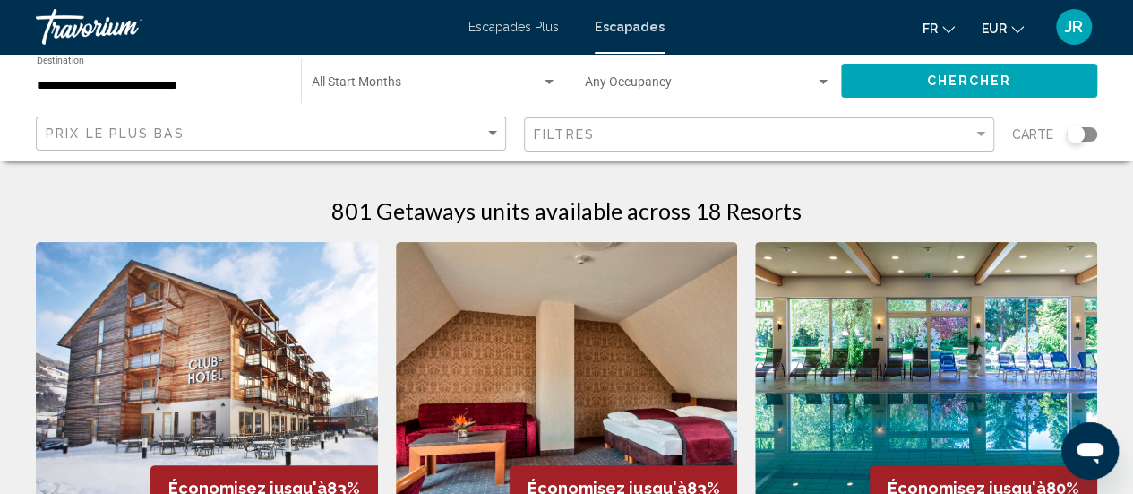
click at [389, 72] on div "Start Month All Start Months" at bounding box center [434, 80] width 245 height 49
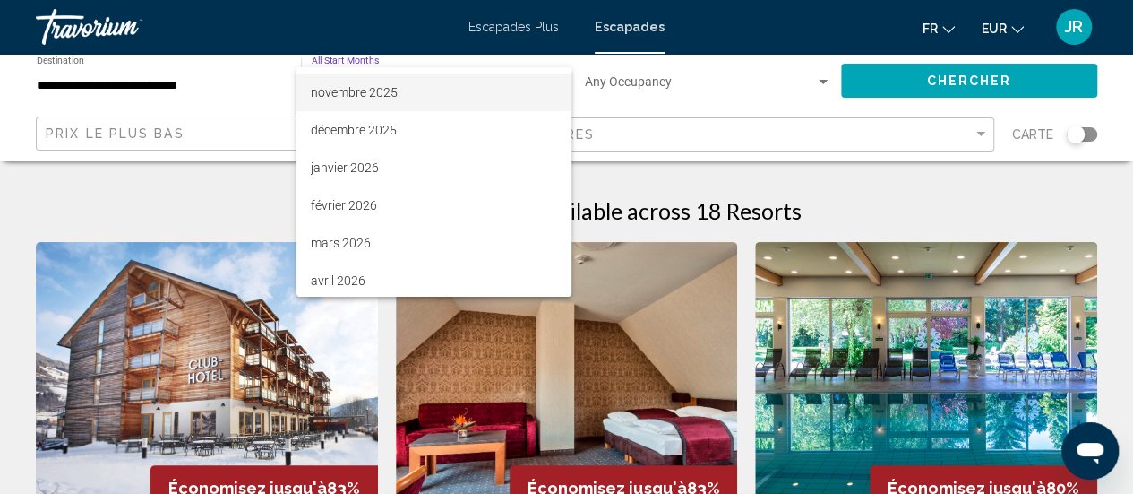
scroll to position [153, 0]
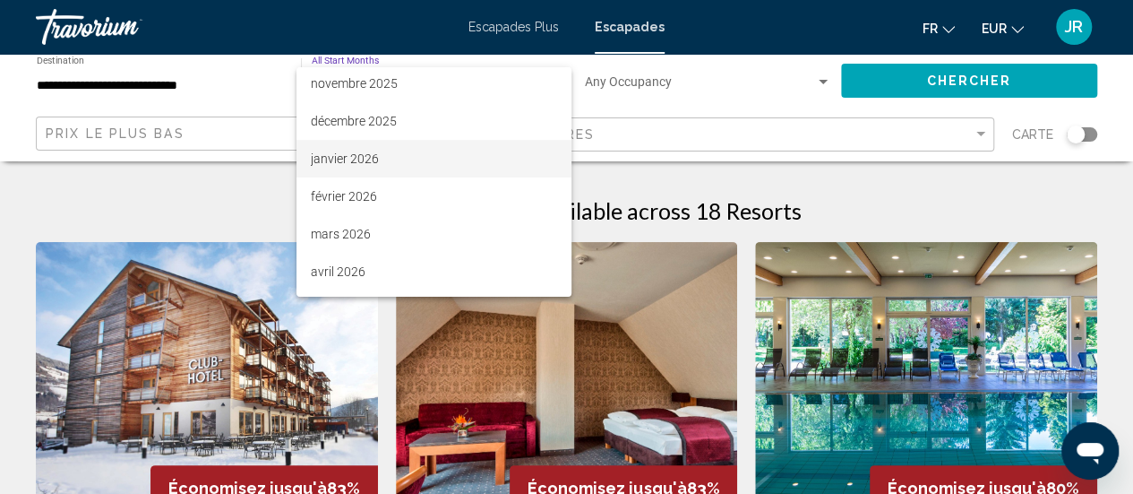
click at [381, 149] on span "janvier 2026" at bounding box center [434, 159] width 246 height 38
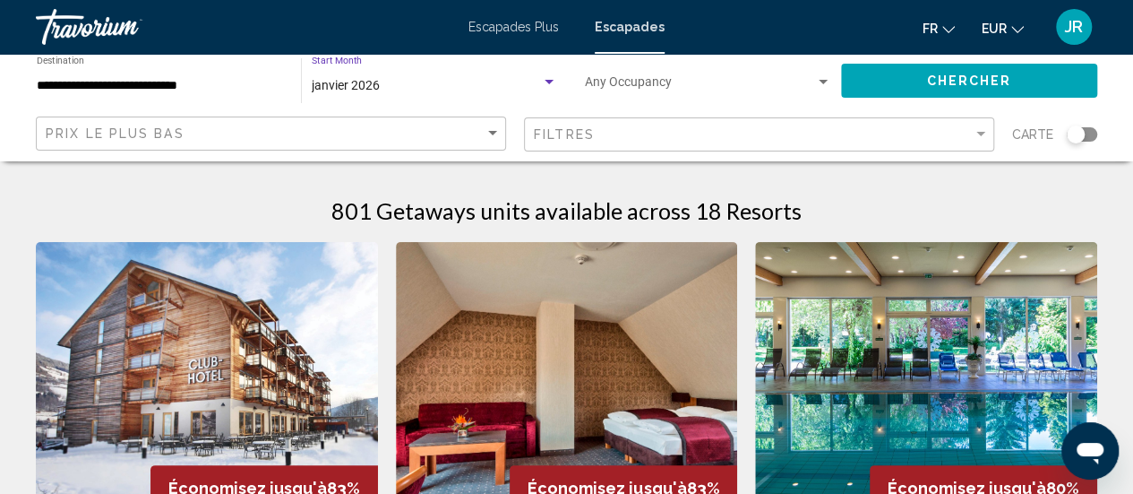
click at [910, 83] on button "Chercher" at bounding box center [969, 80] width 256 height 33
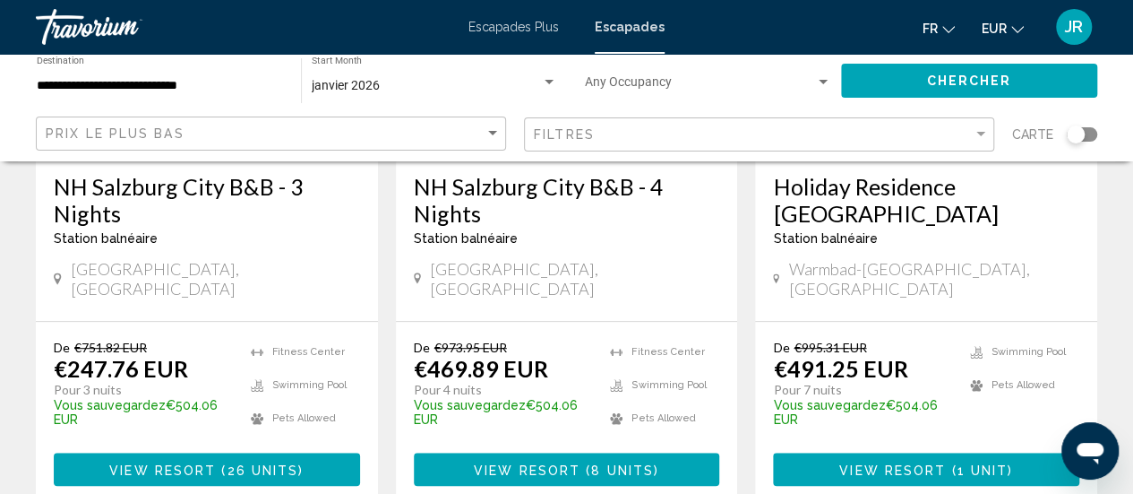
scroll to position [375, 0]
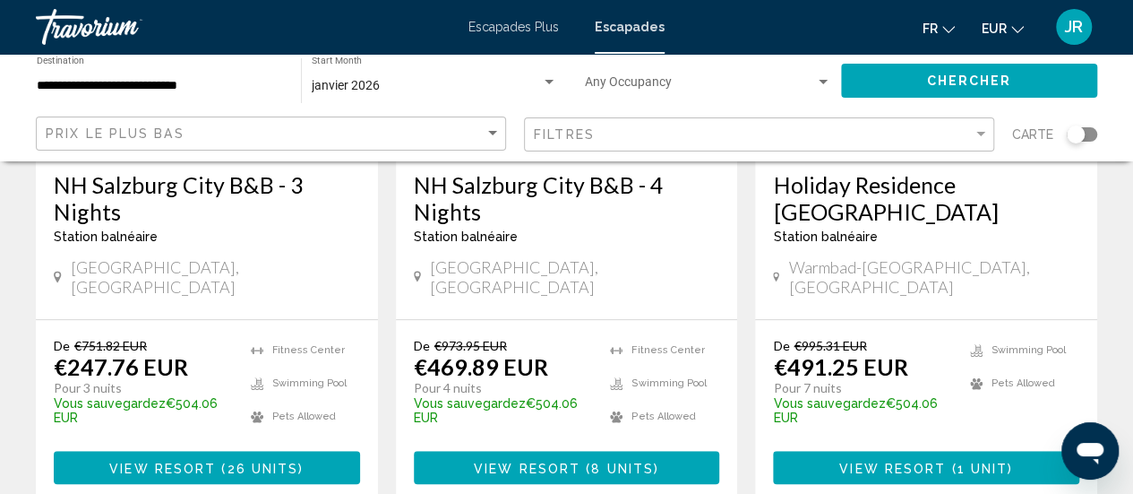
click at [194, 209] on h3 "NH Salzburg City B&B - 3 Nights" at bounding box center [207, 198] width 306 height 54
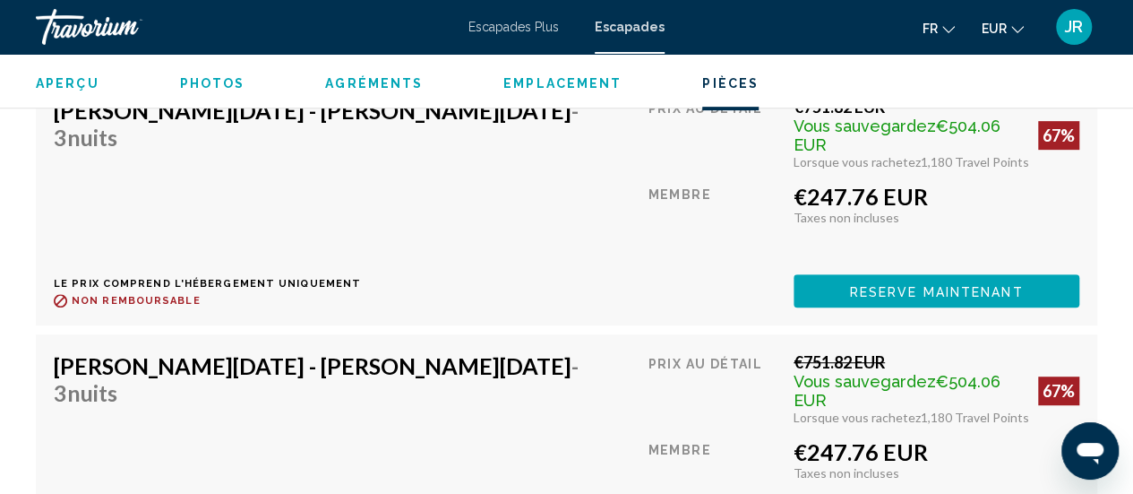
scroll to position [3774, 0]
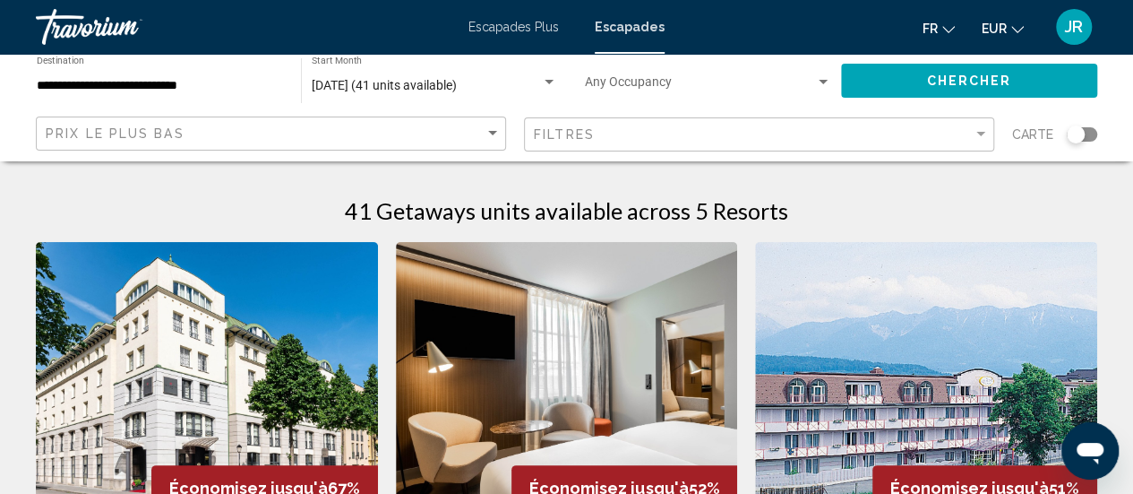
click at [410, 90] on span "[DATE] (41 units available)" at bounding box center [384, 85] width 145 height 14
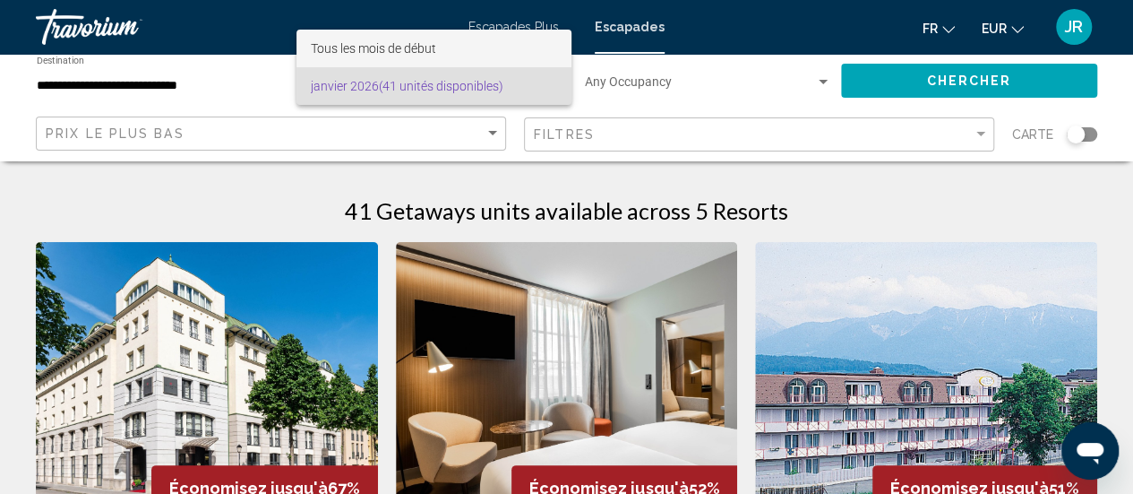
click at [387, 41] on font "Tous les mois de début" at bounding box center [373, 48] width 125 height 14
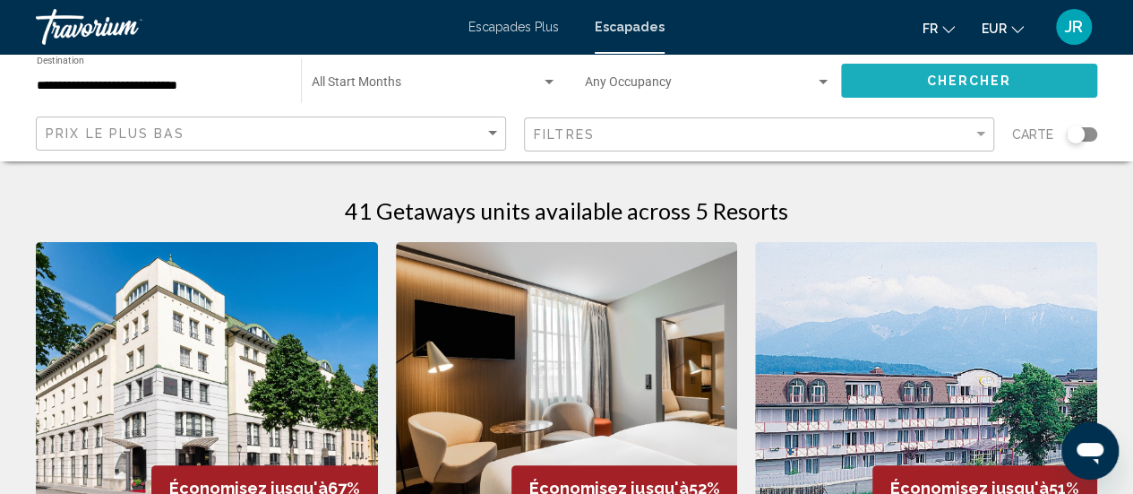
click at [867, 89] on button "Chercher" at bounding box center [969, 80] width 256 height 33
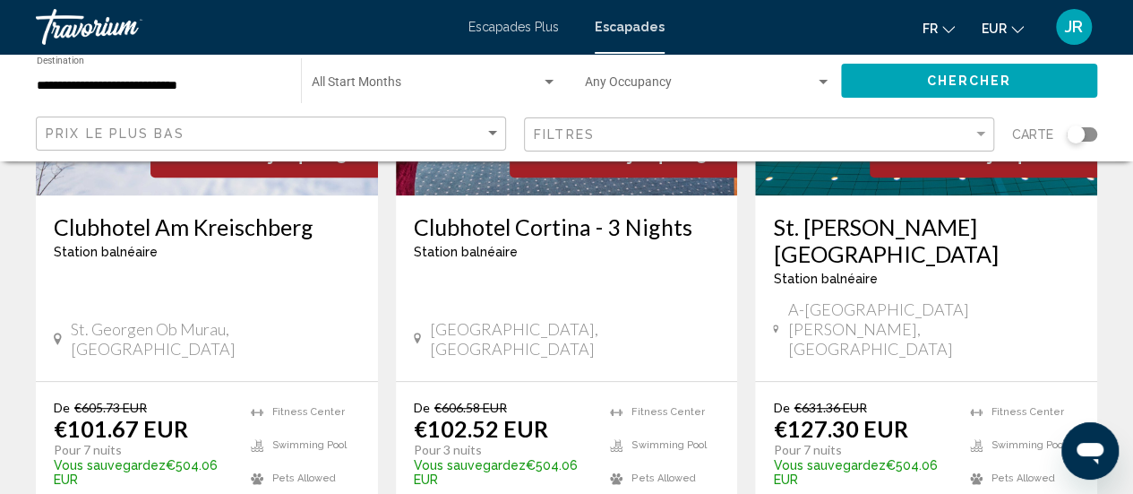
scroll to position [337, 0]
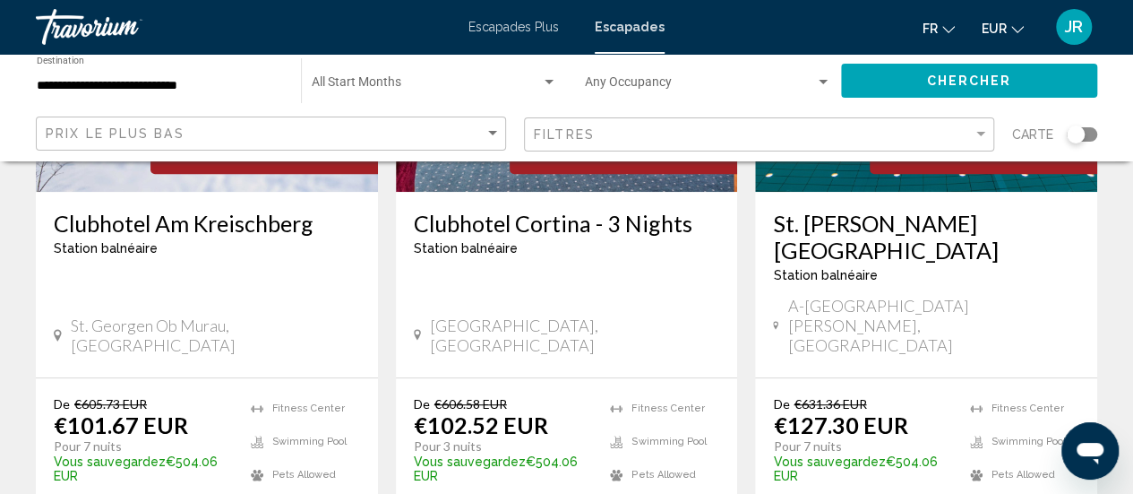
click at [165, 267] on div "Clubhotel [GEOGRAPHIC_DATA] balnéaire - Ceci est une station d'adultes seulement" at bounding box center [207, 239] width 306 height 59
click at [151, 252] on span "Station balnéaire" at bounding box center [106, 248] width 104 height 14
click at [109, 195] on div "Clubhotel [GEOGRAPHIC_DATA] balnéaire - Ceci est une station d'adultes seulemen…" at bounding box center [207, 284] width 342 height 185
click at [115, 230] on h3 "Clubhotel Am Kreischberg" at bounding box center [207, 223] width 306 height 27
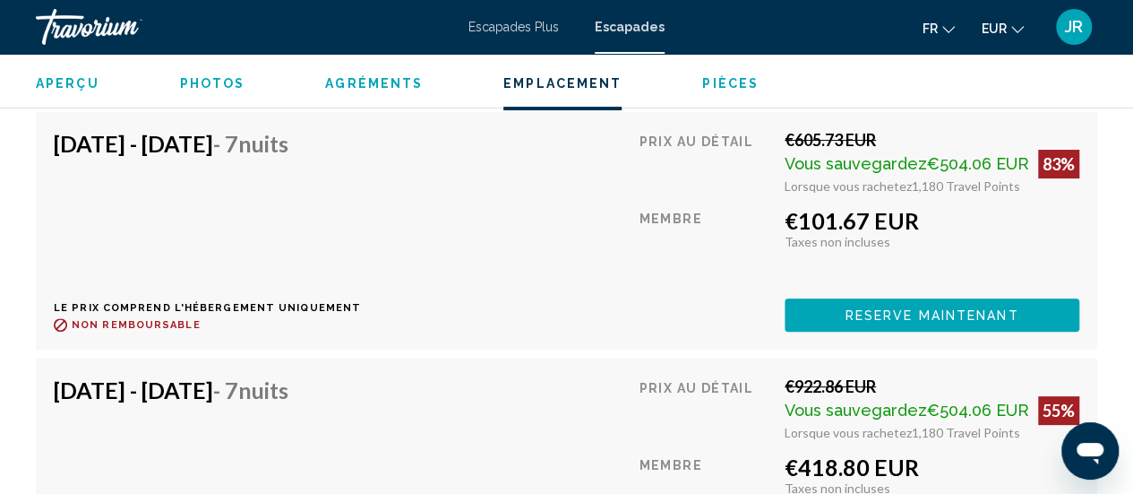
scroll to position [3522, 0]
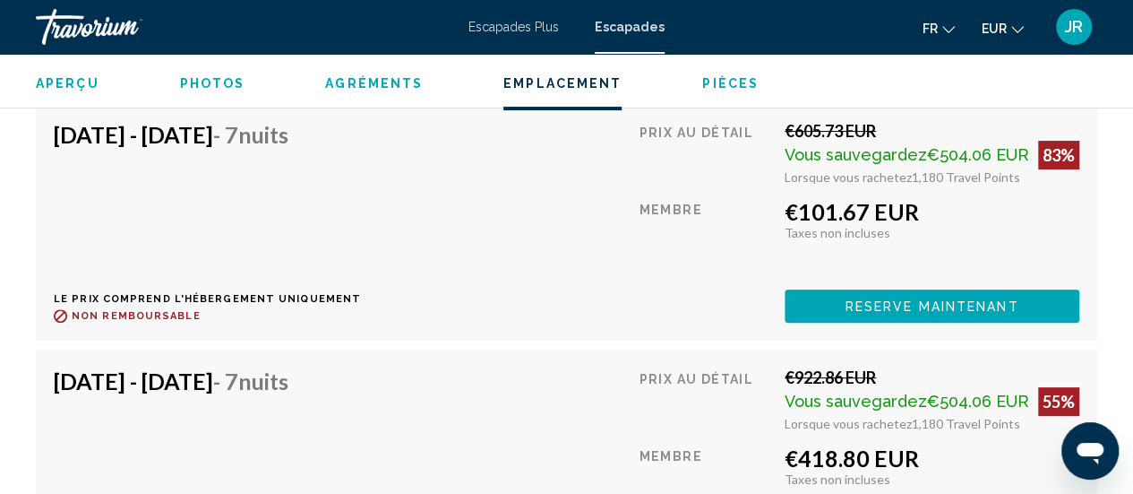
click at [839, 304] on button "Reserve maintenant" at bounding box center [932, 305] width 295 height 33
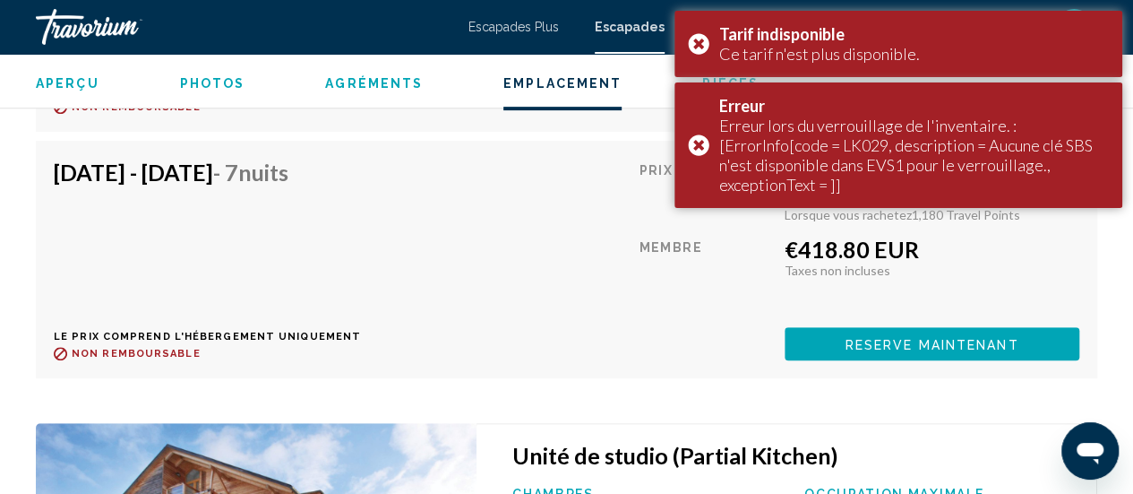
scroll to position [3741, 0]
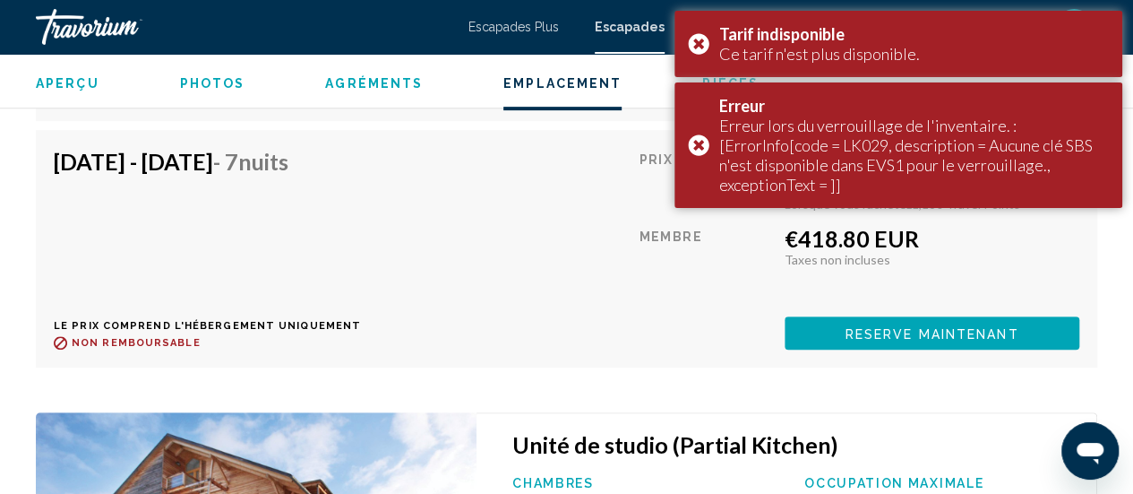
click at [860, 335] on span "Reserve maintenant" at bounding box center [933, 333] width 174 height 14
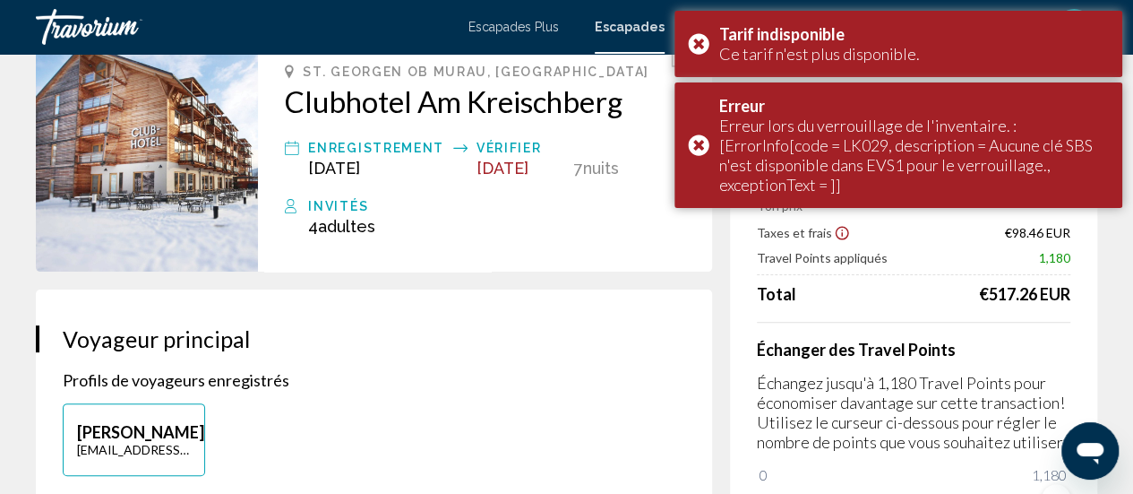
click at [616, 271] on div "St. Georgen ob Murau, Austria Clubhotel Am Kreischberg Enregistrement [DATE] Vé…" at bounding box center [485, 150] width 454 height 243
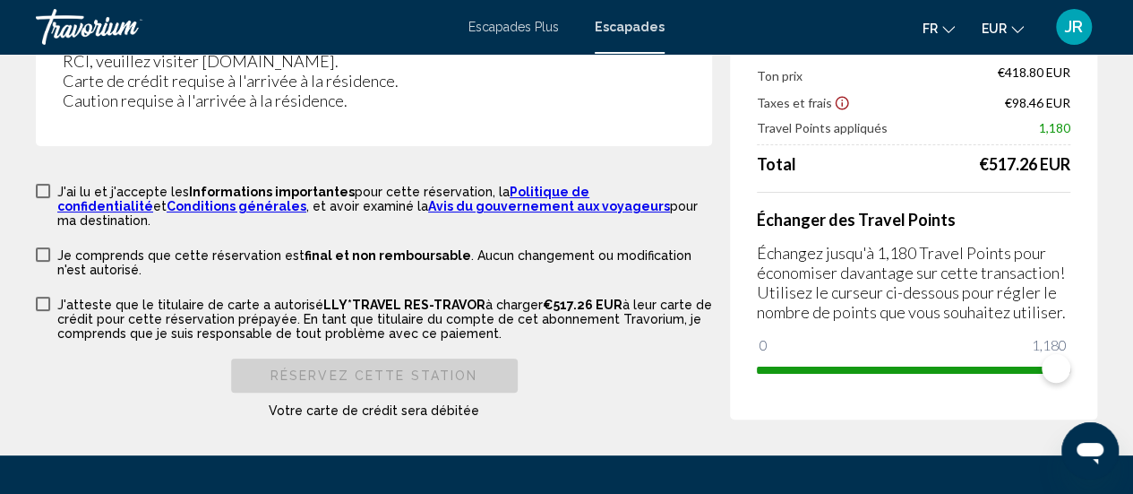
scroll to position [3511, 0]
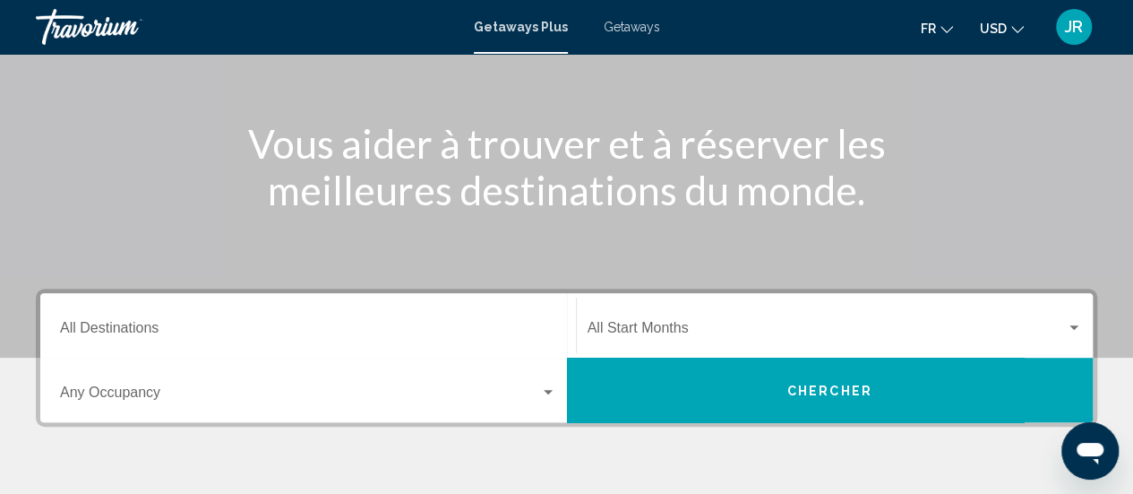
scroll to position [182, 0]
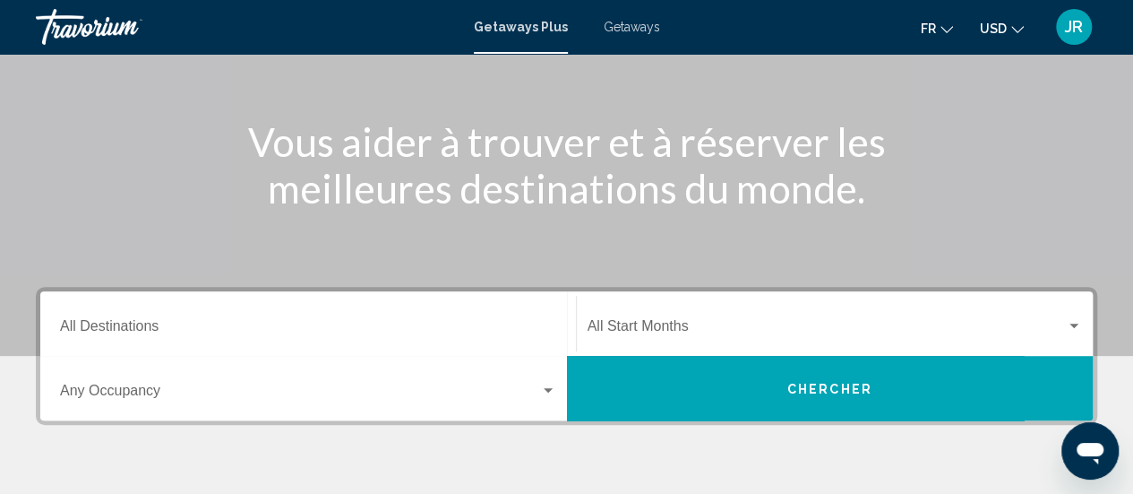
click at [631, 42] on div "Getaways Plus Getaways fr English Español Français Italiano Português русский U…" at bounding box center [566, 27] width 1133 height 38
click at [618, 31] on span "Getaways" at bounding box center [632, 27] width 56 height 14
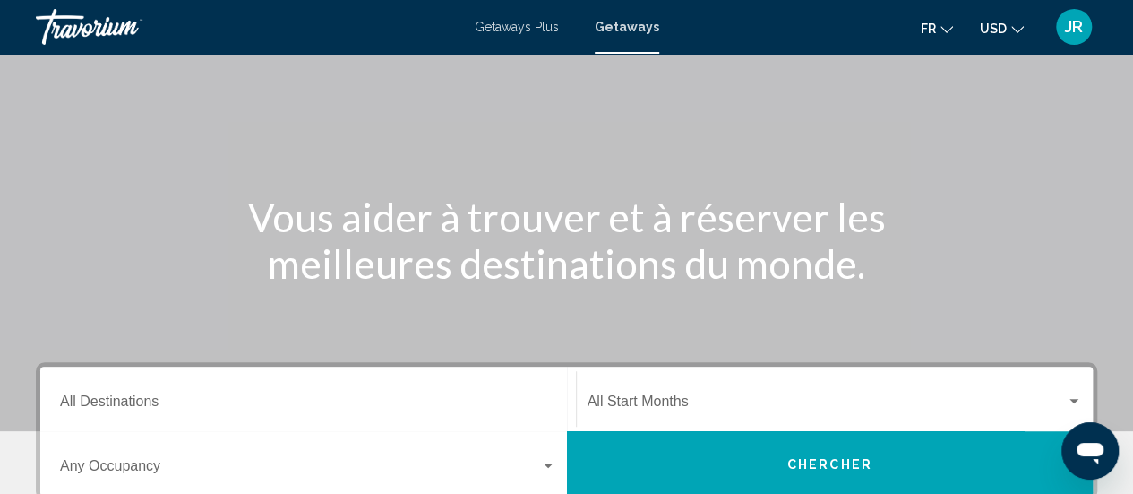
click at [320, 411] on input "Destination All Destinations" at bounding box center [308, 405] width 496 height 16
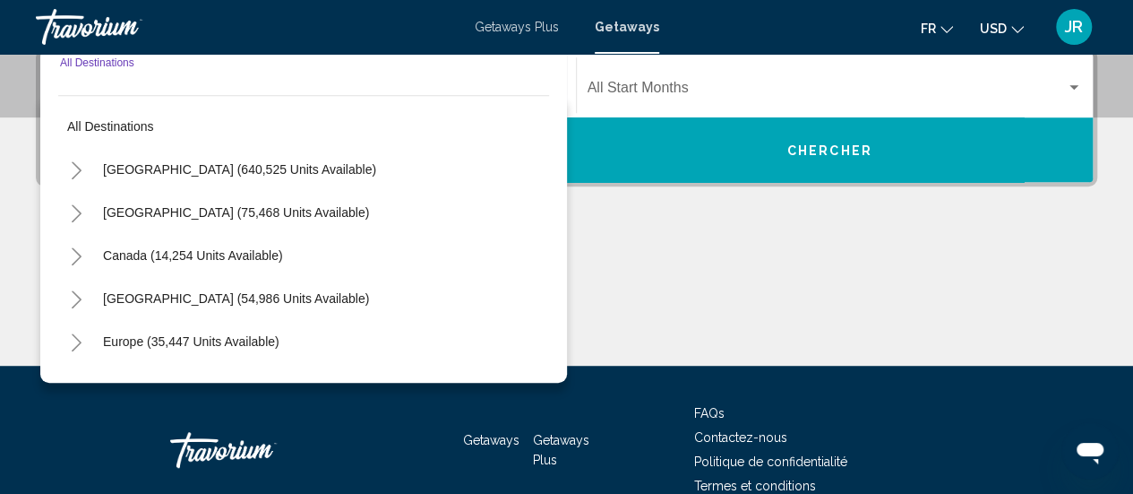
scroll to position [410, 0]
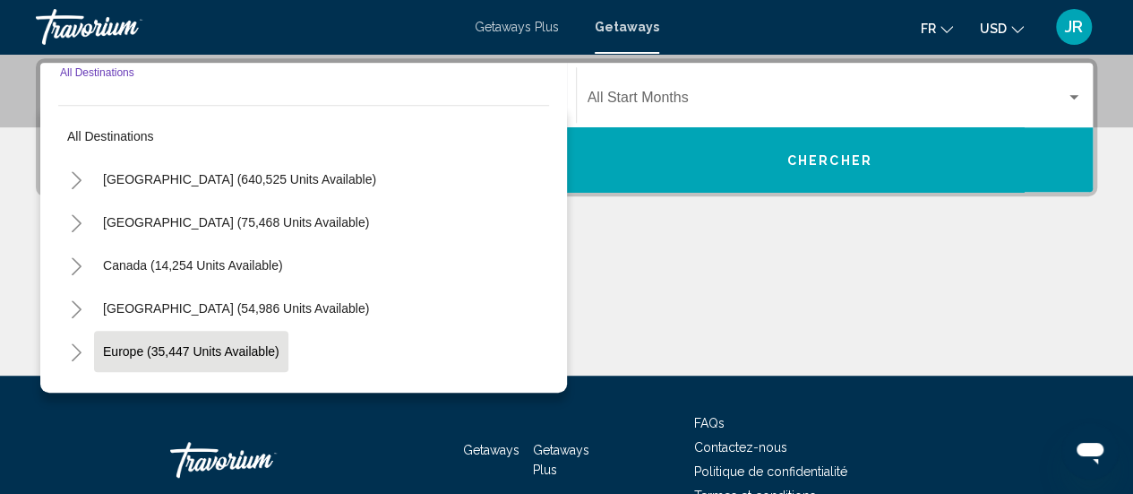
click at [258, 341] on button "Europe (35,447 units available)" at bounding box center [191, 351] width 194 height 41
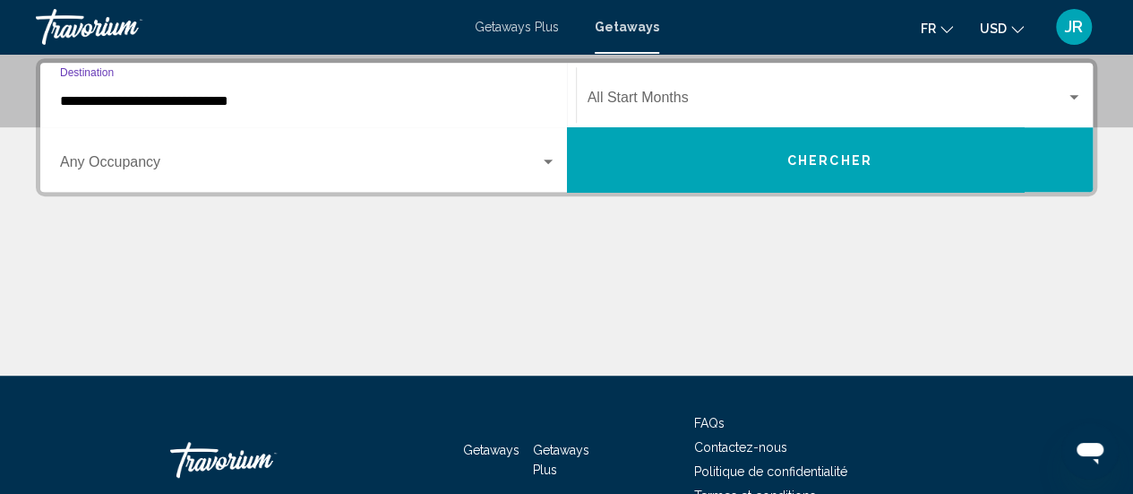
click at [173, 103] on input "**********" at bounding box center [308, 101] width 496 height 16
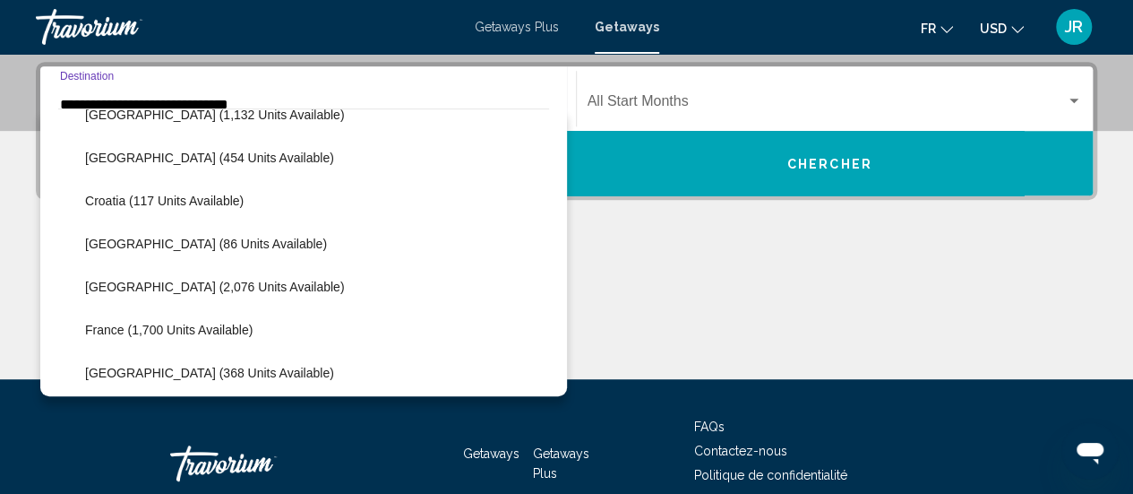
scroll to position [329, 0]
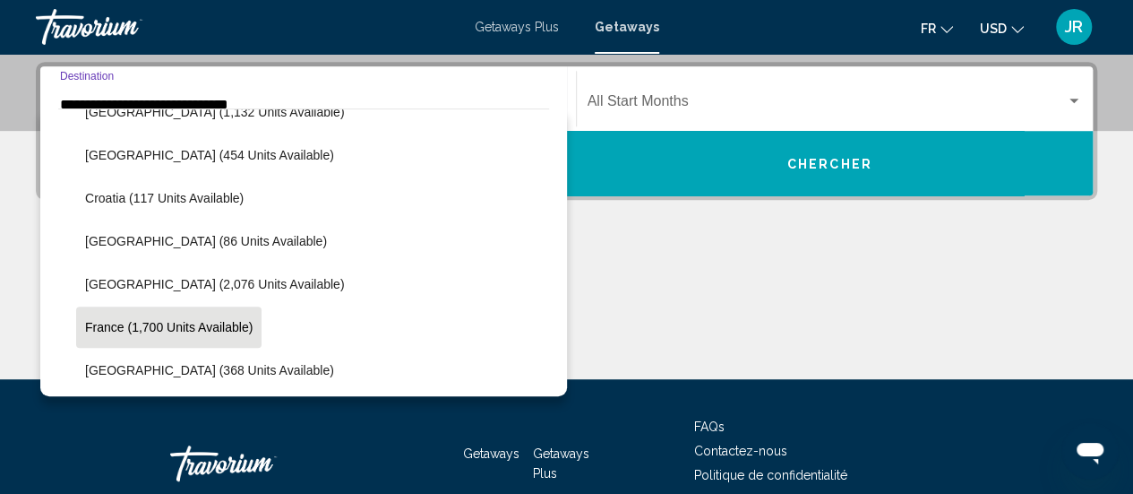
click at [109, 325] on span "France (1,700 units available)" at bounding box center [169, 327] width 168 height 14
type input "**********"
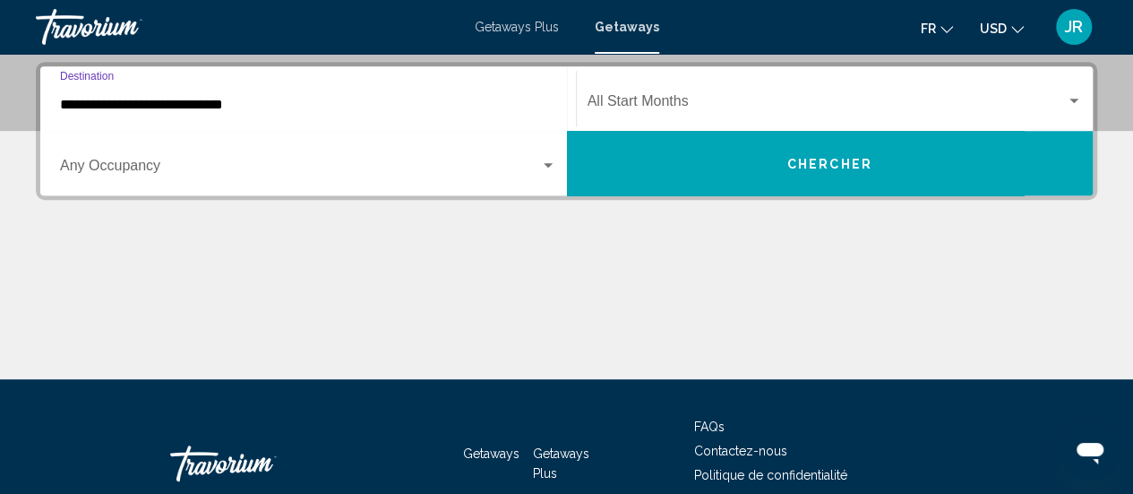
scroll to position [410, 0]
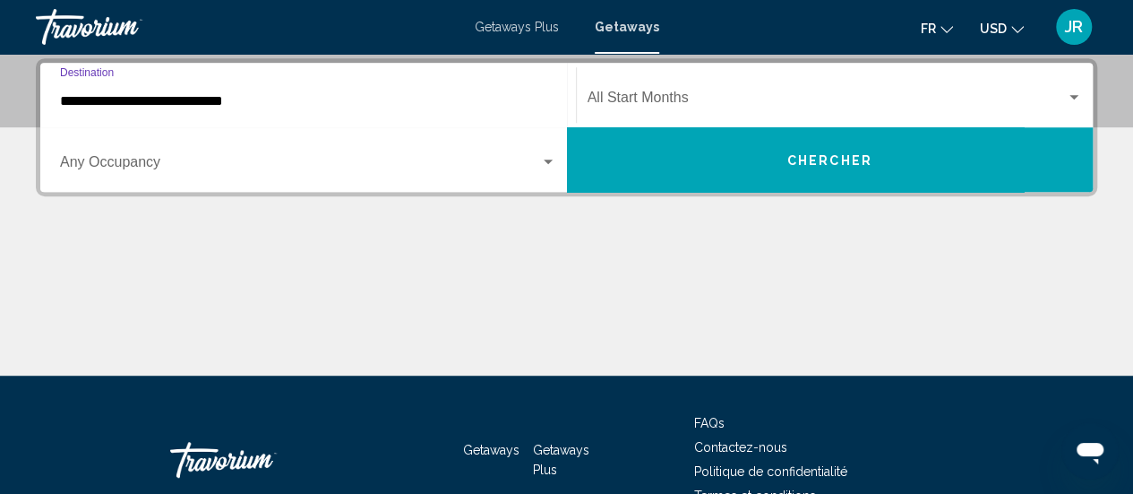
click at [768, 160] on button "Chercher" at bounding box center [830, 159] width 527 height 65
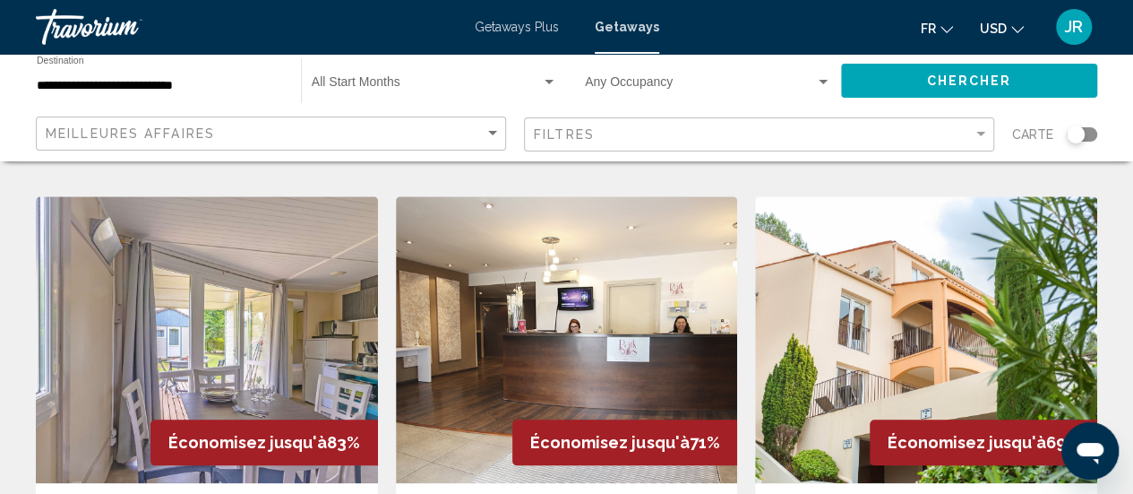
scroll to position [698, 0]
